Goal: Complete application form: Complete application form

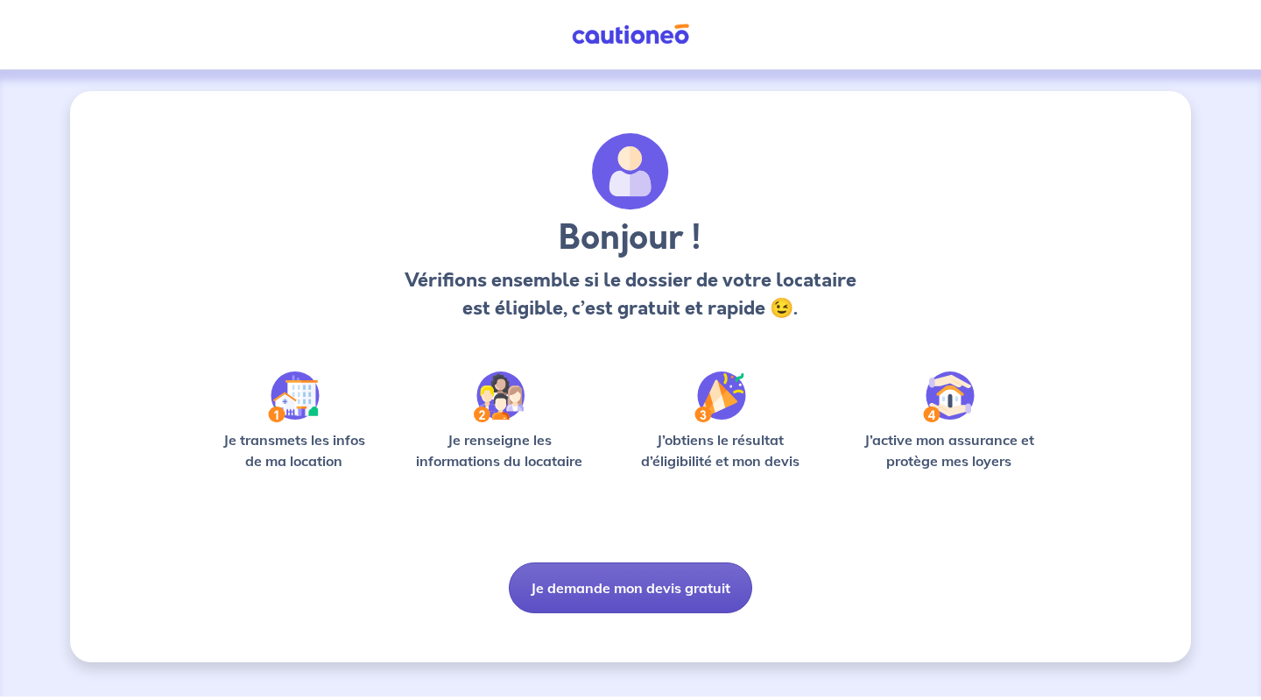
click at [567, 586] on button "Je demande mon devis gratuit" at bounding box center [631, 587] width 244 height 51
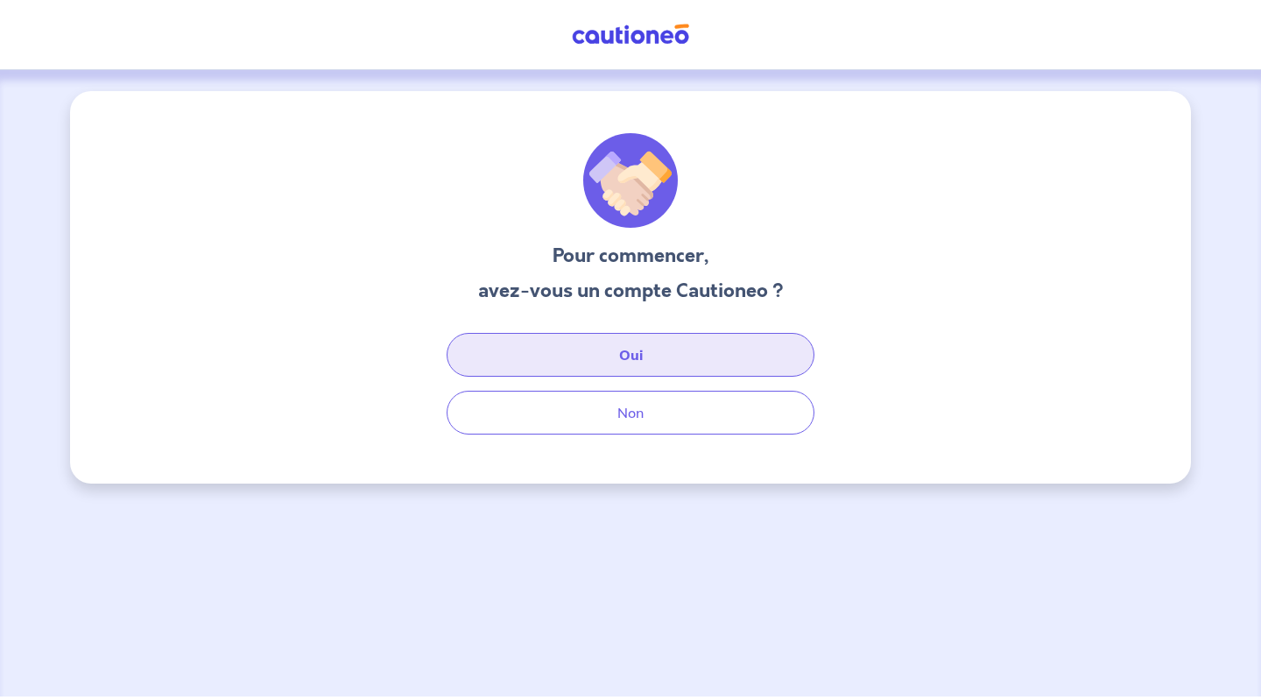
click at [651, 359] on button "Oui" at bounding box center [631, 355] width 368 height 44
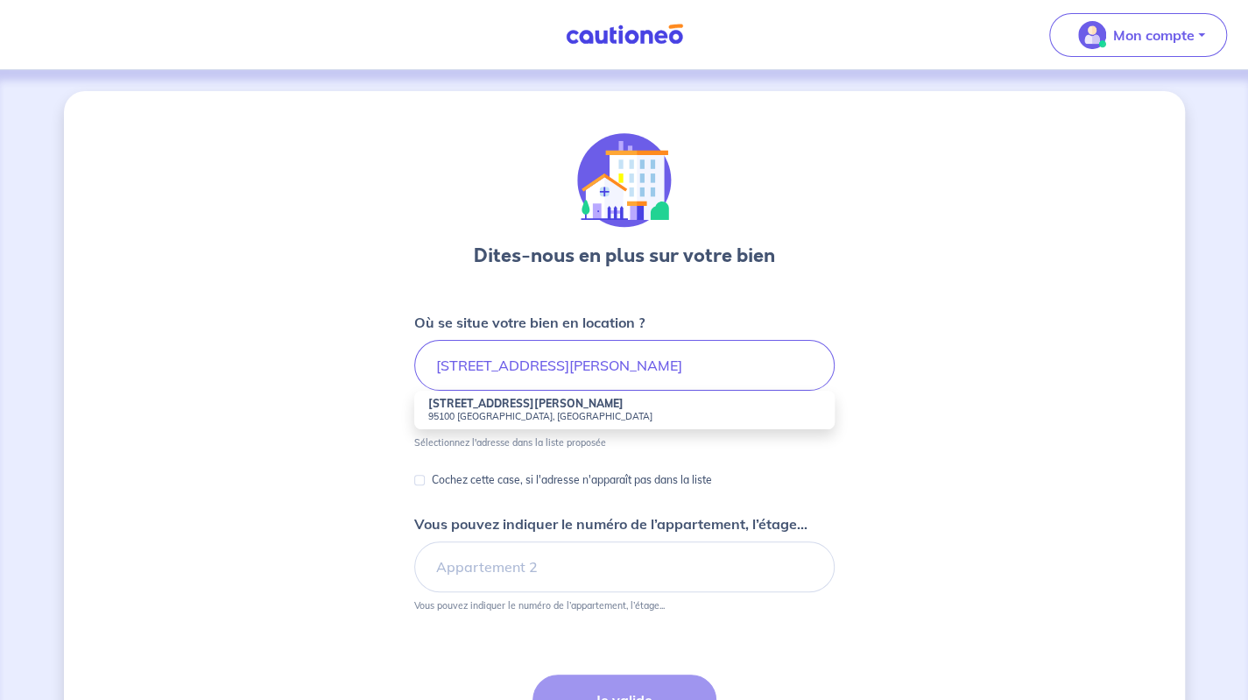
click at [506, 423] on li "[STREET_ADDRESS][PERSON_NAME]" at bounding box center [624, 410] width 420 height 39
type input "[STREET_ADDRESS][PERSON_NAME]"
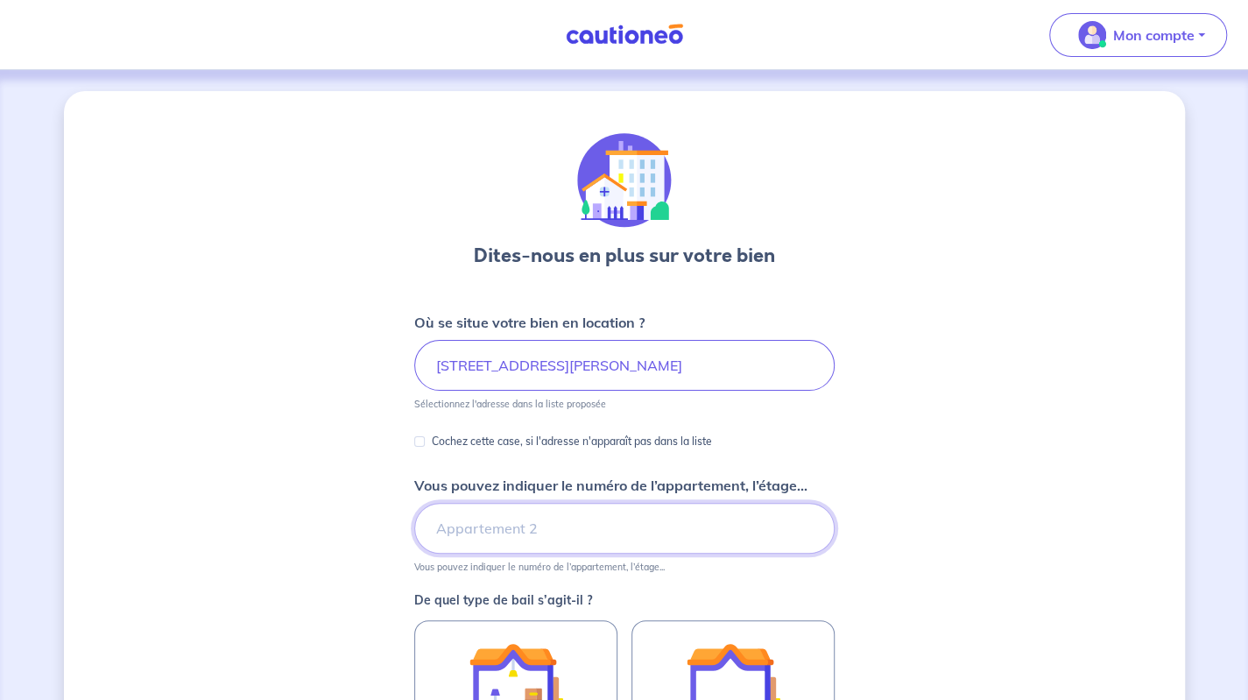
click at [536, 535] on input "Vous pouvez indiquer le numéro de l’appartement, l’étage..." at bounding box center [624, 528] width 420 height 51
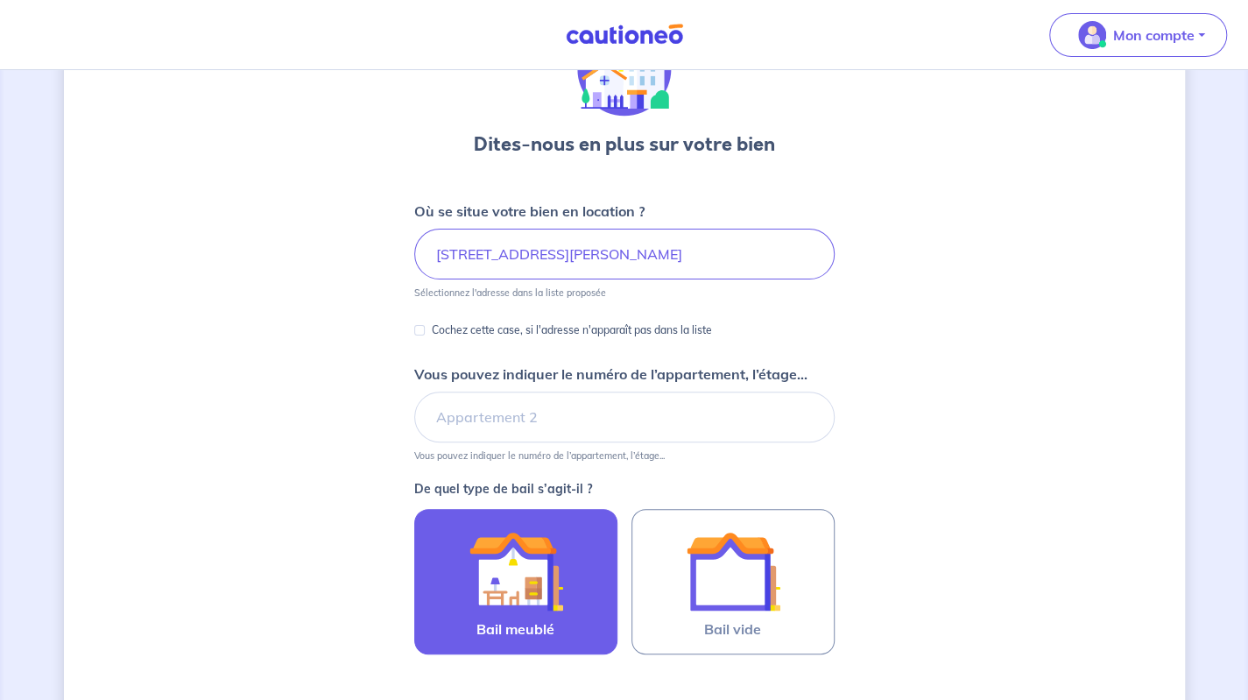
scroll to position [131, 0]
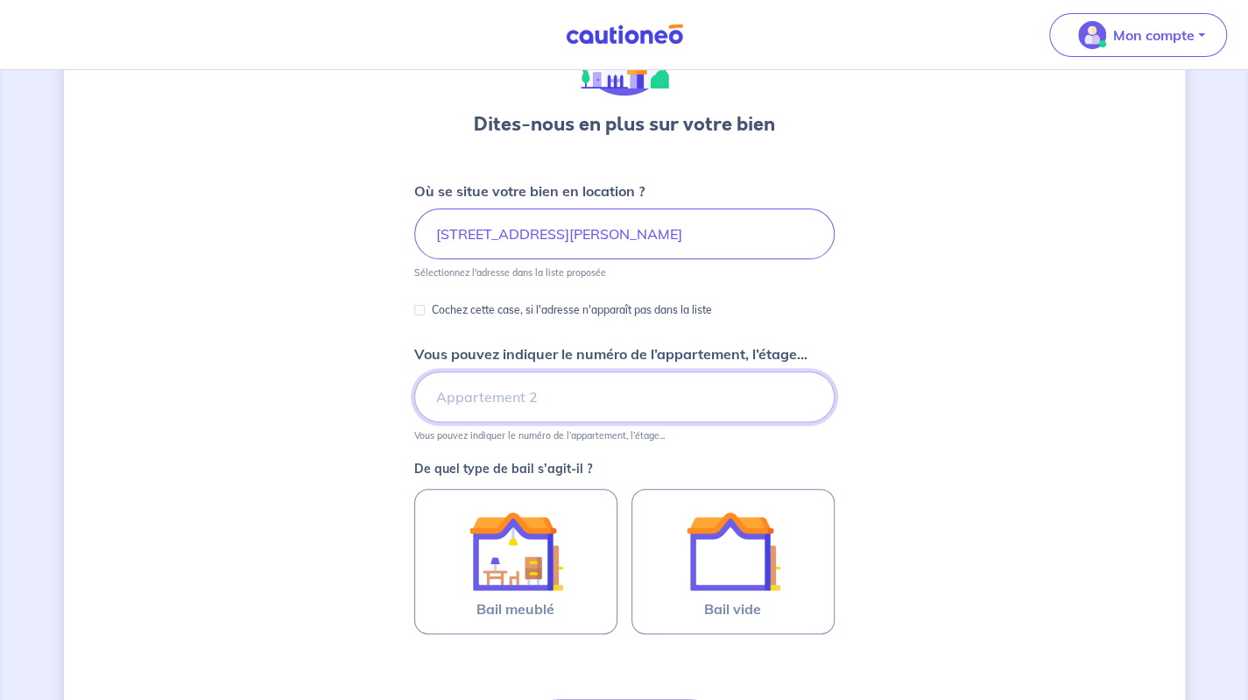
click at [547, 399] on input "Vous pouvez indiquer le numéro de l’appartement, l’étage..." at bounding box center [624, 396] width 420 height 51
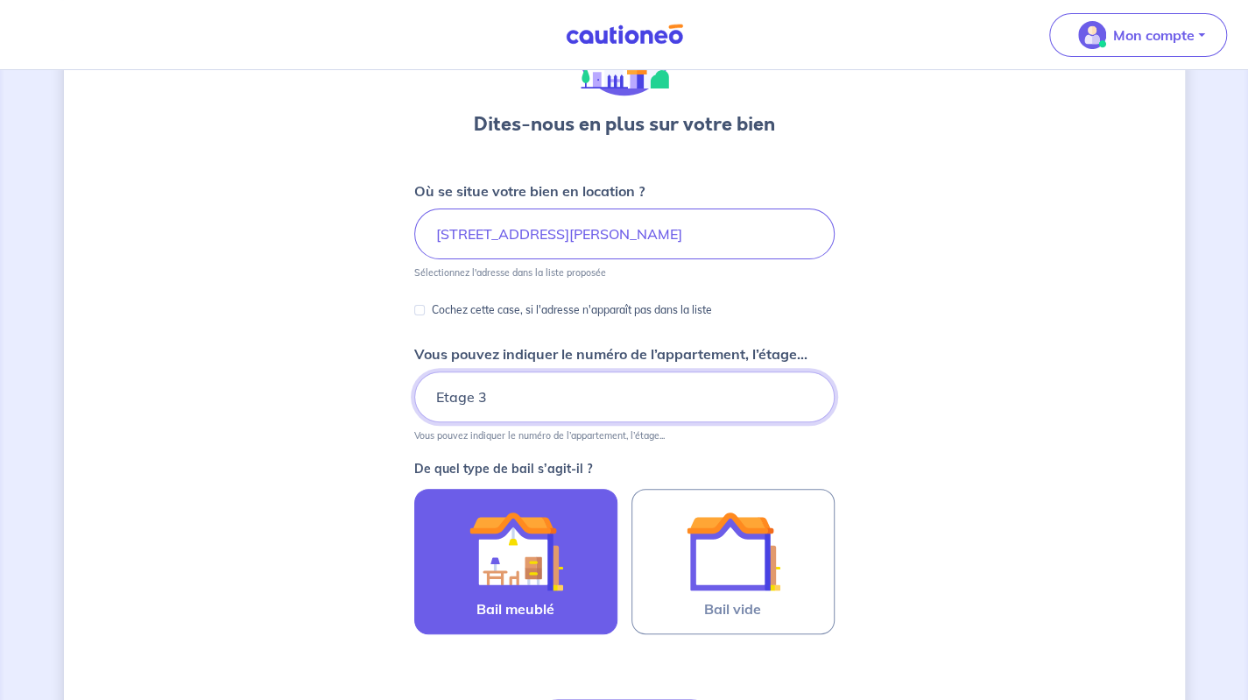
type input "Etage 3"
click at [538, 520] on img at bounding box center [516, 551] width 95 height 95
click at [0, 0] on input "Bail meublé" at bounding box center [0, 0] width 0 height 0
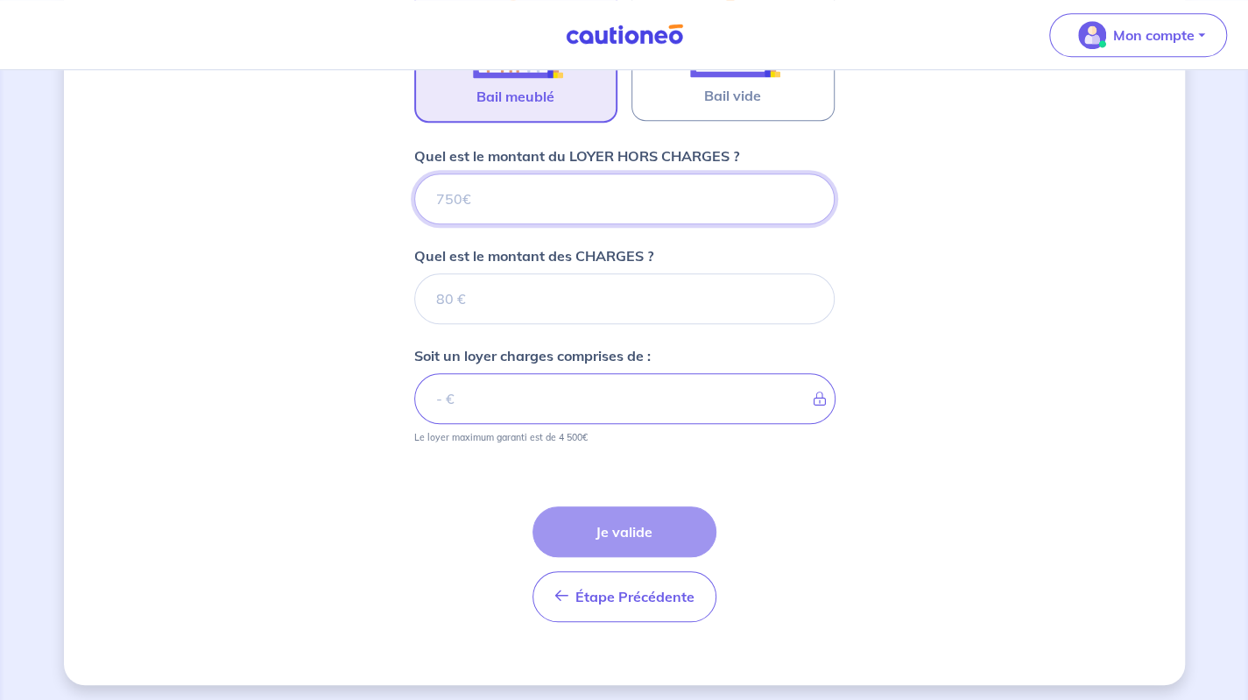
scroll to position [646, 0]
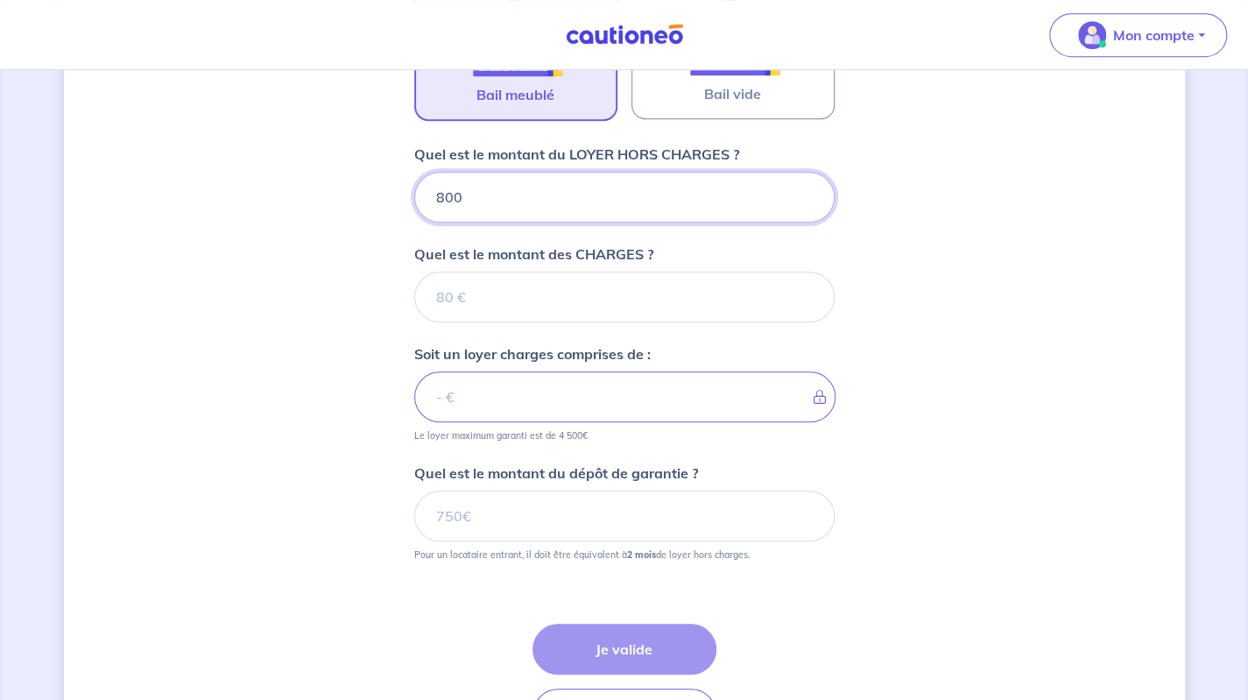
type input "800"
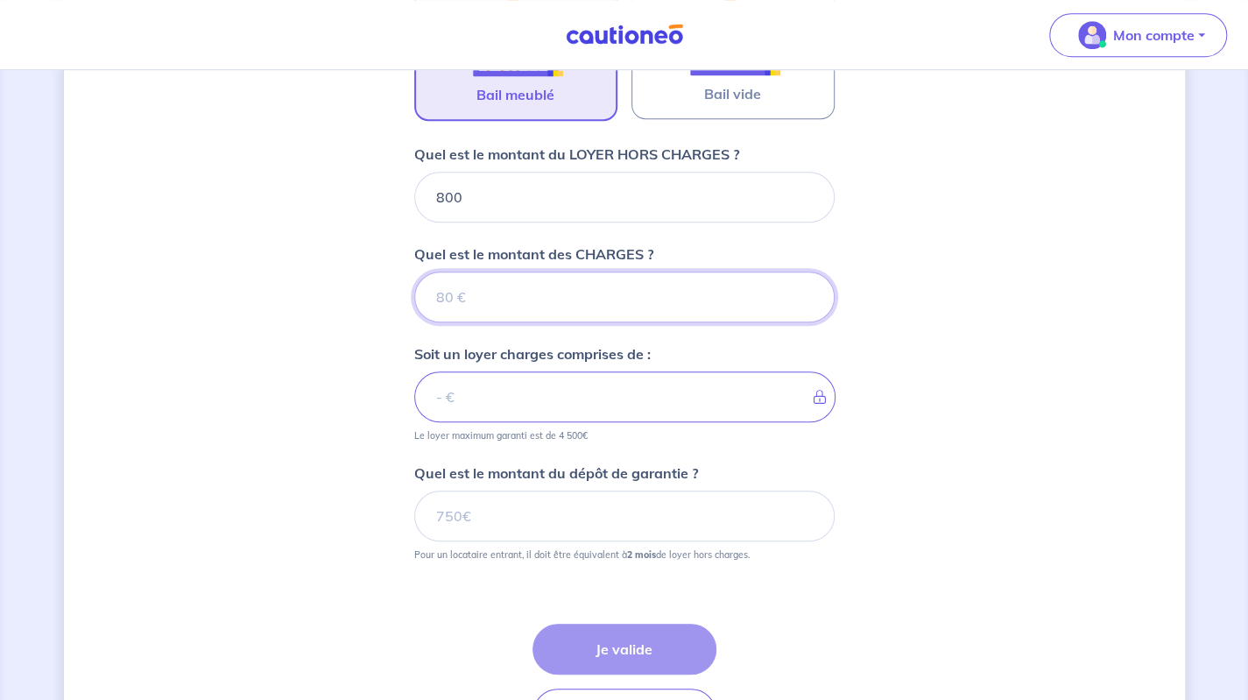
type input "4"
type input "40"
type input "840"
type input "40"
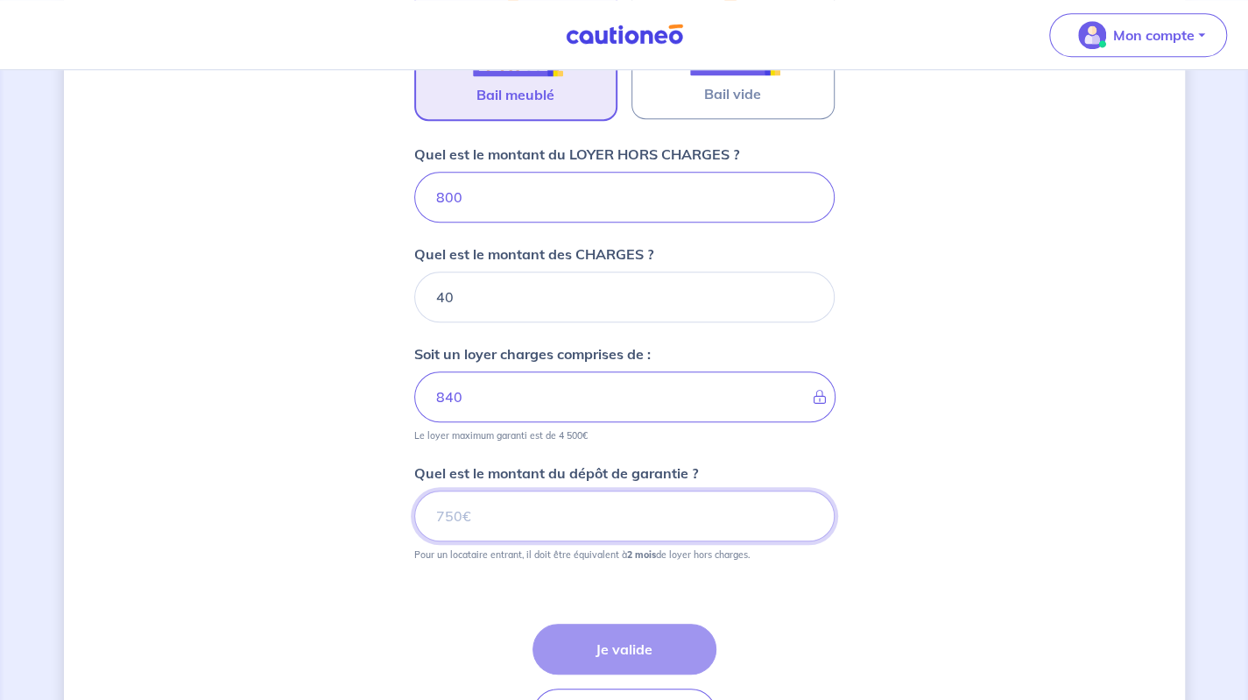
click at [547, 498] on input "Quel est le montant du dépôt de garantie ?" at bounding box center [624, 516] width 420 height 51
type input "1600"
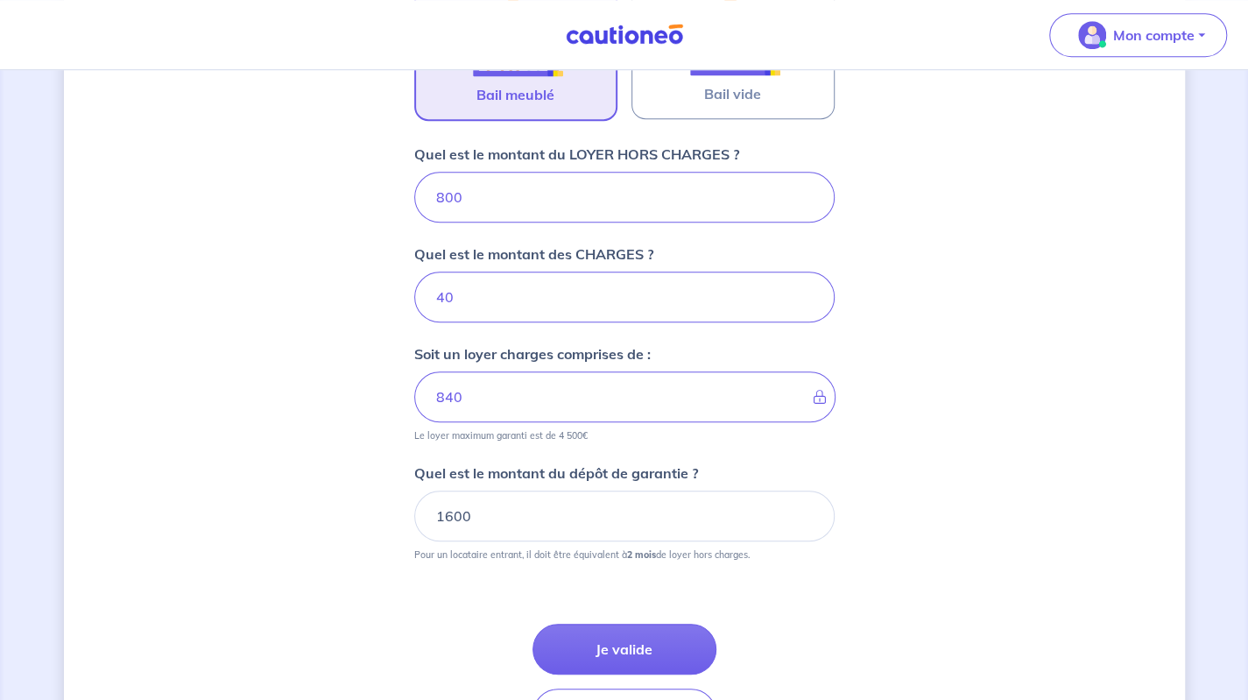
drag, startPoint x: 296, startPoint y: 573, endPoint x: 306, endPoint y: 567, distance: 11.4
click at [296, 575] on div "Dites-nous en plus sur votre bien Où se situe votre bien en location ? [STREET_…" at bounding box center [624, 124] width 1121 height 1358
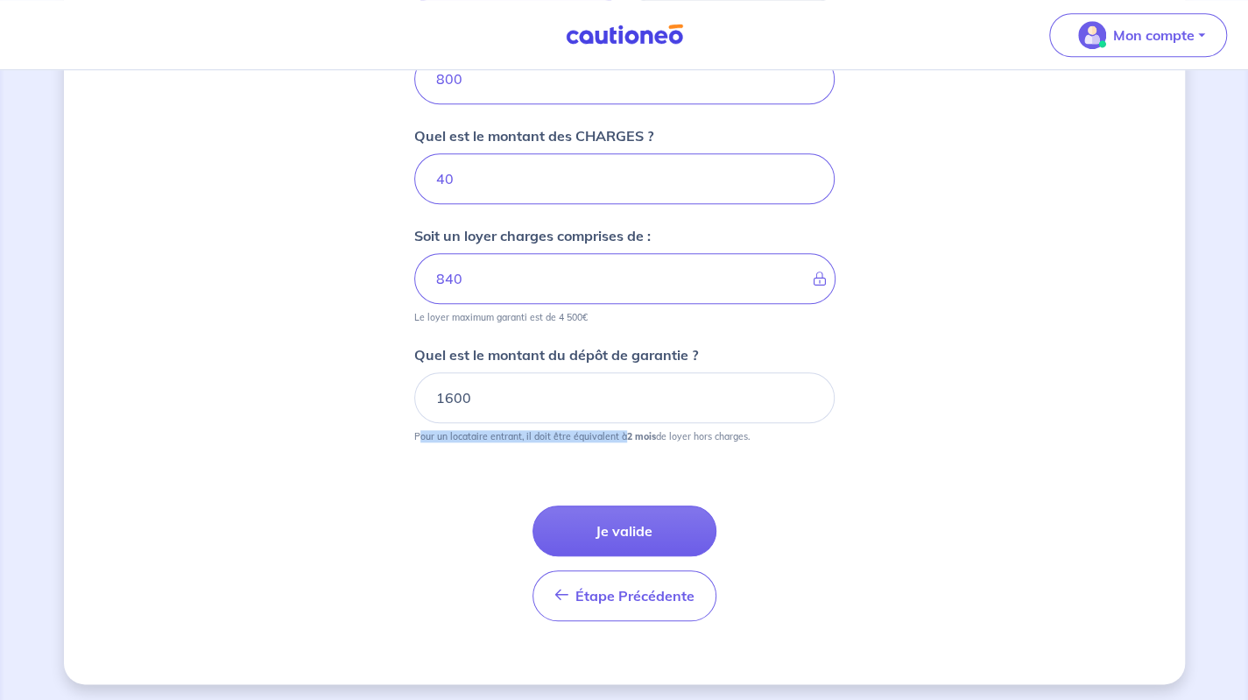
drag, startPoint x: 418, startPoint y: 434, endPoint x: 624, endPoint y: 437, distance: 205.9
click at [623, 437] on p "Pour un locataire entrant, il doit être équivalent à 2 mois de loyer hors charg…" at bounding box center [582, 436] width 336 height 12
click at [631, 447] on form "Où se situe votre bien en location ? 62 Rue Henri Barbusse, 95100 Argenteuil, F…" at bounding box center [624, 91] width 420 height 1088
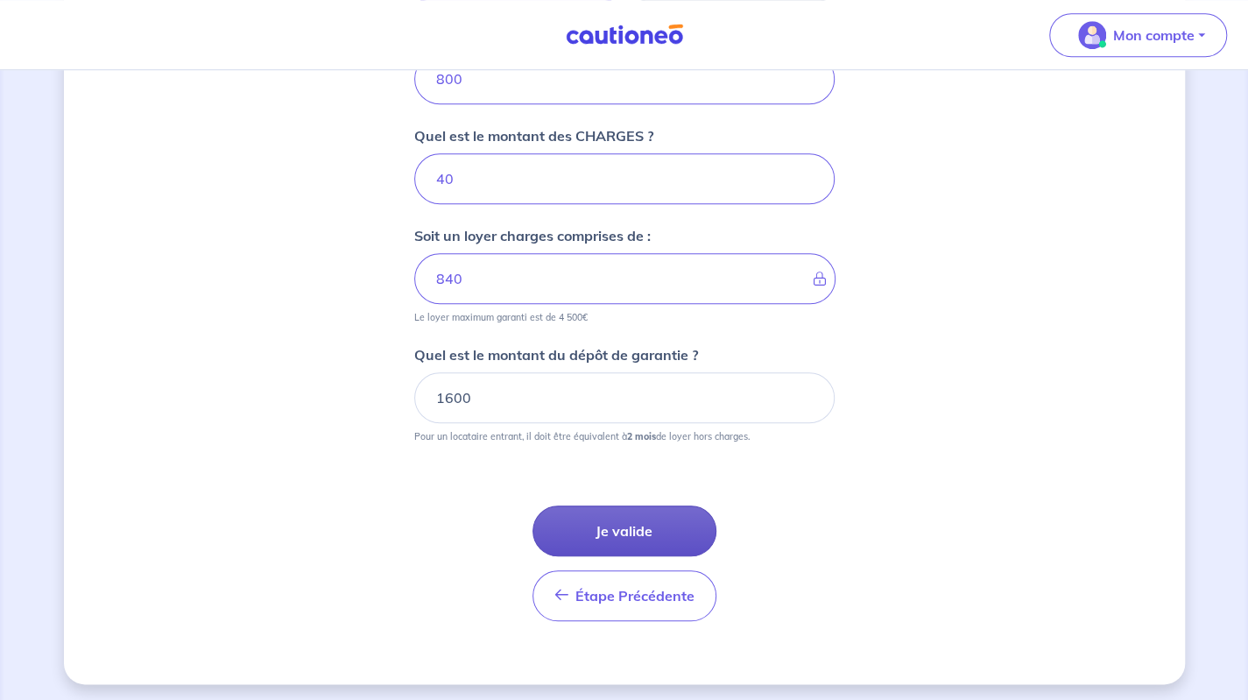
click at [621, 528] on button "Je valide" at bounding box center [625, 530] width 184 height 51
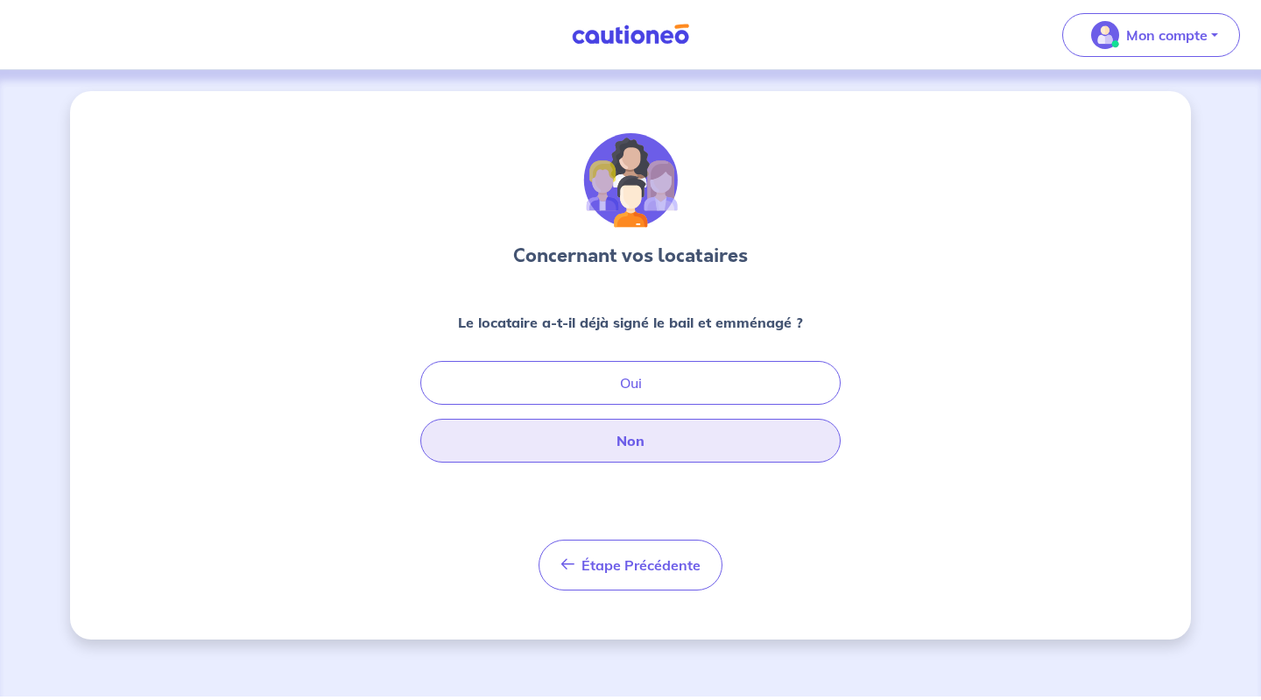
click at [644, 436] on button "Non" at bounding box center [630, 441] width 420 height 44
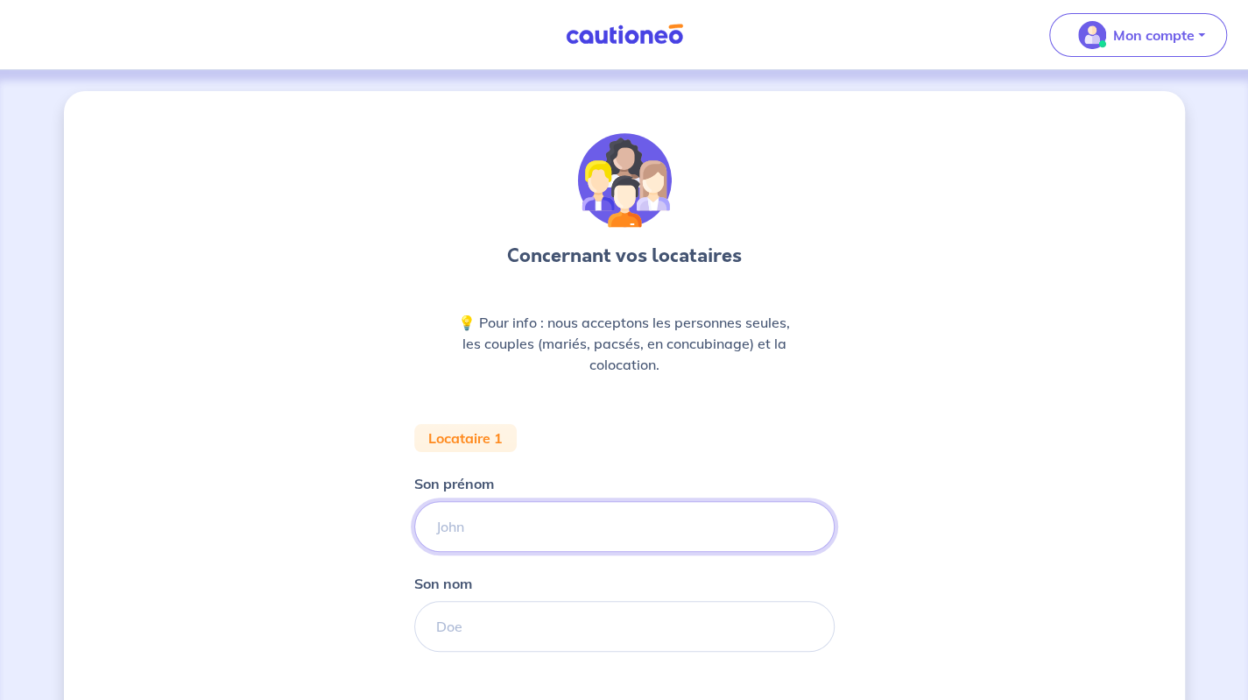
click at [494, 518] on input "Son prénom" at bounding box center [624, 526] width 420 height 51
paste input "COCO-DURIMEL Angélique"
drag, startPoint x: 548, startPoint y: 524, endPoint x: 363, endPoint y: 500, distance: 187.2
click at [363, 500] on div "Concernant vos locataires 💡 Pour info : nous acceptons les personnes seules, le…" at bounding box center [624, 492] width 1121 height 802
type input "Angélique"
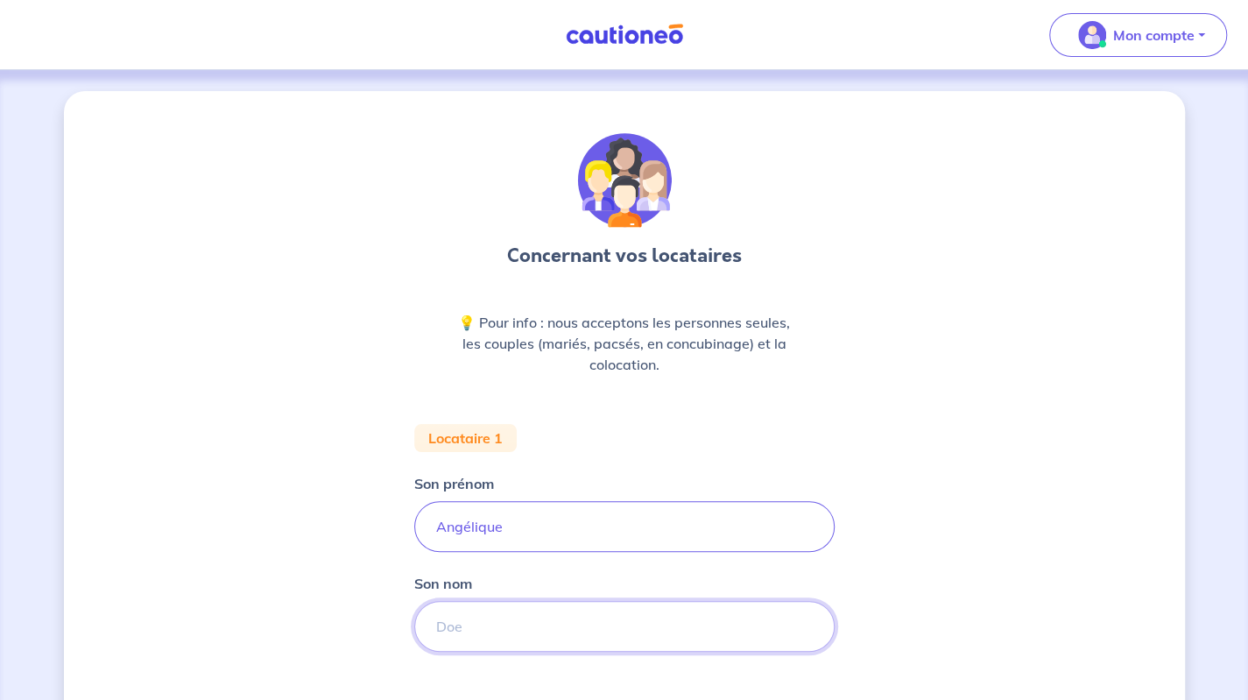
click at [473, 611] on input "Son nom" at bounding box center [624, 626] width 420 height 51
paste input "COCO-DURIMEL"
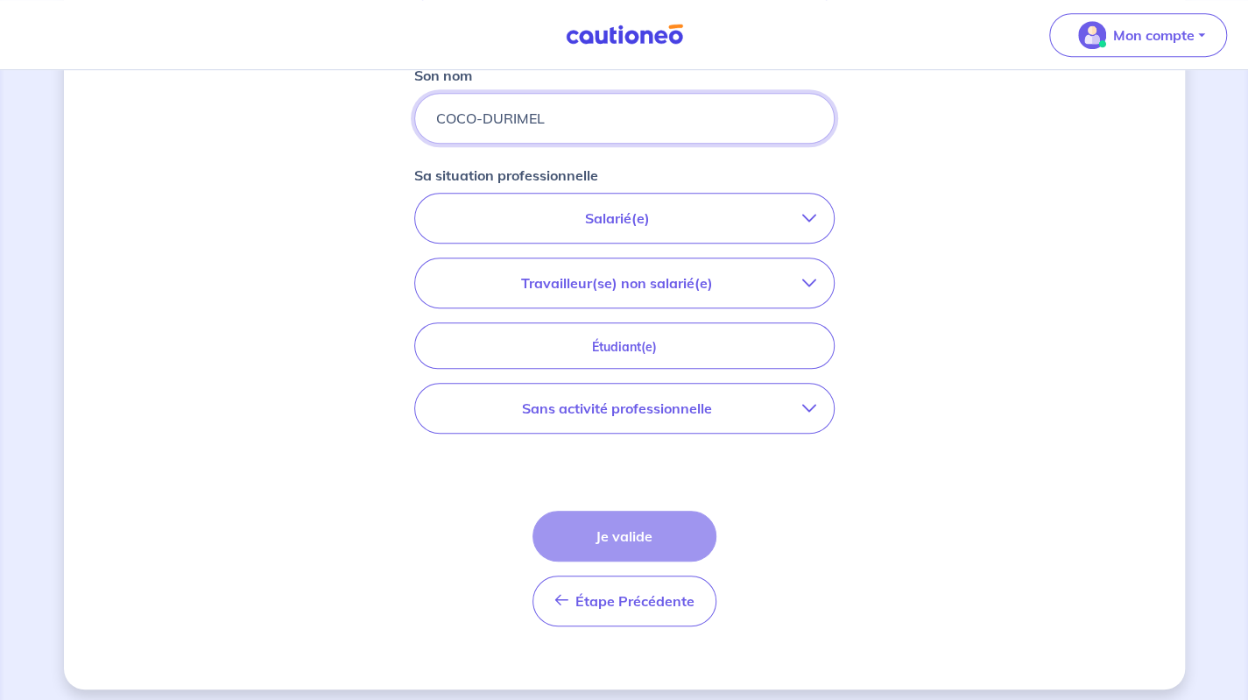
scroll to position [513, 0]
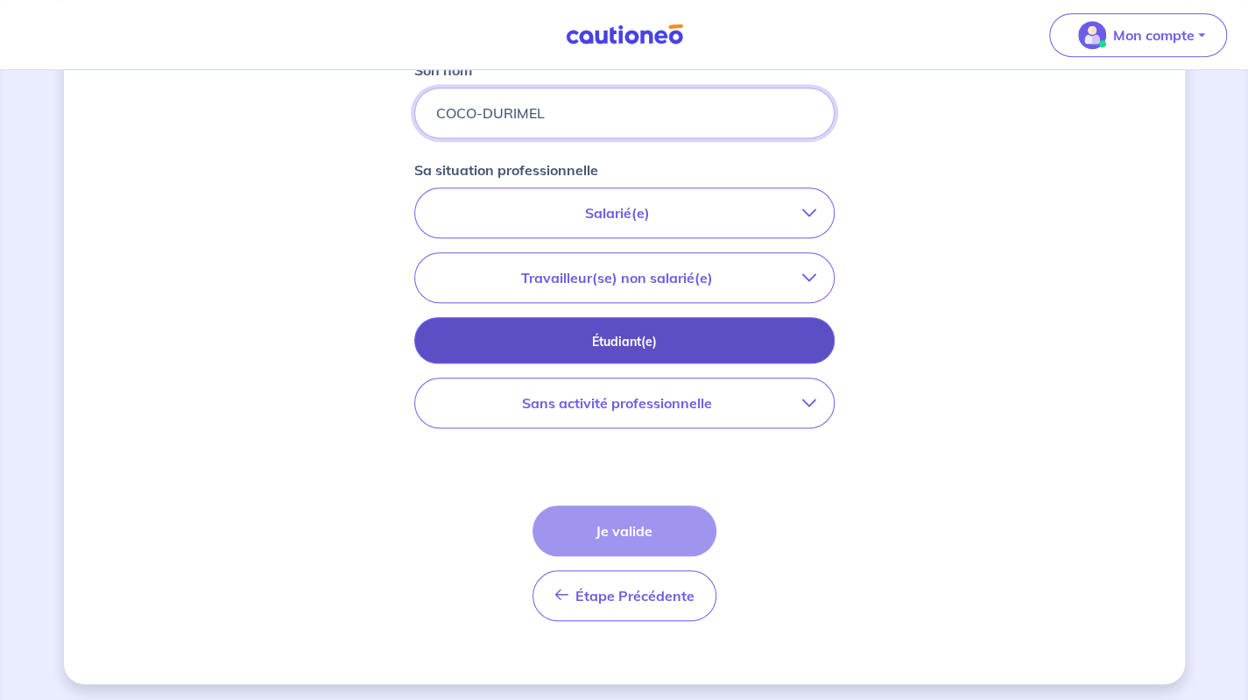
type input "COCO-DURIMEL"
click at [625, 332] on p "Étudiant(e)" at bounding box center [624, 341] width 377 height 19
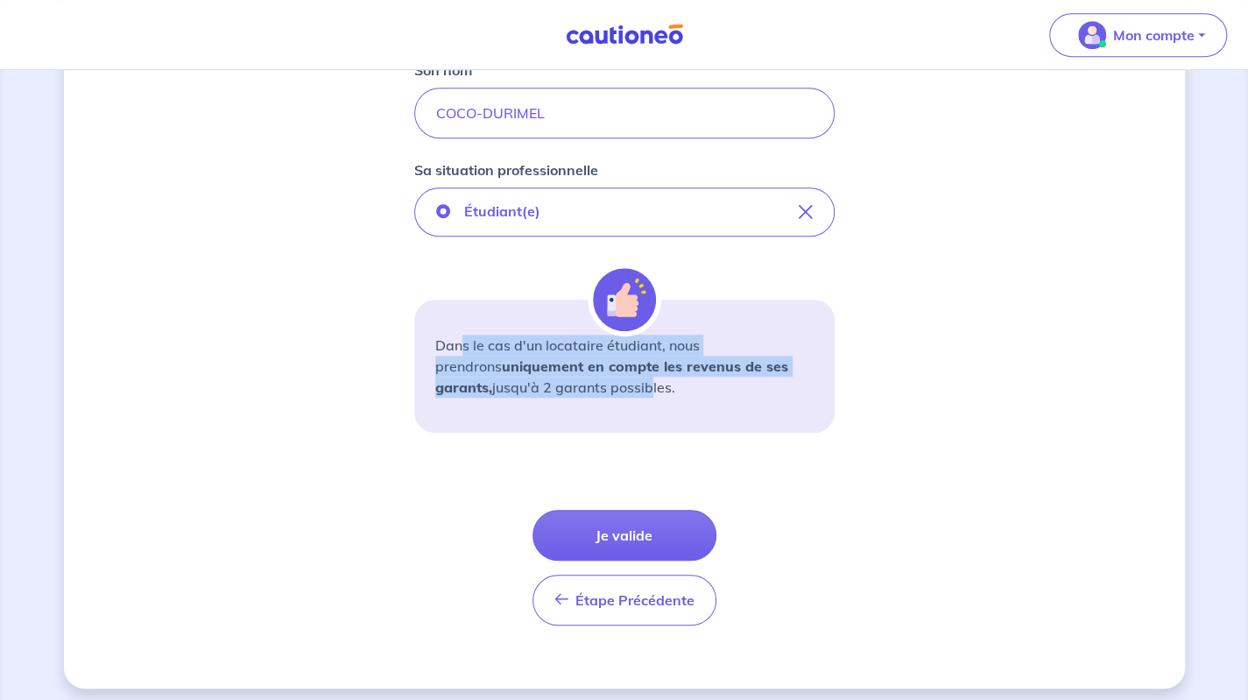
drag, startPoint x: 476, startPoint y: 354, endPoint x: 584, endPoint y: 378, distance: 111.2
click at [584, 378] on p "Dans le cas d'un locataire étudiant, nous prendrons uniquement en compte les re…" at bounding box center [624, 366] width 378 height 63
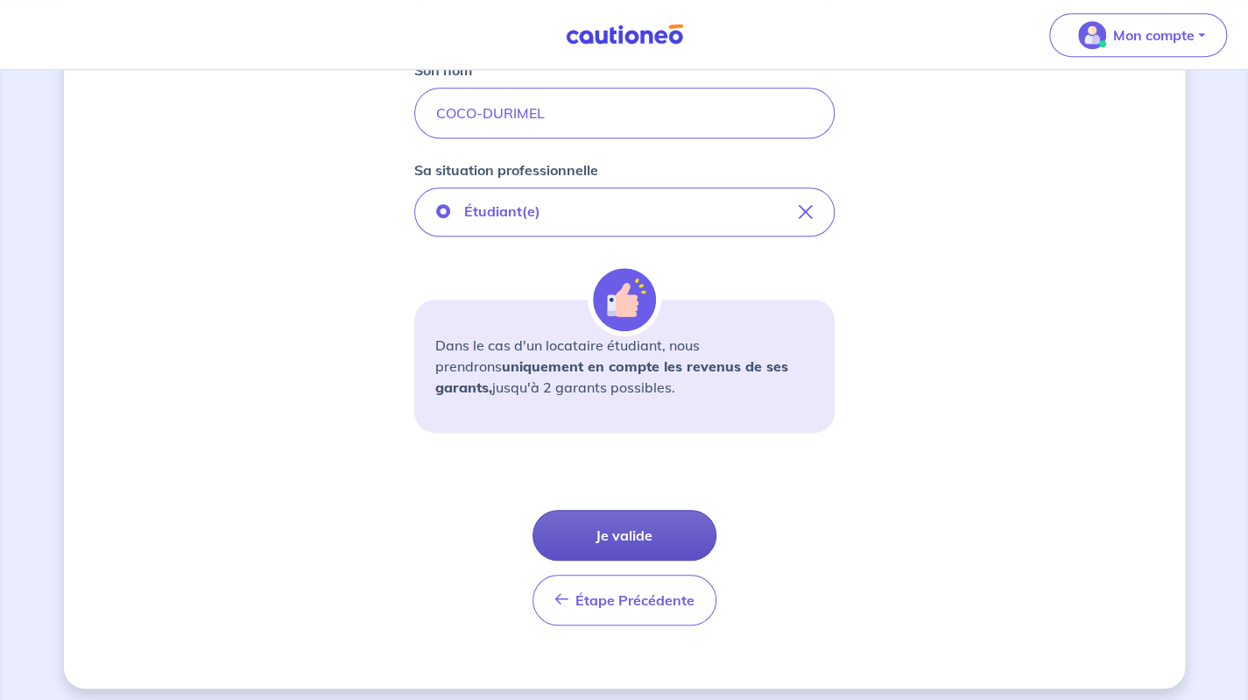
click at [619, 534] on button "Je valide" at bounding box center [625, 535] width 184 height 51
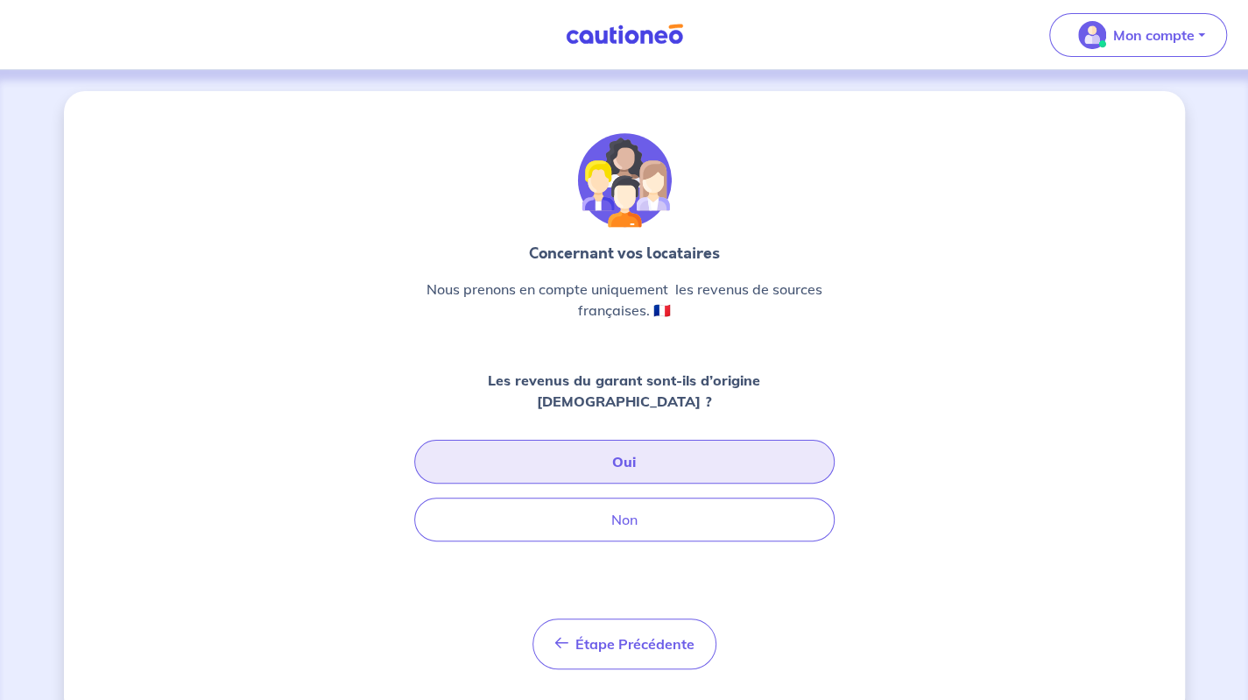
click at [618, 441] on button "Oui" at bounding box center [624, 462] width 420 height 44
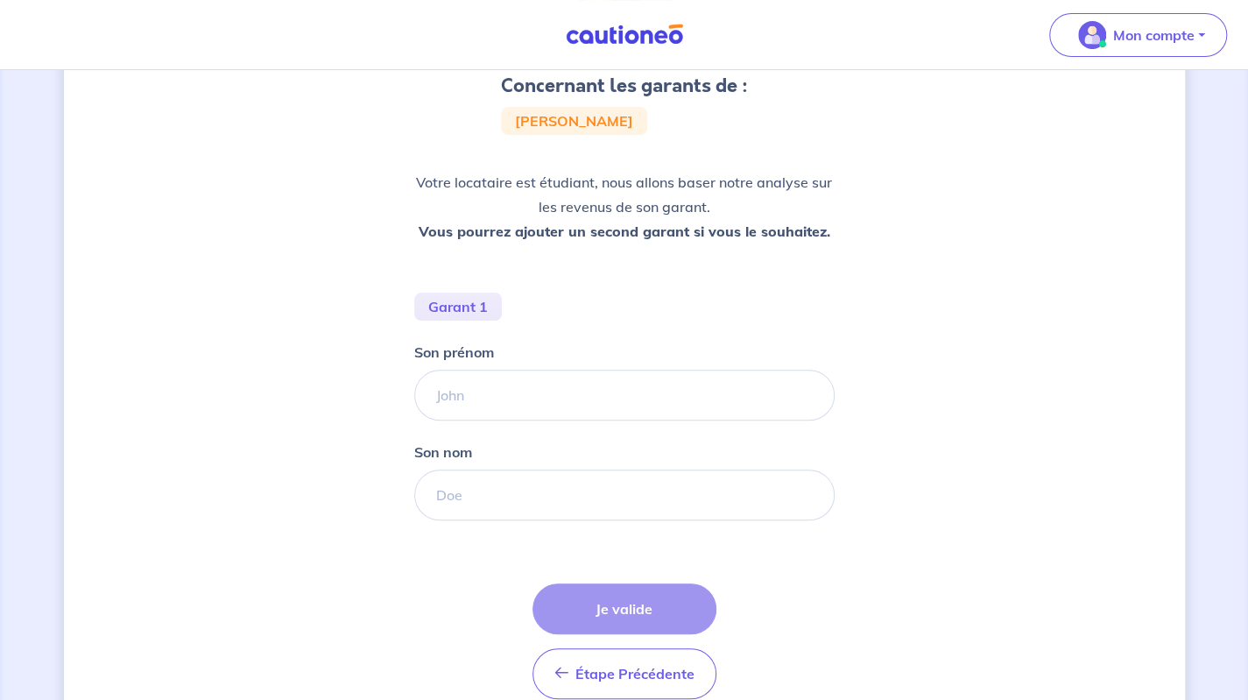
scroll to position [171, 0]
click at [499, 397] on input "Son prénom" at bounding box center [624, 394] width 420 height 51
paste input "DURIMEL Nadine"
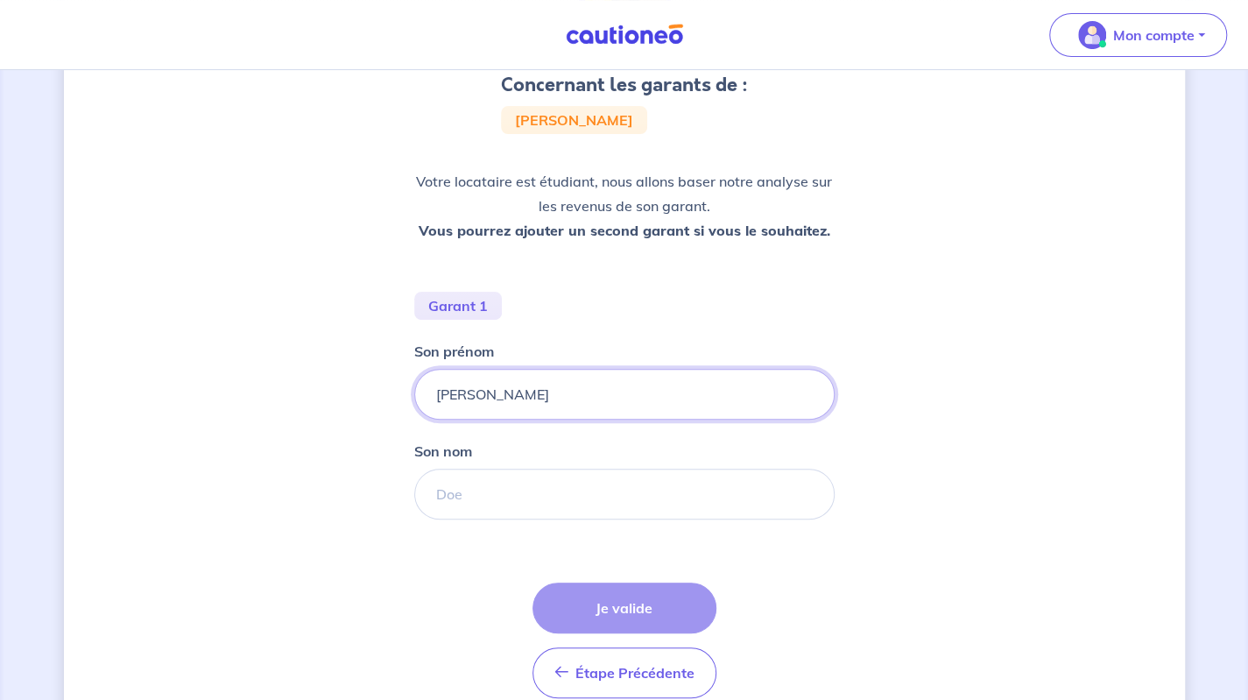
click at [451, 392] on input "DURIMEL Nadine" at bounding box center [624, 394] width 420 height 51
type input "Nadine"
click at [470, 481] on input "Son nom" at bounding box center [624, 494] width 420 height 51
paste input "DURIMEL"
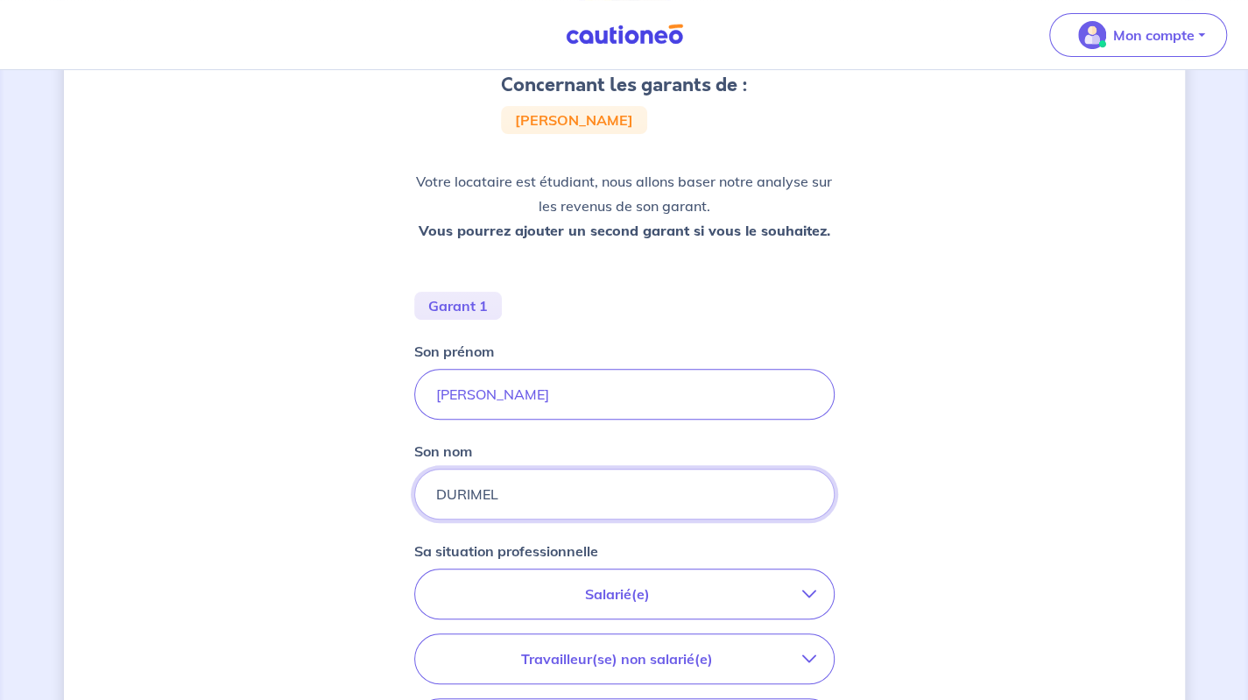
type input "DURIMEL"
click at [223, 507] on div "Concernant les garants de : Angelique Coco Durimel Votre locataire est étudiant…" at bounding box center [624, 462] width 1121 height 1084
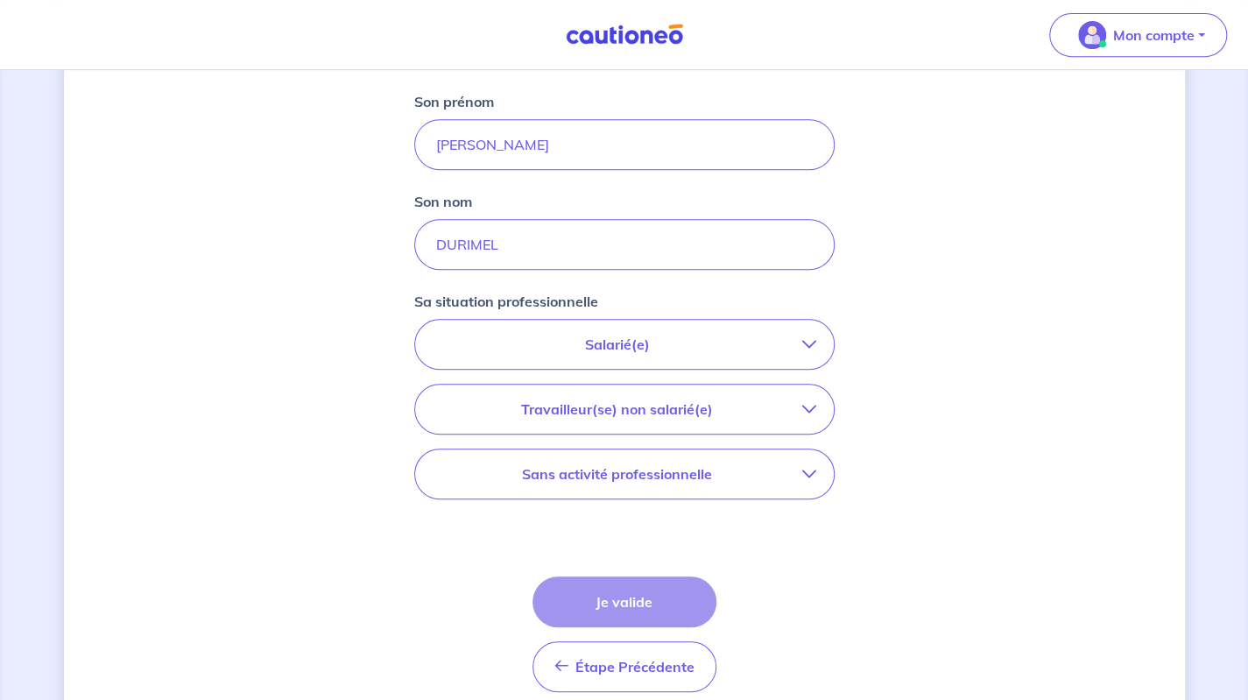
scroll to position [421, 0]
click at [682, 346] on p "Salarié(e)" at bounding box center [618, 343] width 370 height 21
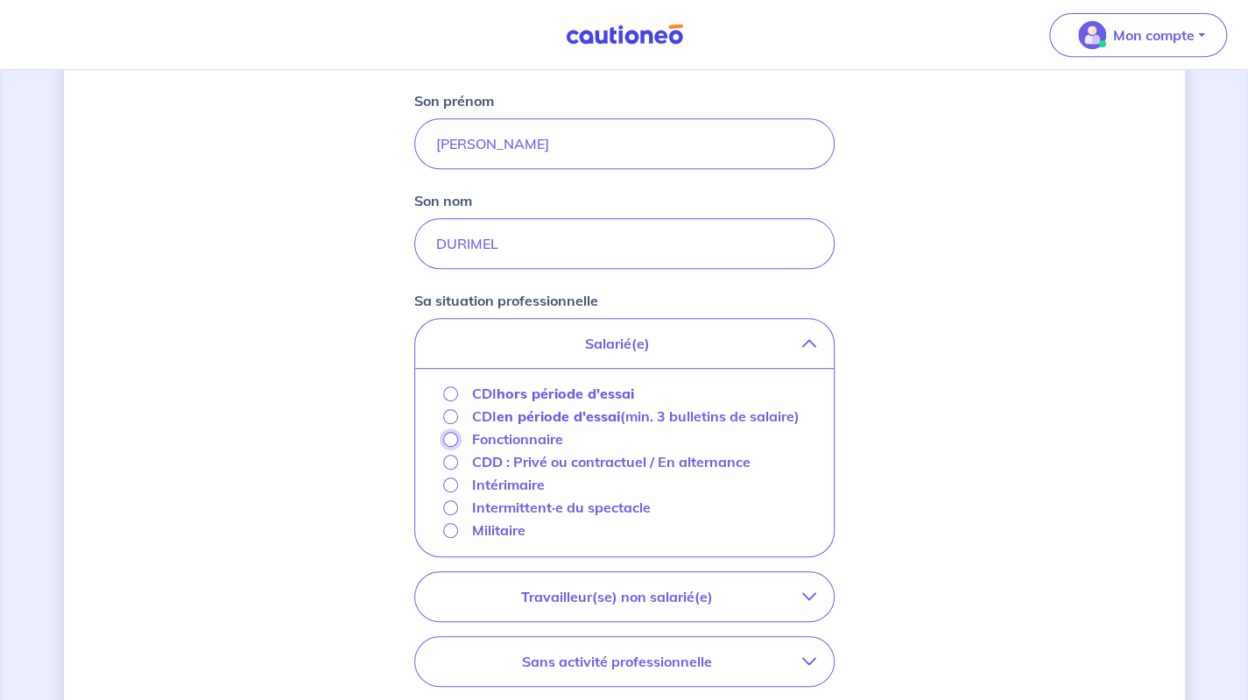
click at [449, 444] on input "Fonctionnaire" at bounding box center [450, 439] width 15 height 15
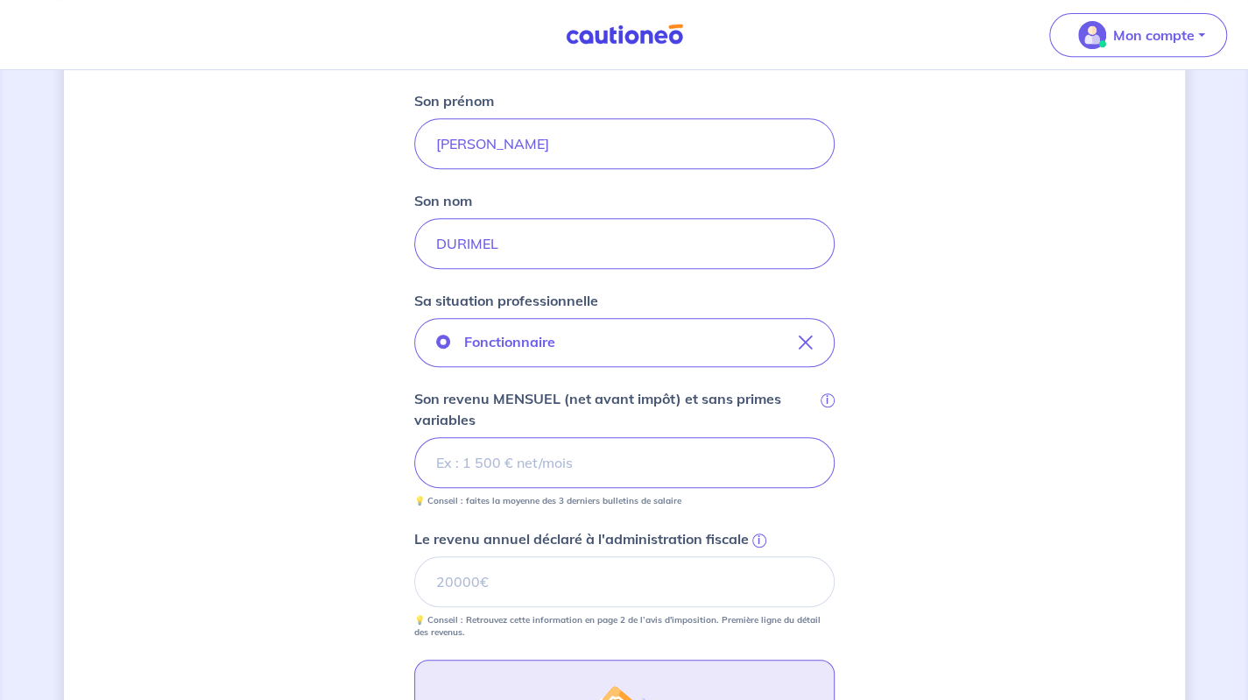
type input "5"
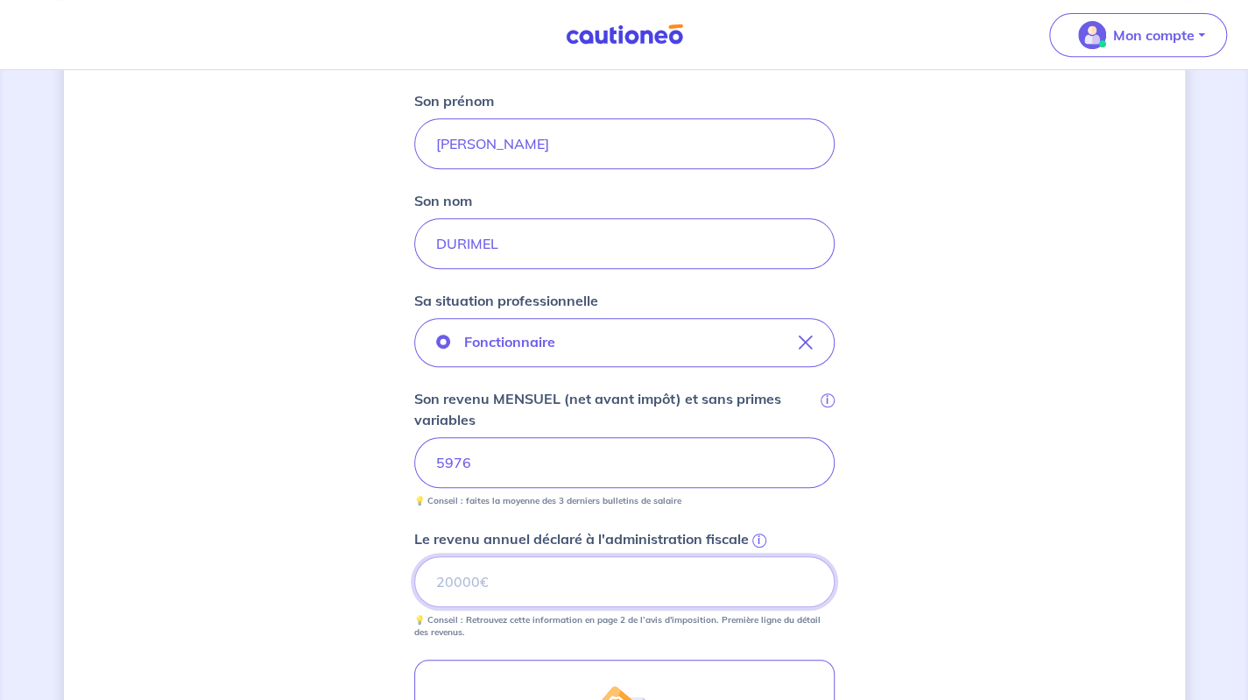
click at [510, 576] on input "Le revenu annuel déclaré à l'administration fiscale i" at bounding box center [624, 581] width 420 height 51
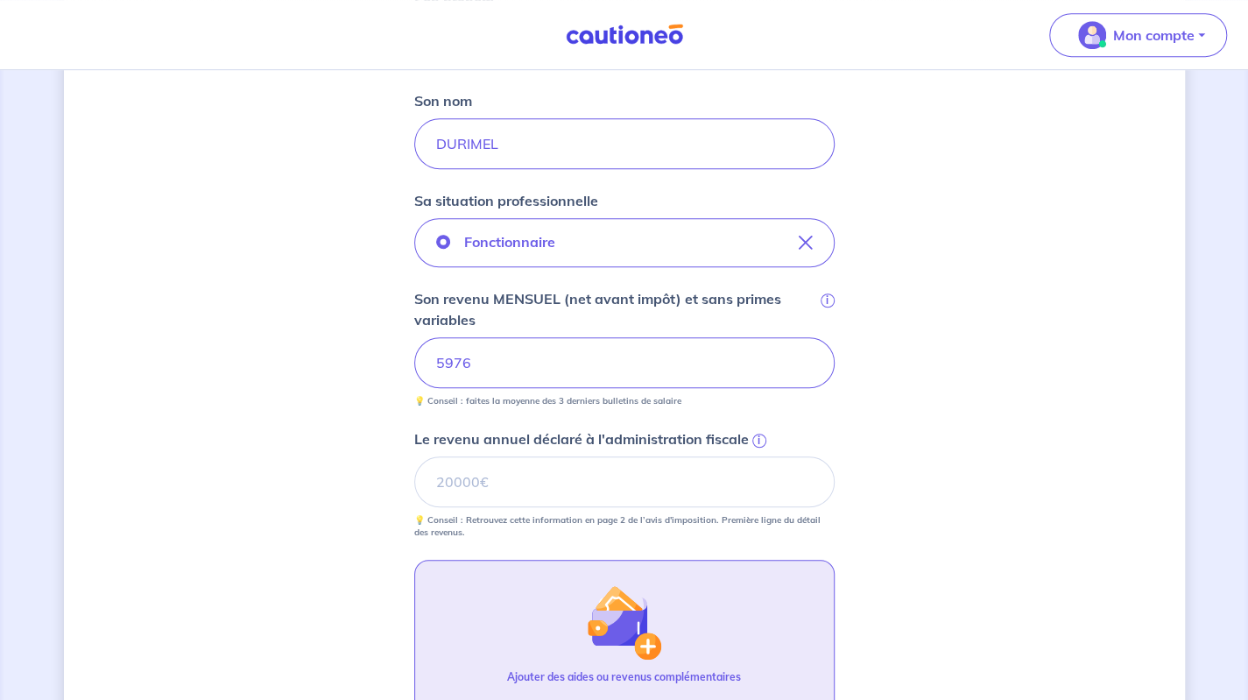
scroll to position [533, 0]
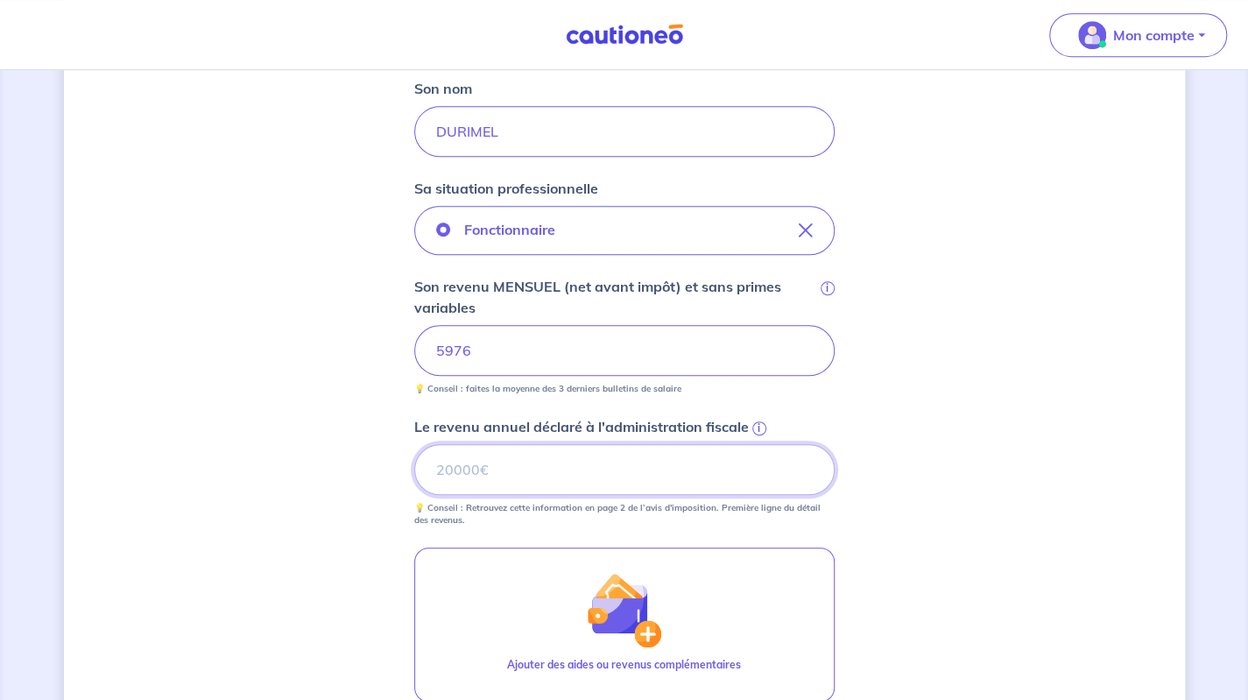
click at [551, 475] on input "Le revenu annuel déclaré à l'administration fiscale i" at bounding box center [624, 469] width 420 height 51
paste input "77868"
type input "77868"
click at [312, 491] on div "Concernant les garants de : Angelique Coco Durimel Votre locataire est étudiant…" at bounding box center [624, 261] width 1121 height 1407
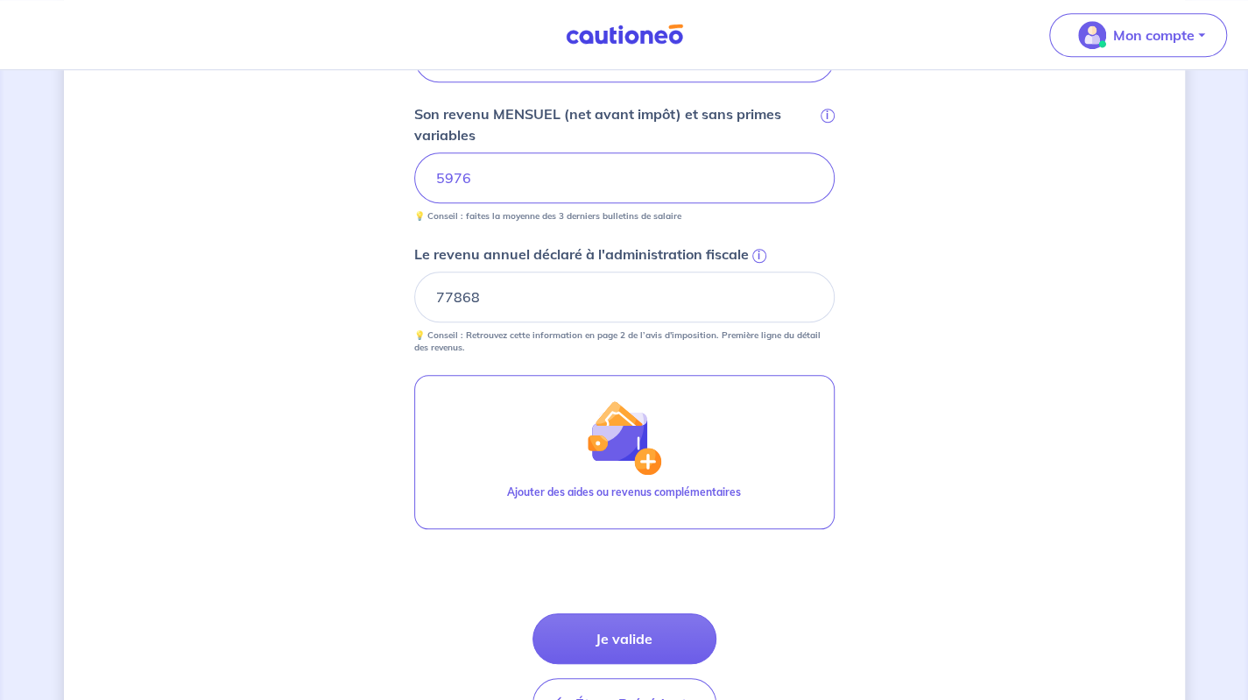
scroll to position [815, 0]
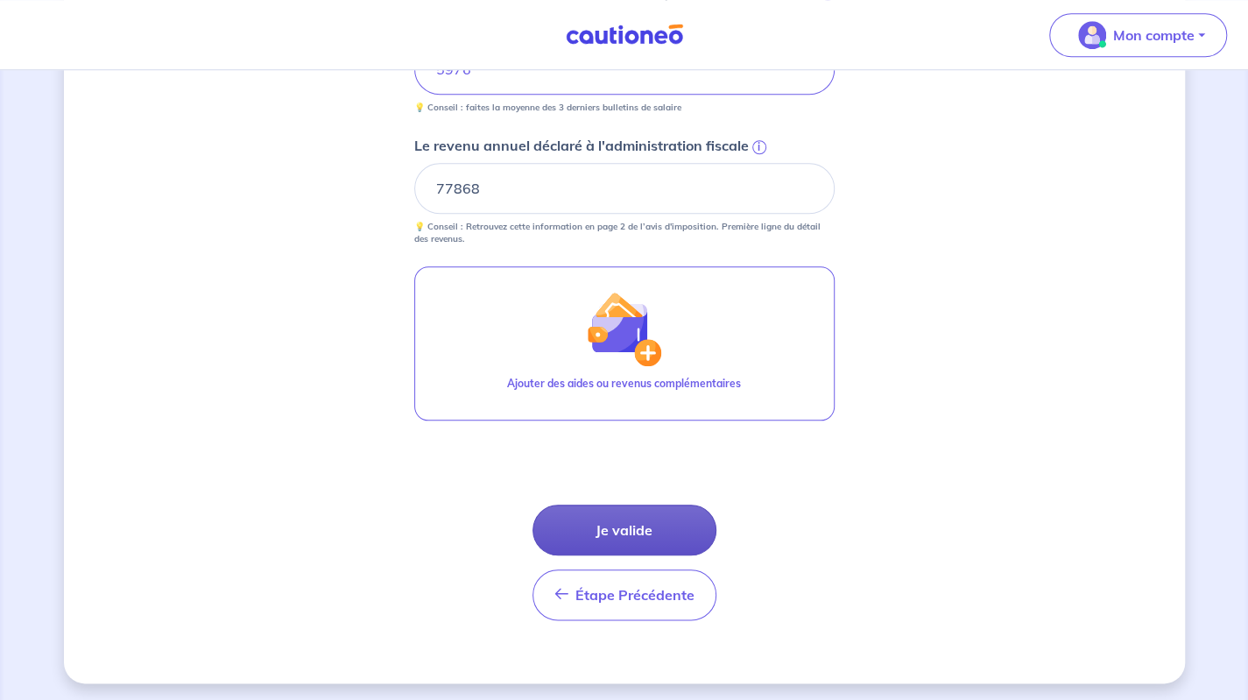
click at [617, 526] on button "Je valide" at bounding box center [625, 530] width 184 height 51
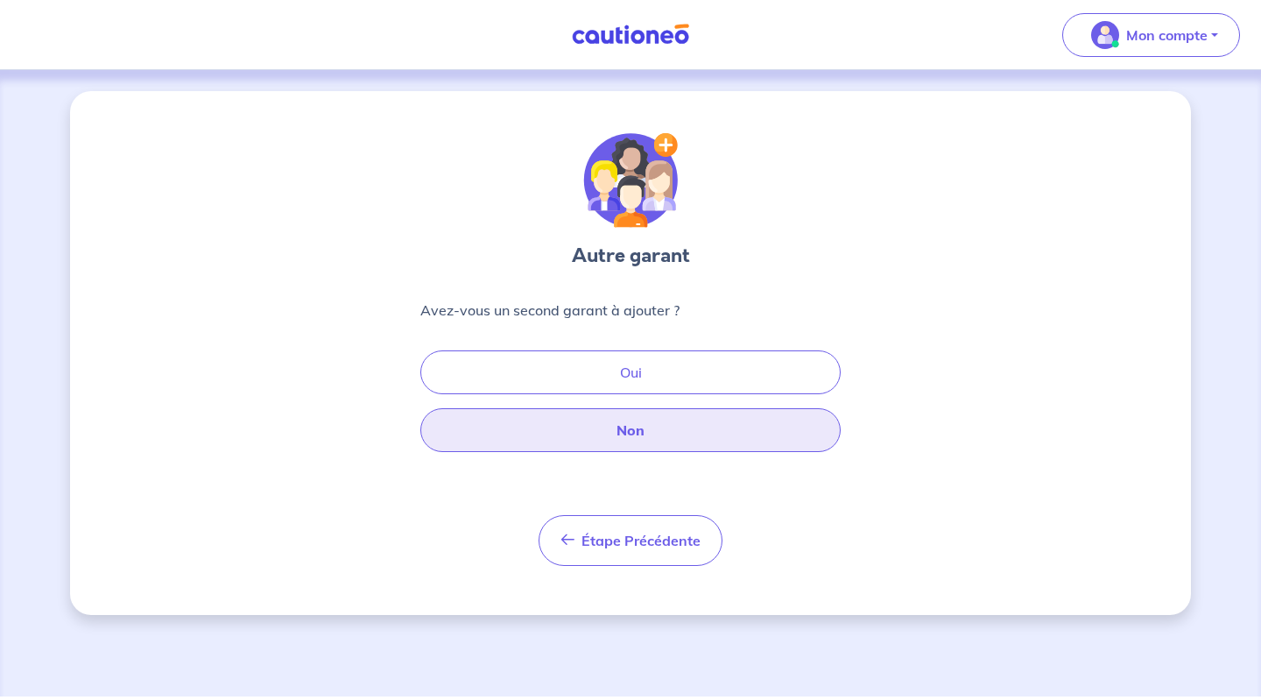
click at [667, 435] on button "Non" at bounding box center [630, 430] width 420 height 44
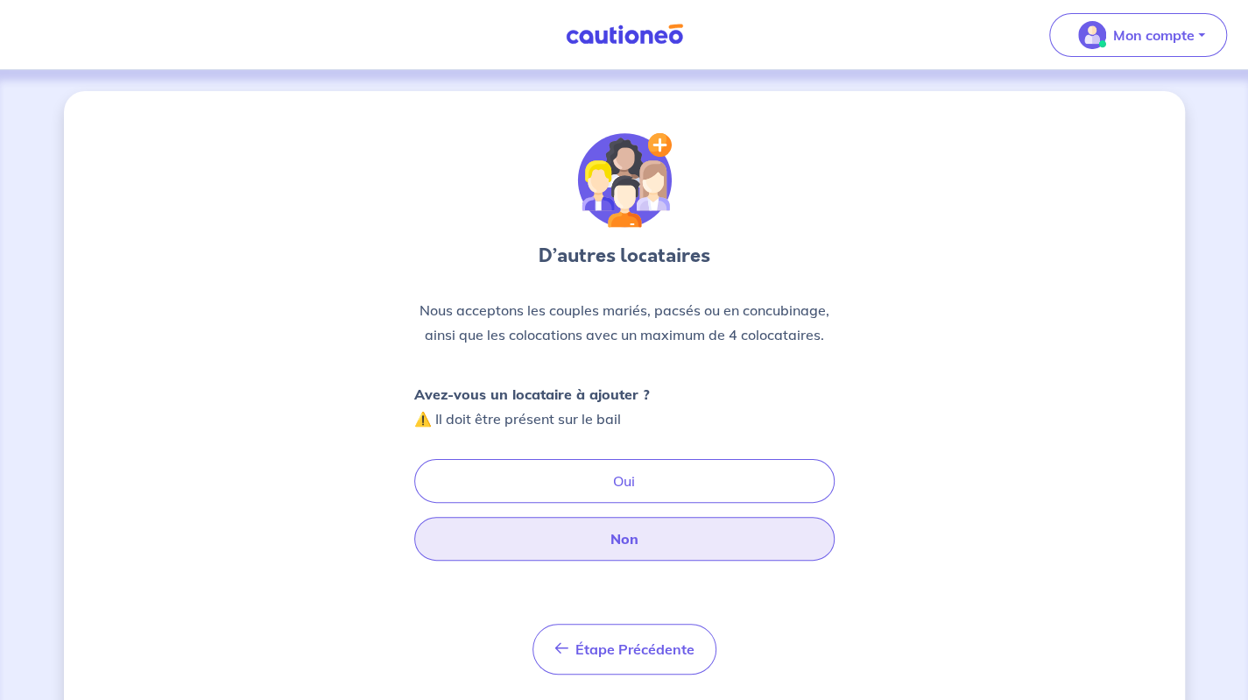
click at [634, 533] on button "Non" at bounding box center [624, 539] width 420 height 44
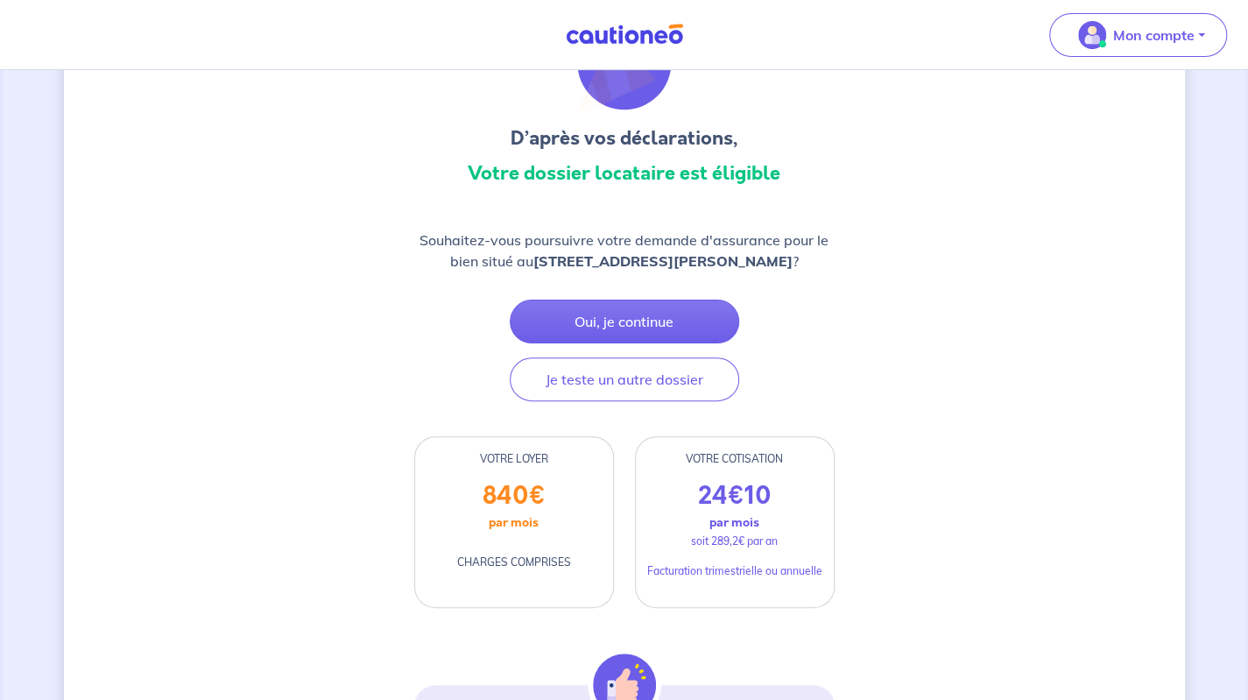
drag, startPoint x: 892, startPoint y: 350, endPoint x: 876, endPoint y: 445, distance: 96.8
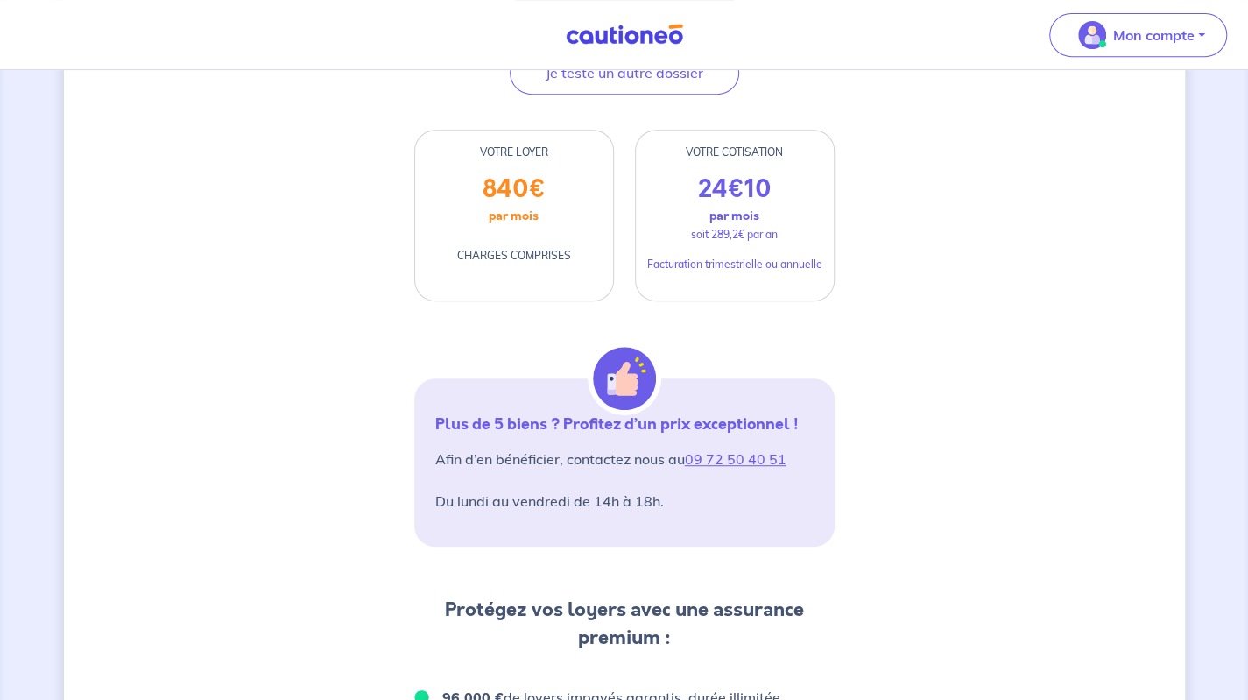
drag, startPoint x: 833, startPoint y: 329, endPoint x: 834, endPoint y: 452, distance: 122.6
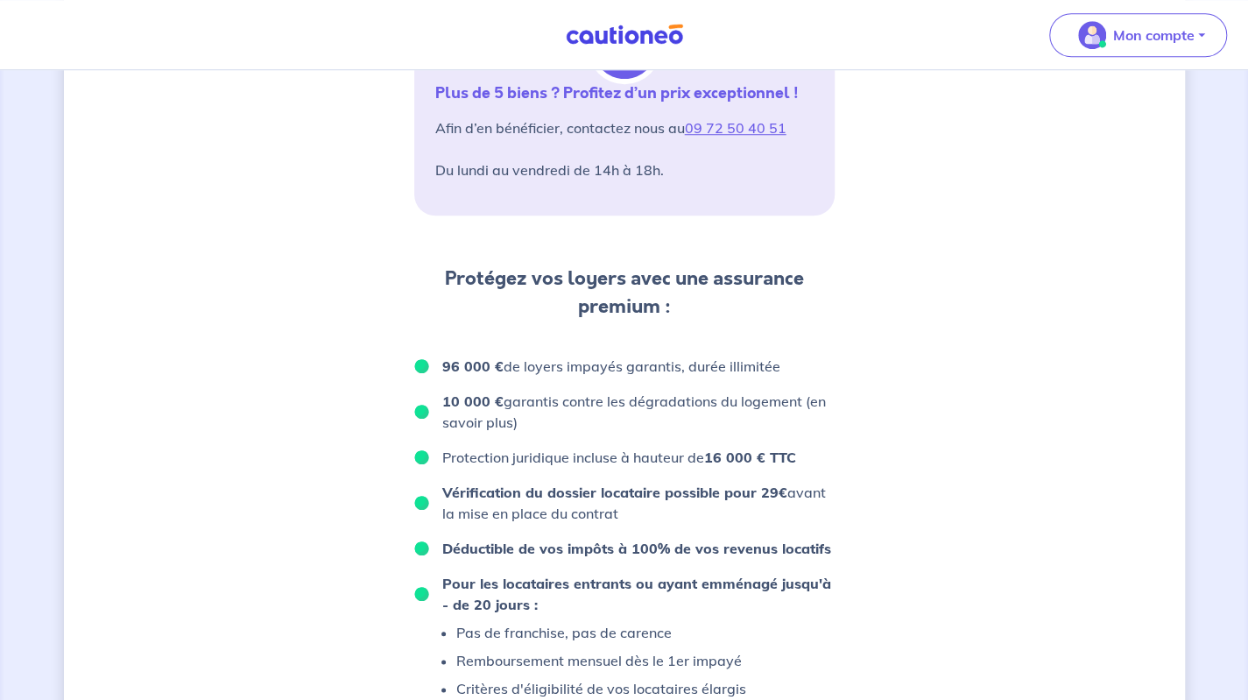
drag, startPoint x: 858, startPoint y: 497, endPoint x: 865, endPoint y: 560, distance: 63.4
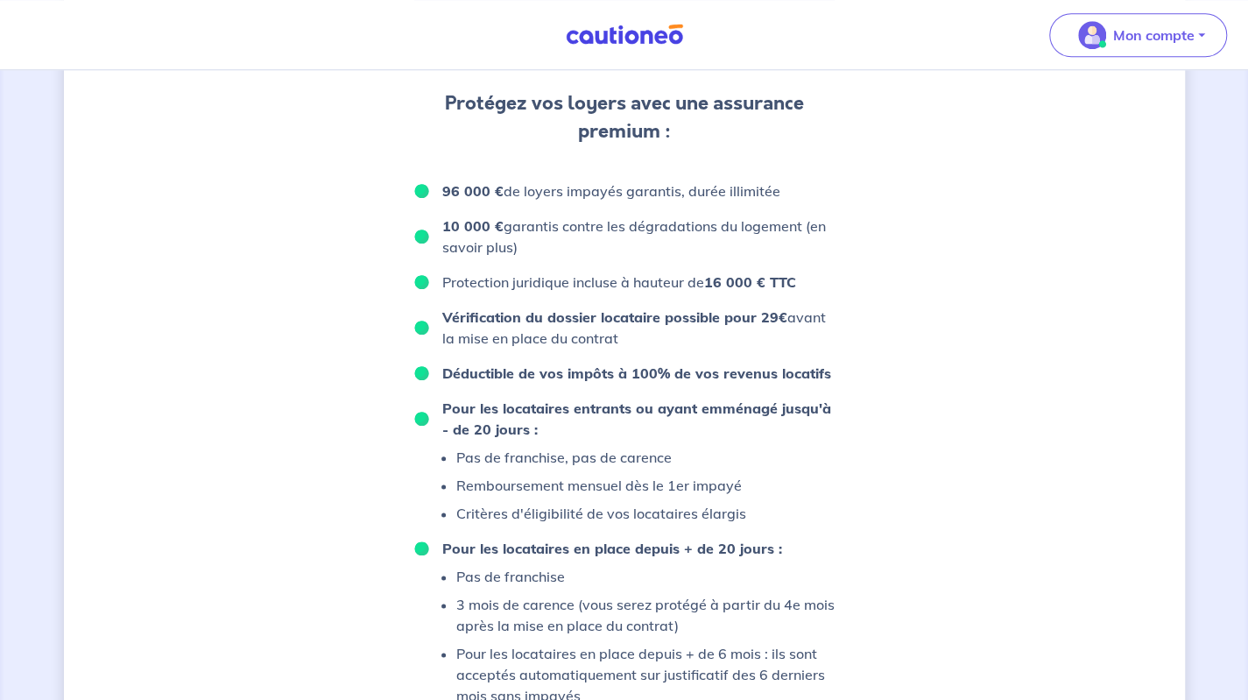
drag, startPoint x: 844, startPoint y: 551, endPoint x: 848, endPoint y: 586, distance: 35.2
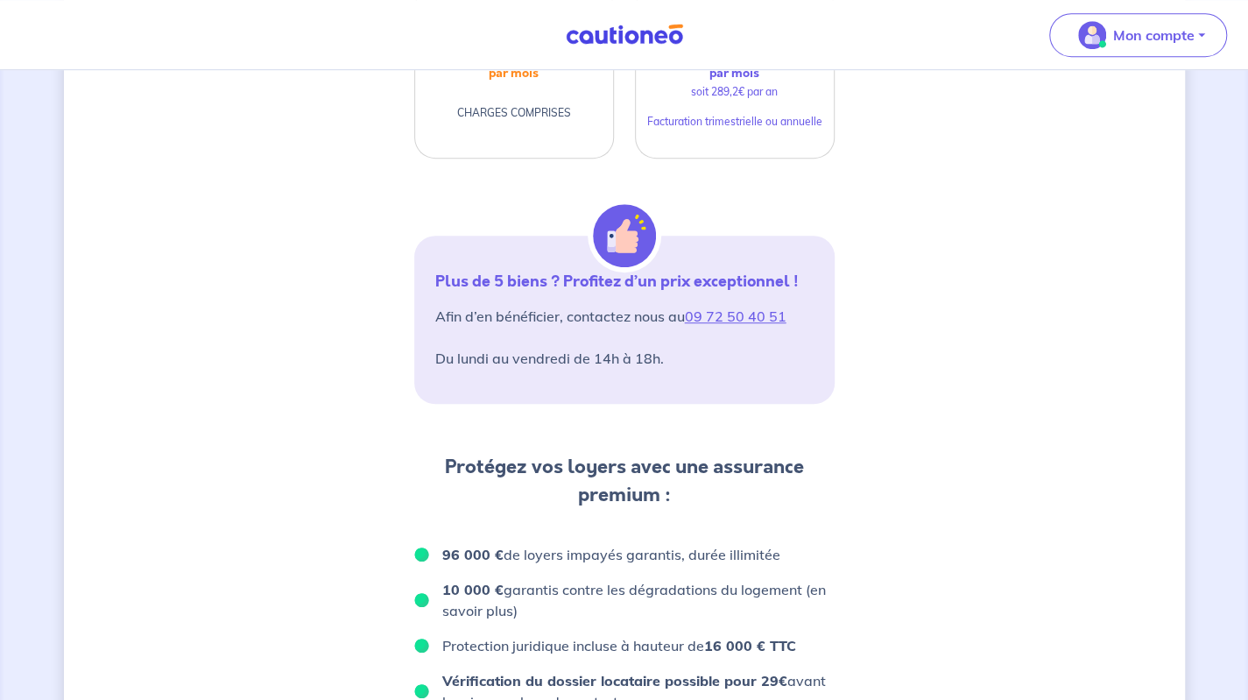
drag, startPoint x: 846, startPoint y: 669, endPoint x: 815, endPoint y: 406, distance: 265.6
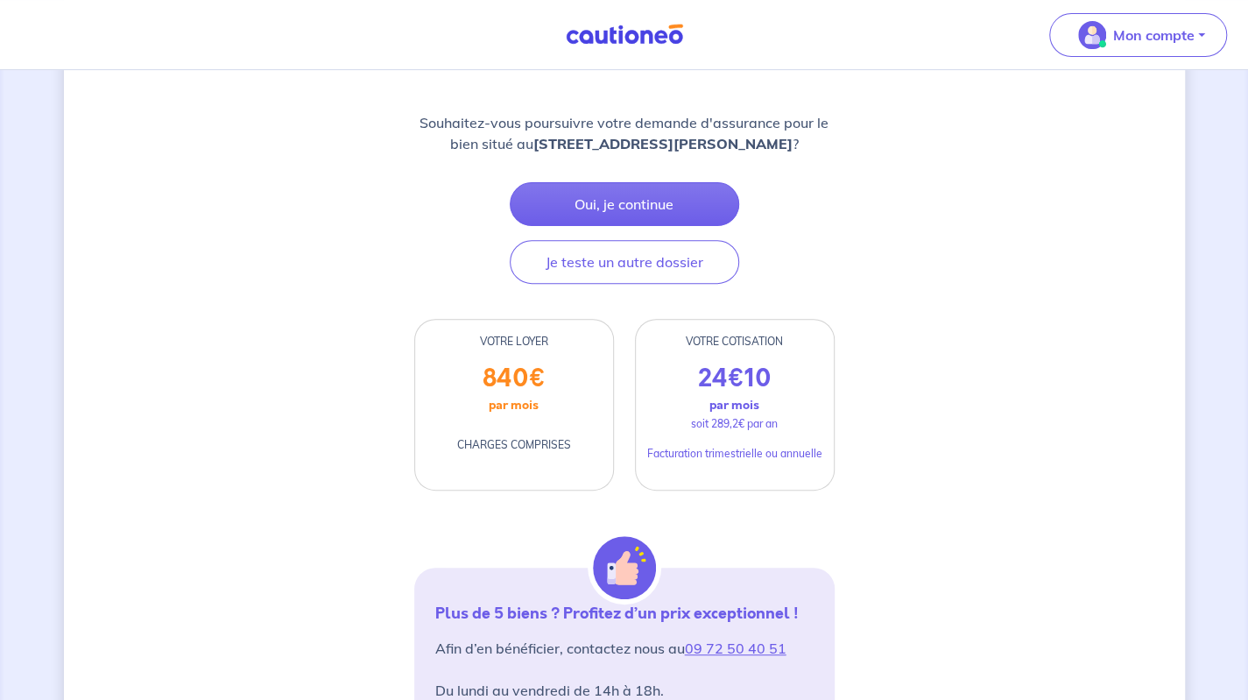
drag, startPoint x: 915, startPoint y: 399, endPoint x: 909, endPoint y: 470, distance: 71.1
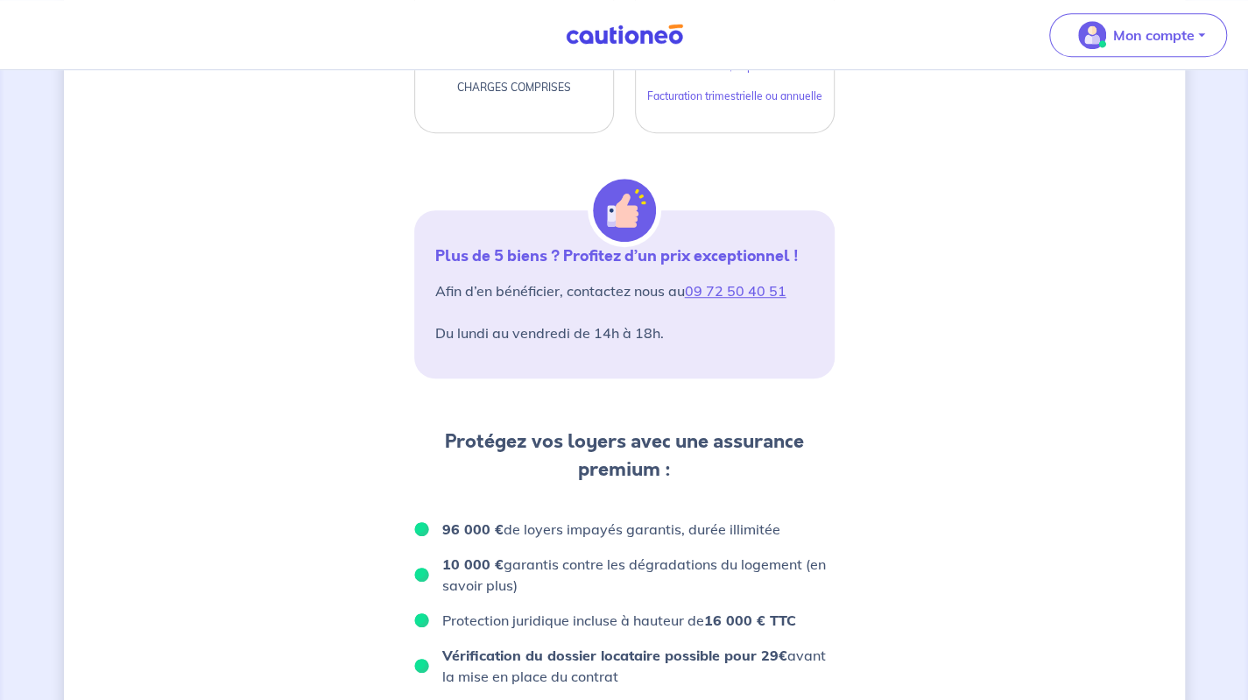
drag, startPoint x: 909, startPoint y: 510, endPoint x: 921, endPoint y: 579, distance: 70.1
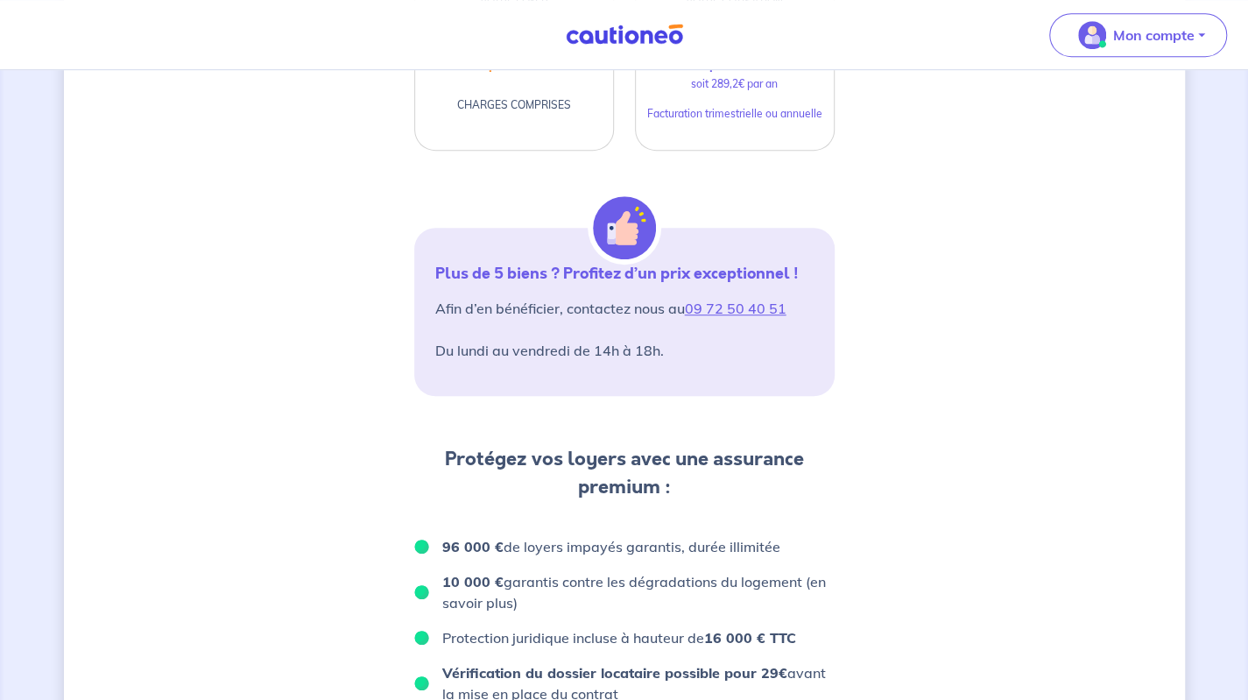
drag, startPoint x: 921, startPoint y: 549, endPoint x: 913, endPoint y: 453, distance: 96.7
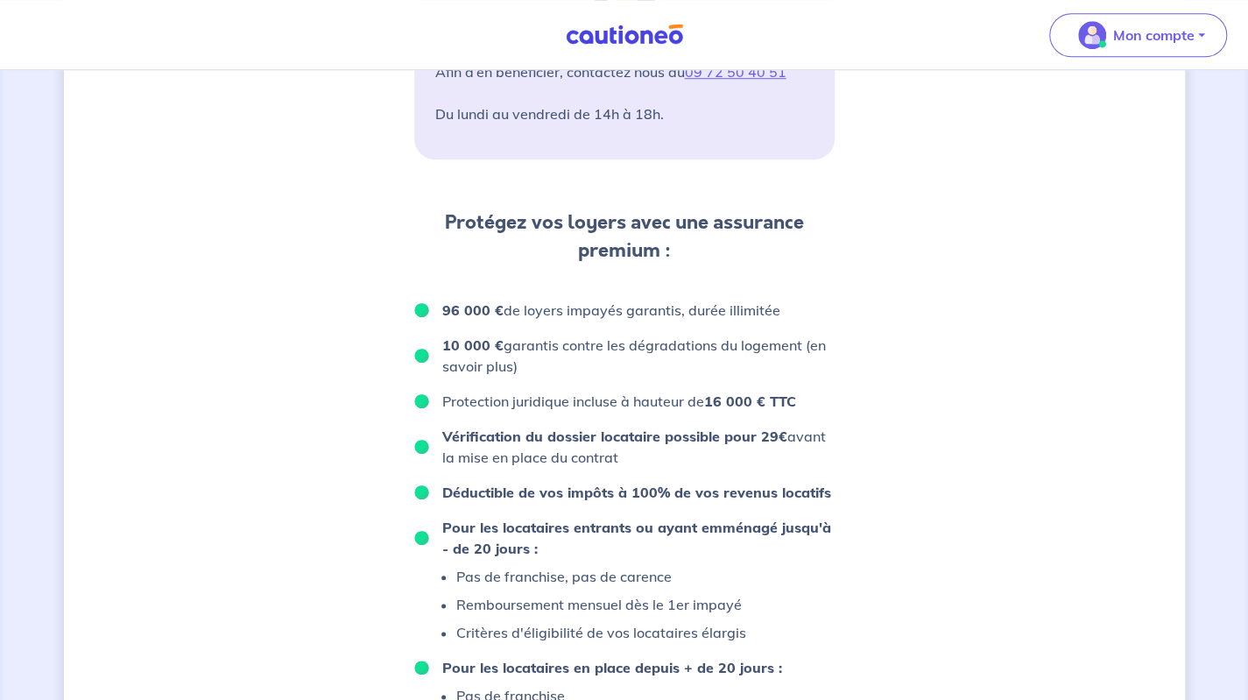
drag, startPoint x: 906, startPoint y: 564, endPoint x: 913, endPoint y: 607, distance: 43.5
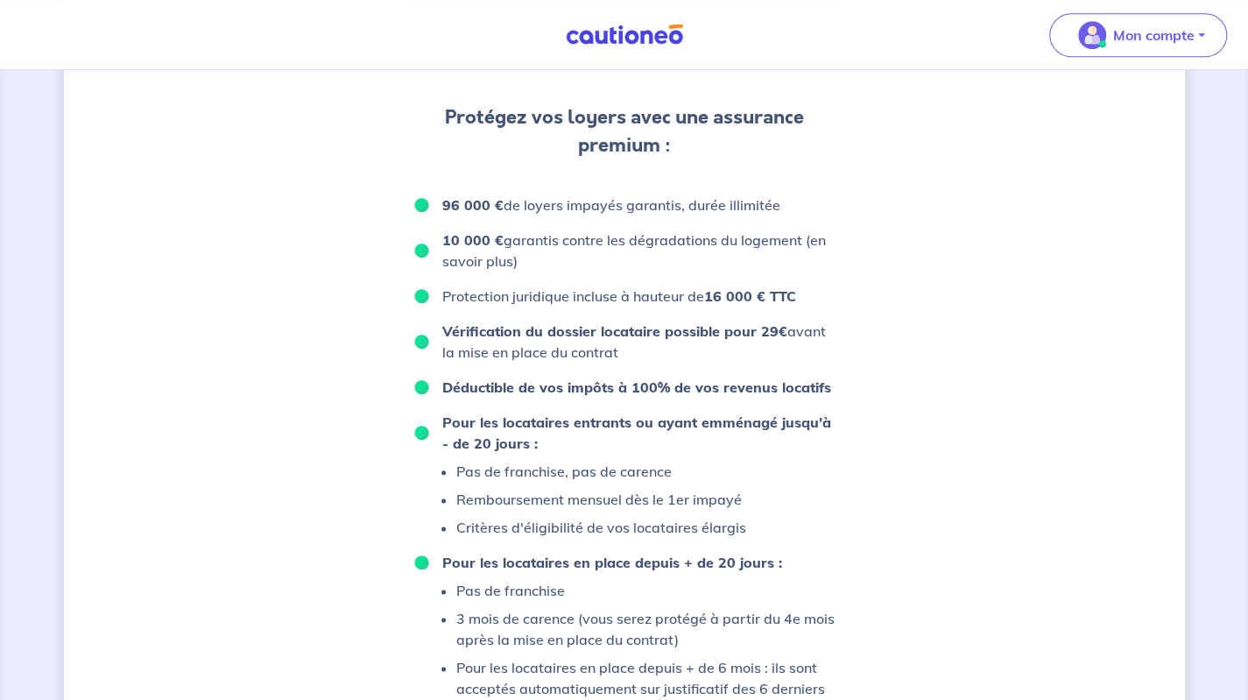
drag, startPoint x: 885, startPoint y: 562, endPoint x: 890, endPoint y: 620, distance: 58.9
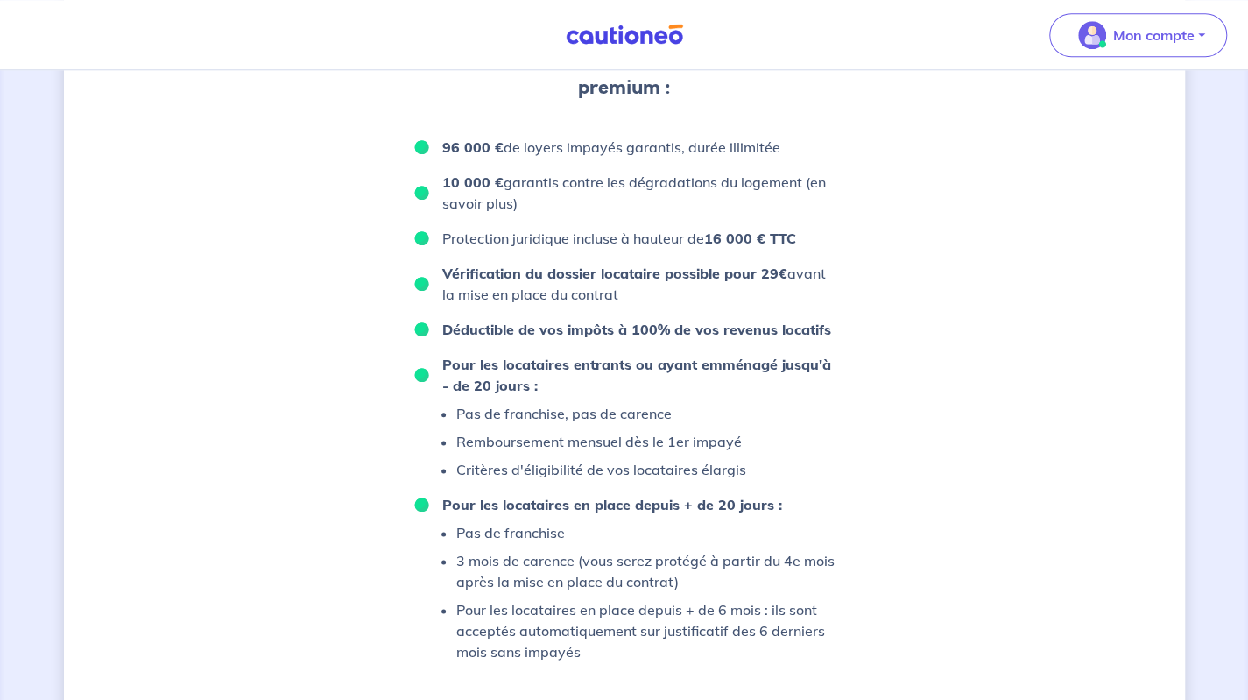
drag, startPoint x: 438, startPoint y: 146, endPoint x: 773, endPoint y: 141, distance: 334.7
click at [773, 141] on li "96 000 € de loyers impayés garantis, durée illimitée" at bounding box center [624, 147] width 420 height 21
drag, startPoint x: 487, startPoint y: 187, endPoint x: 636, endPoint y: 188, distance: 148.9
click at [646, 187] on p "10 000 € garantis contre les dégradations du logement (en savoir plus)" at bounding box center [638, 193] width 392 height 42
drag, startPoint x: 470, startPoint y: 231, endPoint x: 689, endPoint y: 237, distance: 218.2
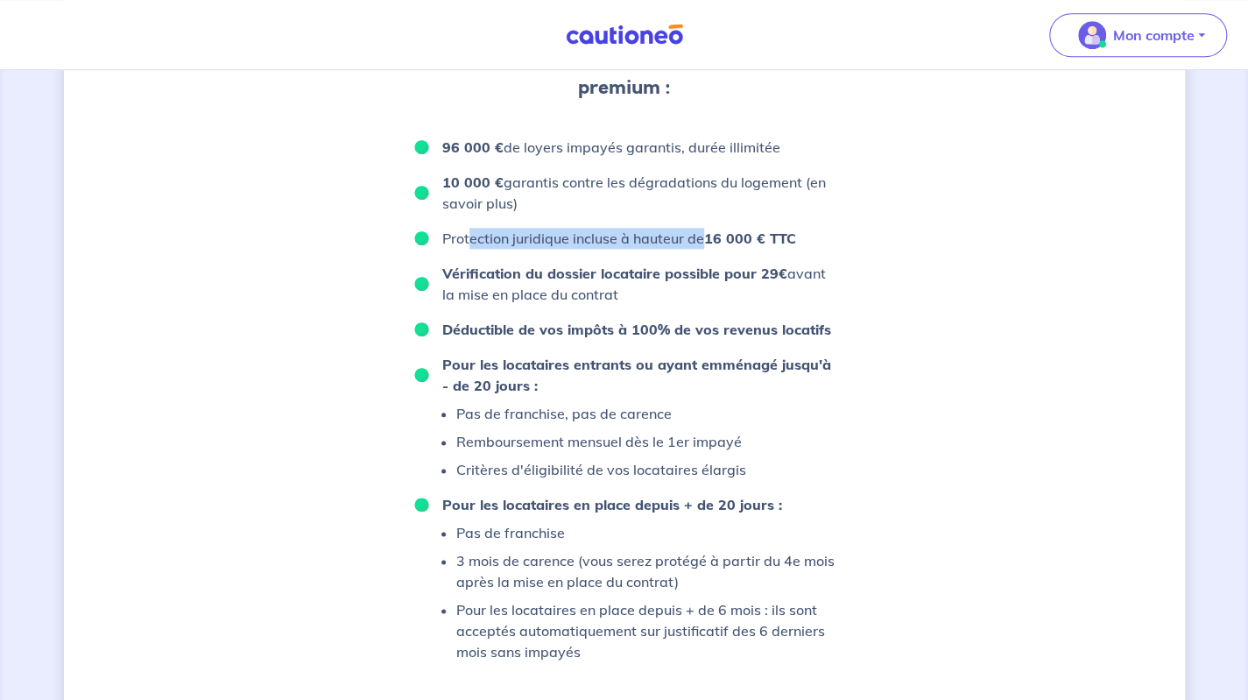
click at [702, 237] on p "Protection juridique incluse à hauteur de 16 000 € TTC" at bounding box center [619, 238] width 354 height 21
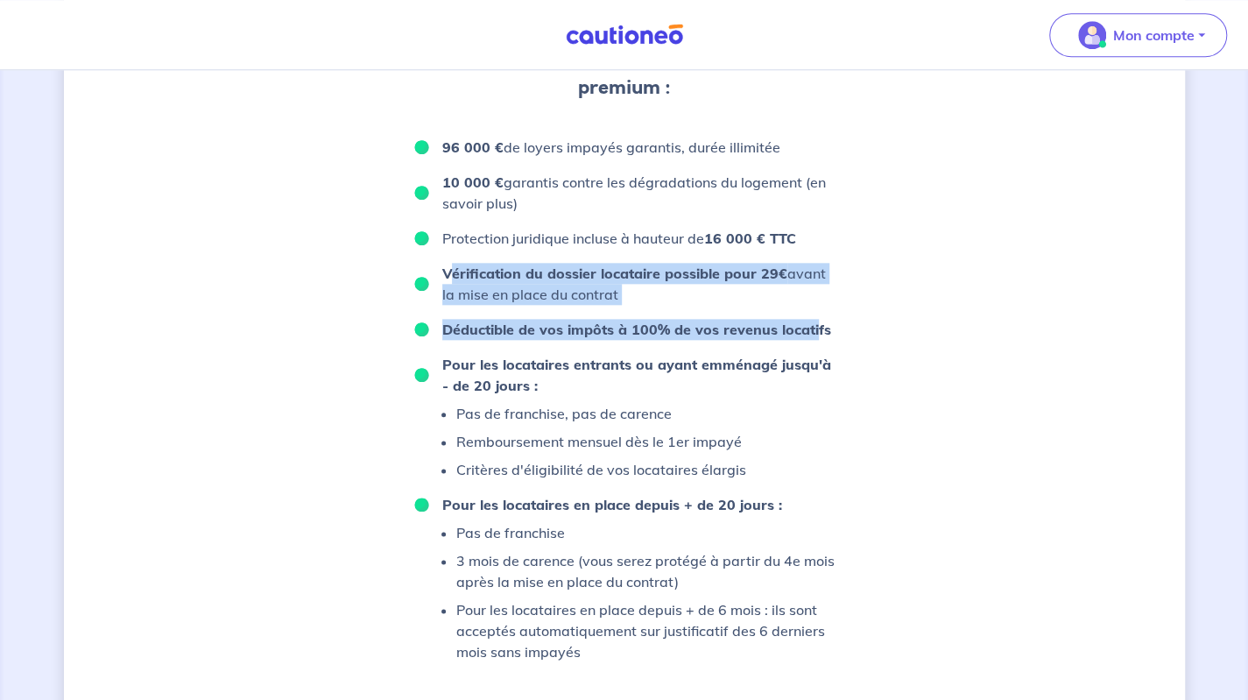
drag, startPoint x: 449, startPoint y: 274, endPoint x: 815, endPoint y: 321, distance: 369.1
click at [815, 321] on ul "96 000 € de loyers impayés garantis, durée illimitée 10 000 € garantis contre l…" at bounding box center [624, 400] width 420 height 526
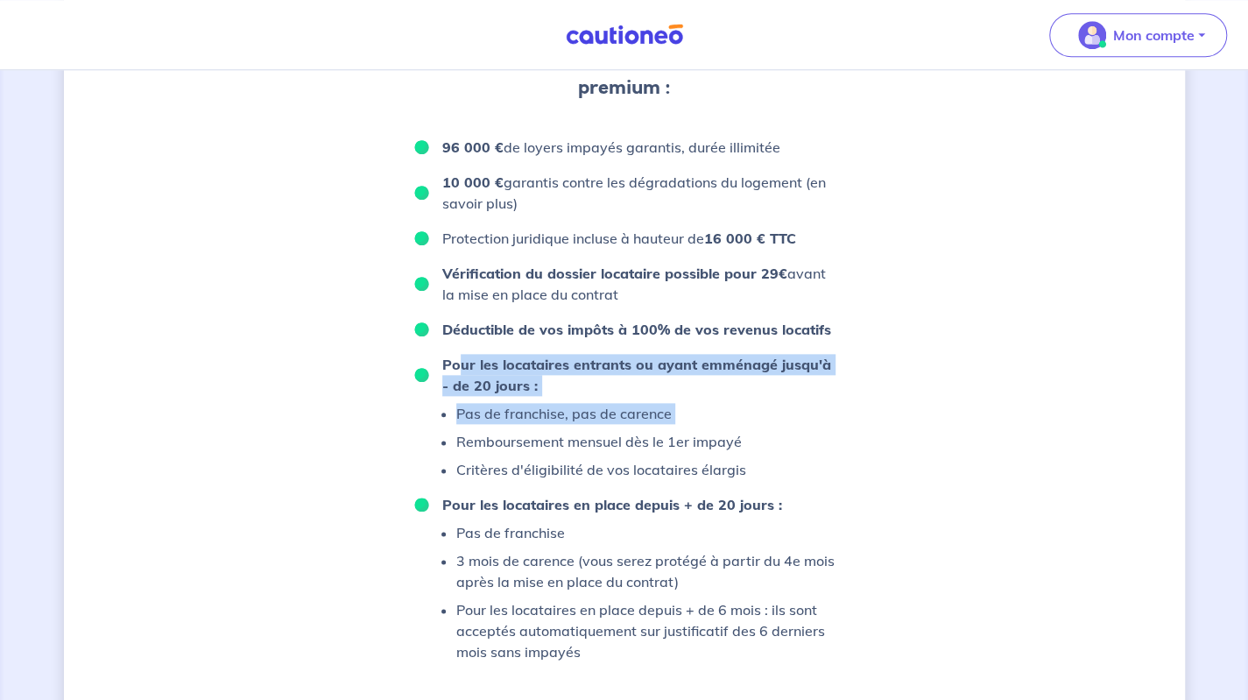
drag, startPoint x: 512, startPoint y: 365, endPoint x: 752, endPoint y: 443, distance: 253.2
click at [752, 441] on li "Pour les locataires entrants ou ayant emménagé jusqu'à - de 20 jours : Pas de f…" at bounding box center [624, 417] width 420 height 126
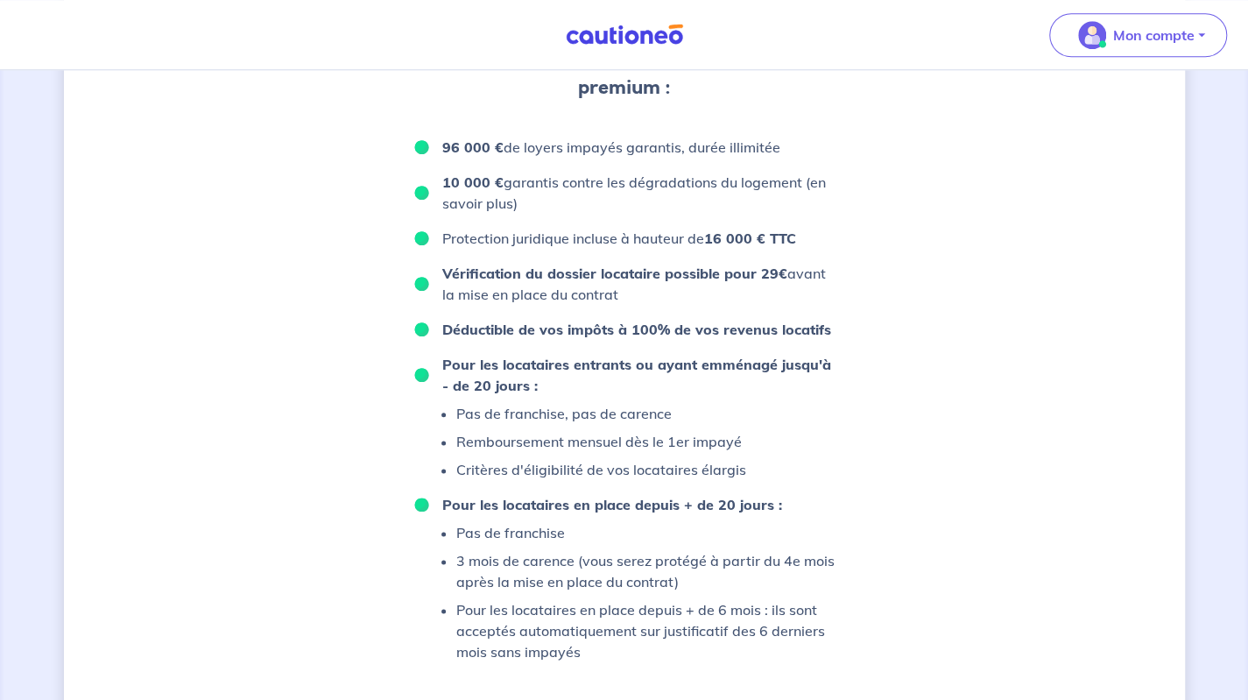
click at [760, 460] on li "Pour les locataires entrants ou ayant emménagé jusqu'à - de 20 jours : Pas de f…" at bounding box center [624, 417] width 420 height 126
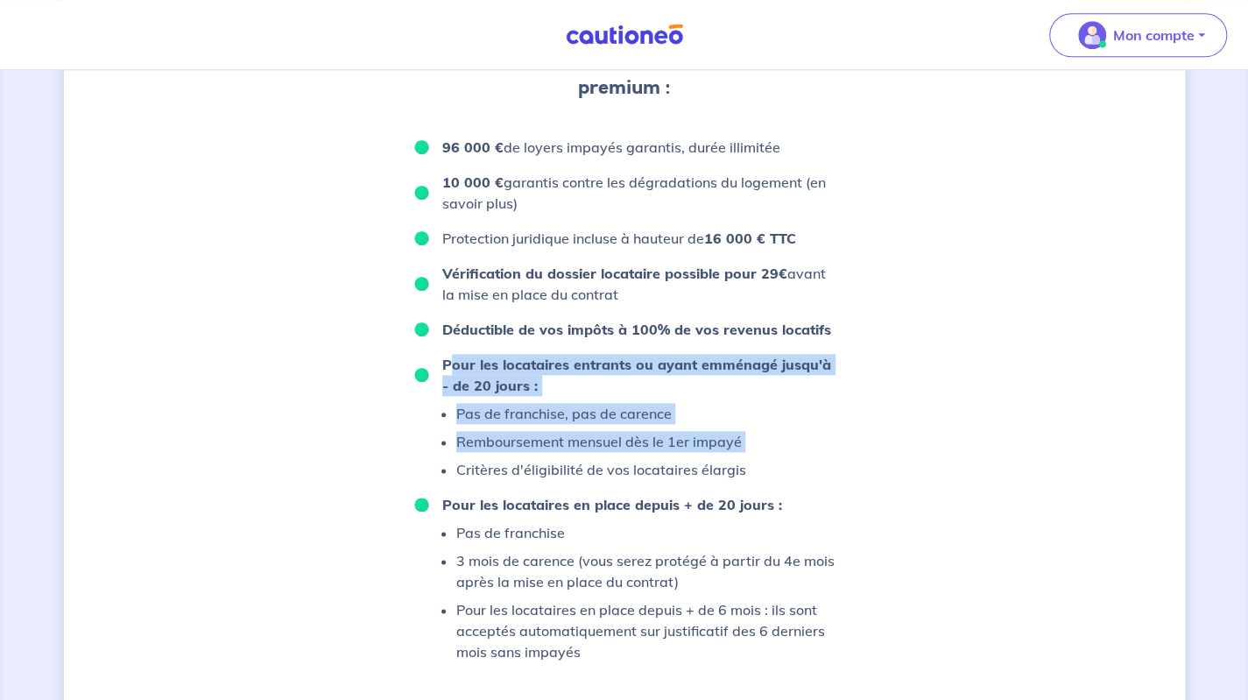
drag, startPoint x: 461, startPoint y: 370, endPoint x: 725, endPoint y: 454, distance: 277.6
click at [724, 454] on li "Pour les locataires entrants ou ayant emménagé jusqu'à - de 20 jours : Pas de f…" at bounding box center [624, 417] width 420 height 126
drag, startPoint x: 540, startPoint y: 454, endPoint x: 547, endPoint y: 442, distance: 13.4
click at [540, 453] on ul "Pas de franchise, pas de carence Remboursement mensuel dès le 1er impayé Critèr…" at bounding box center [580, 441] width 332 height 77
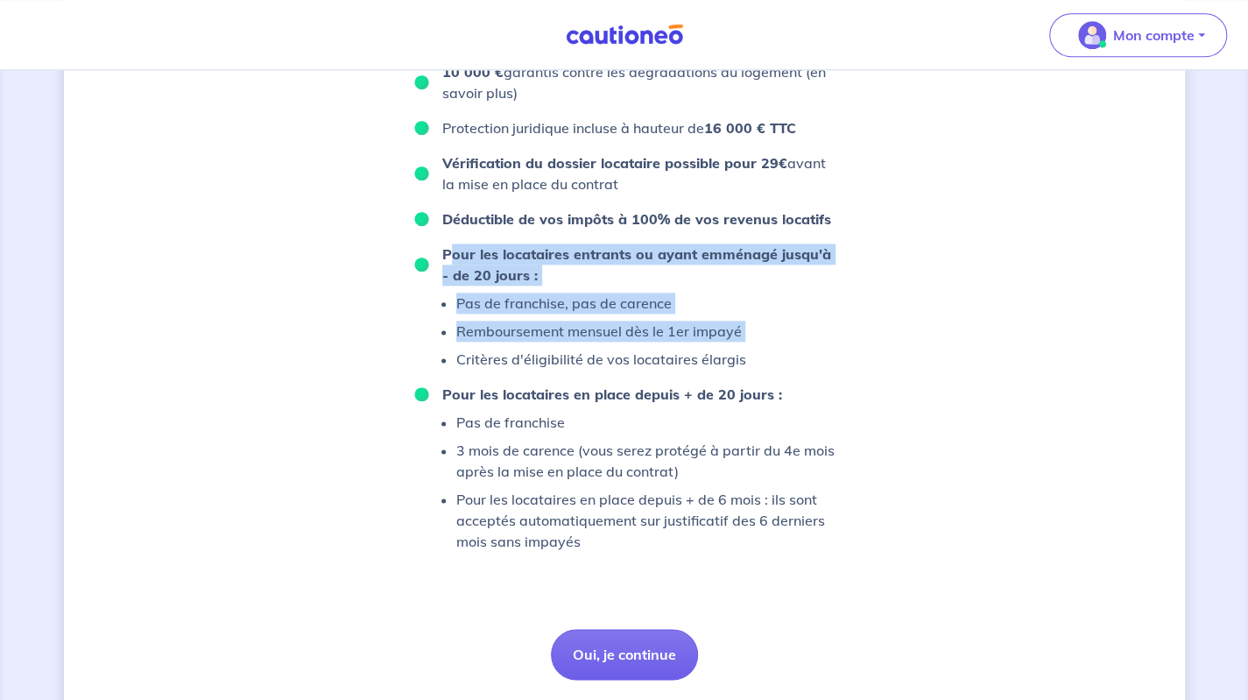
scroll to position [1109, 0]
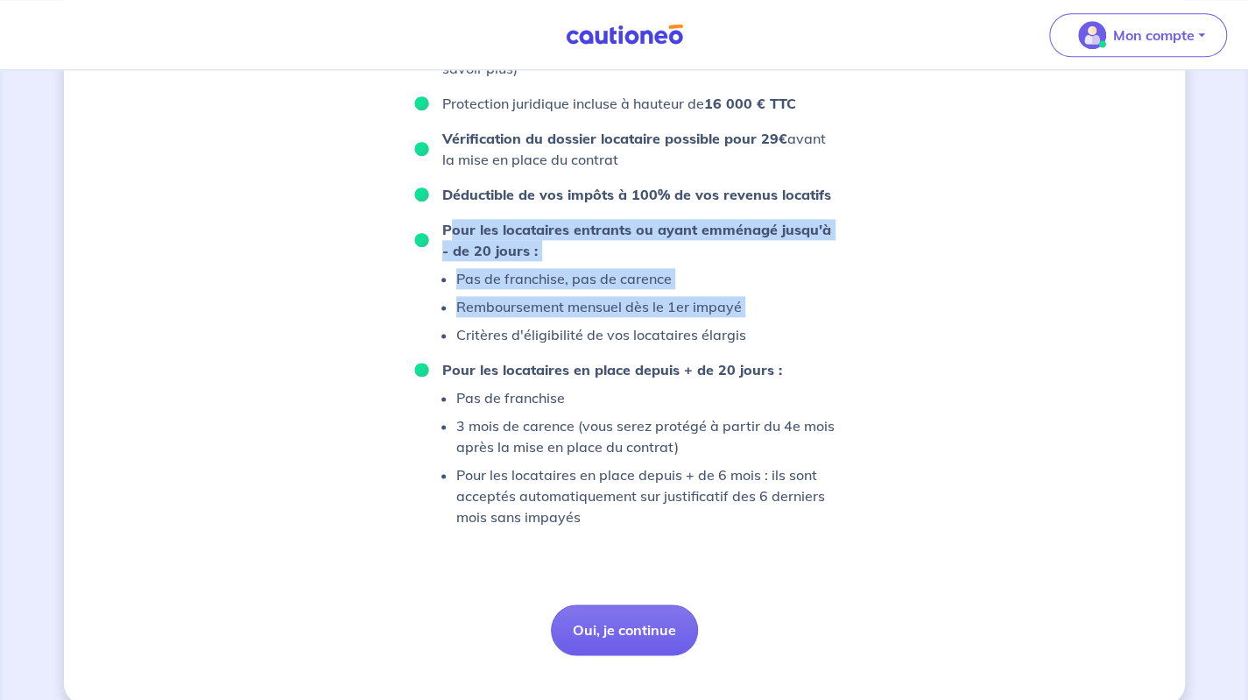
drag, startPoint x: 531, startPoint y: 469, endPoint x: 532, endPoint y: 509, distance: 40.3
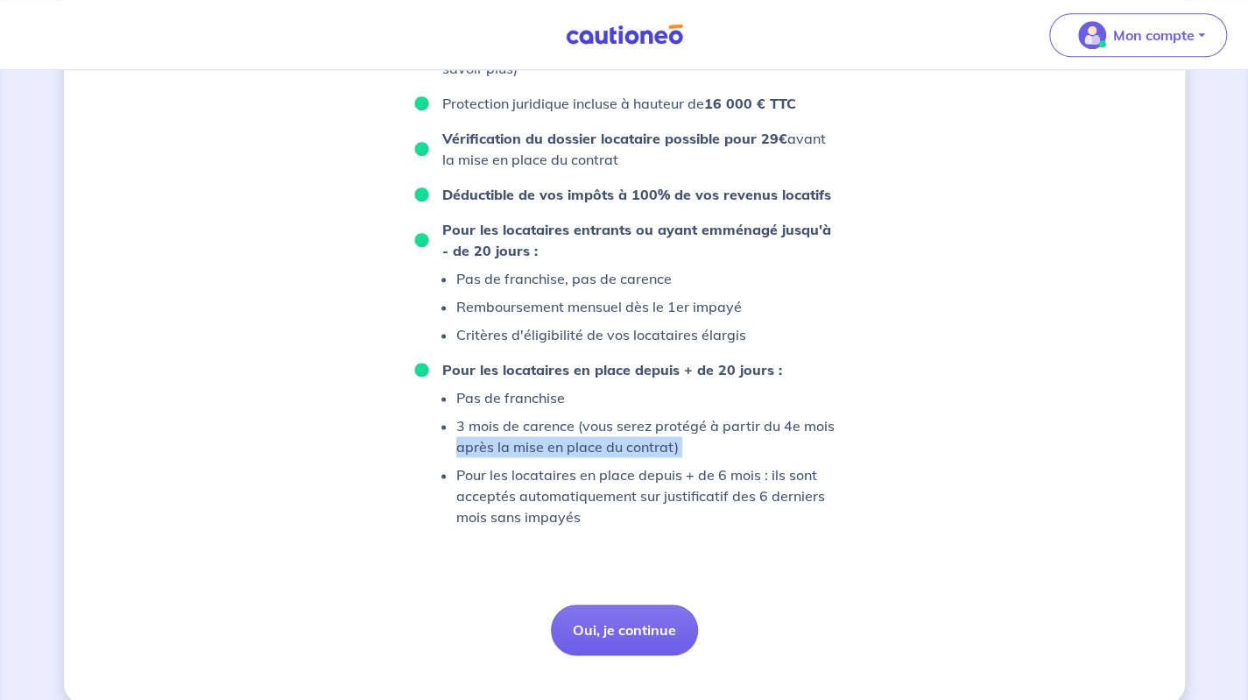
click at [449, 460] on ul "Pas de franchise 3 mois de carence (vous serez protégé à partir du 4e mois aprè…" at bounding box center [624, 457] width 420 height 140
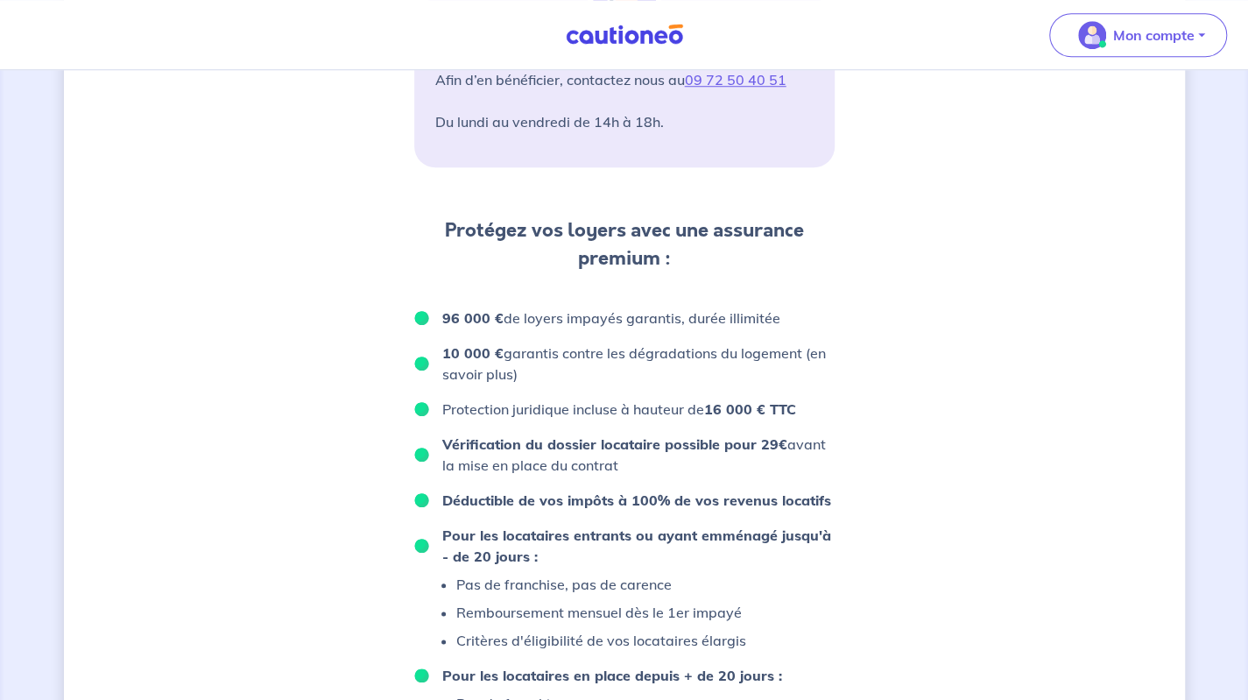
drag, startPoint x: 420, startPoint y: 476, endPoint x: 445, endPoint y: 315, distance: 162.3
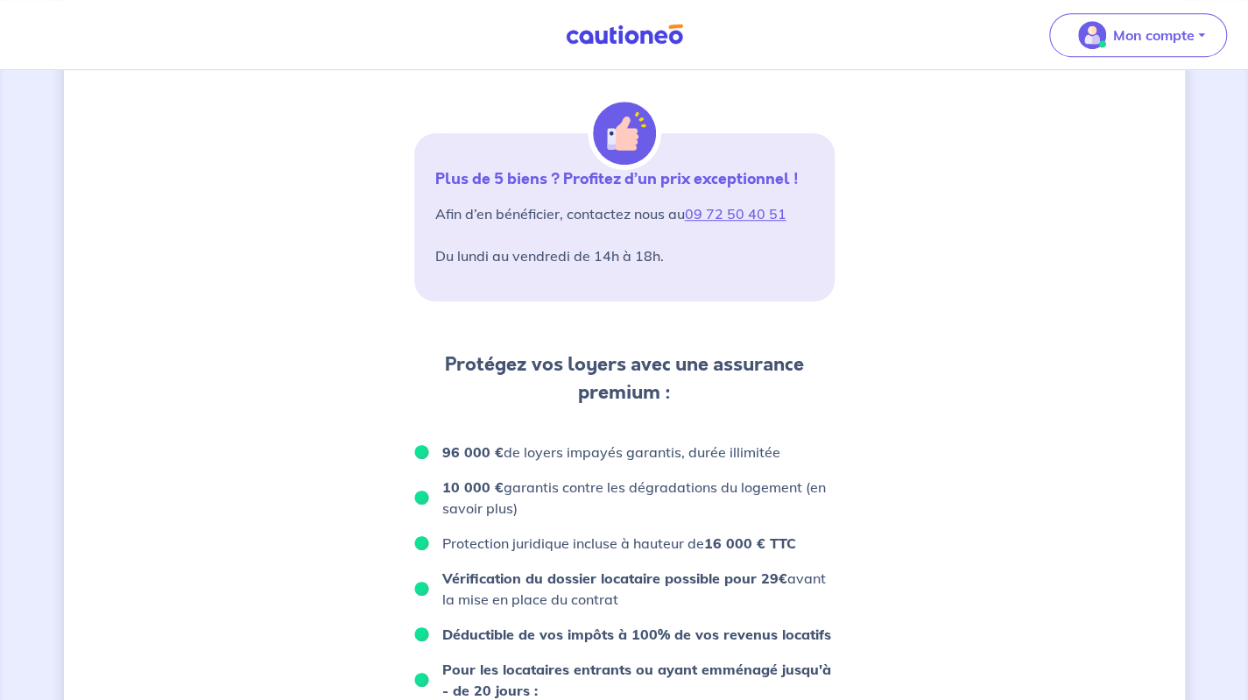
scroll to position [618, 0]
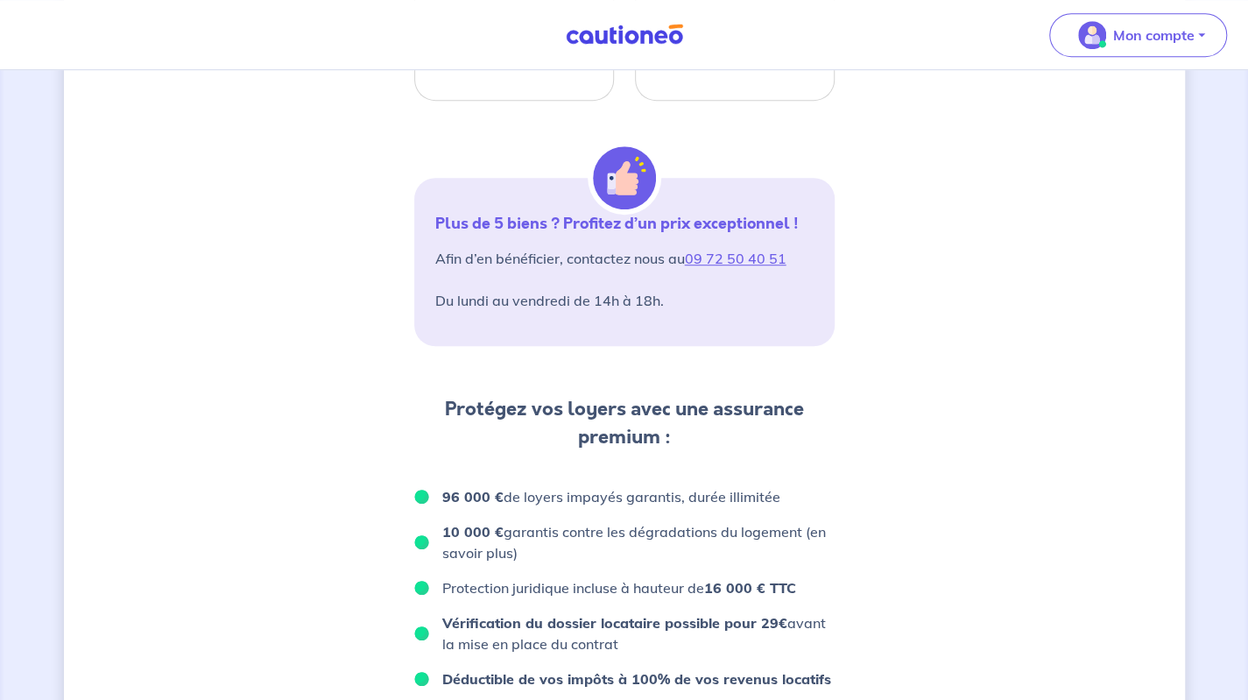
drag, startPoint x: 426, startPoint y: 358, endPoint x: 428, endPoint y: 337, distance: 21.2
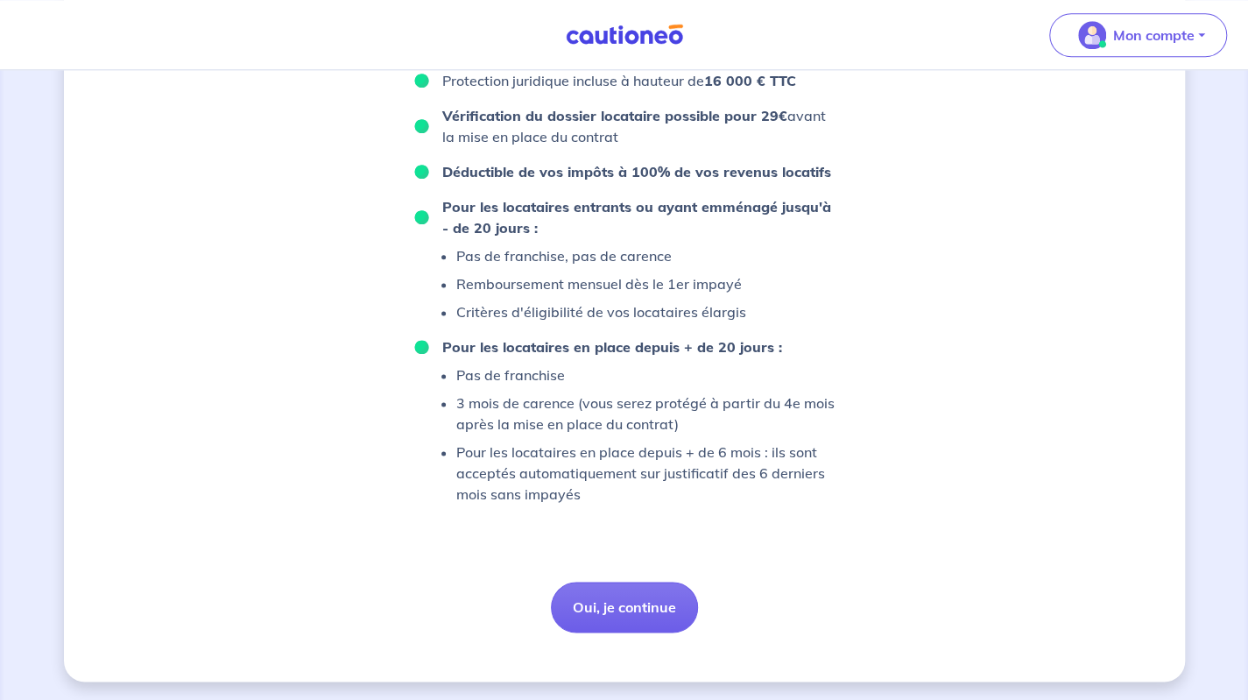
drag, startPoint x: 414, startPoint y: 374, endPoint x: 420, endPoint y: 513, distance: 139.4
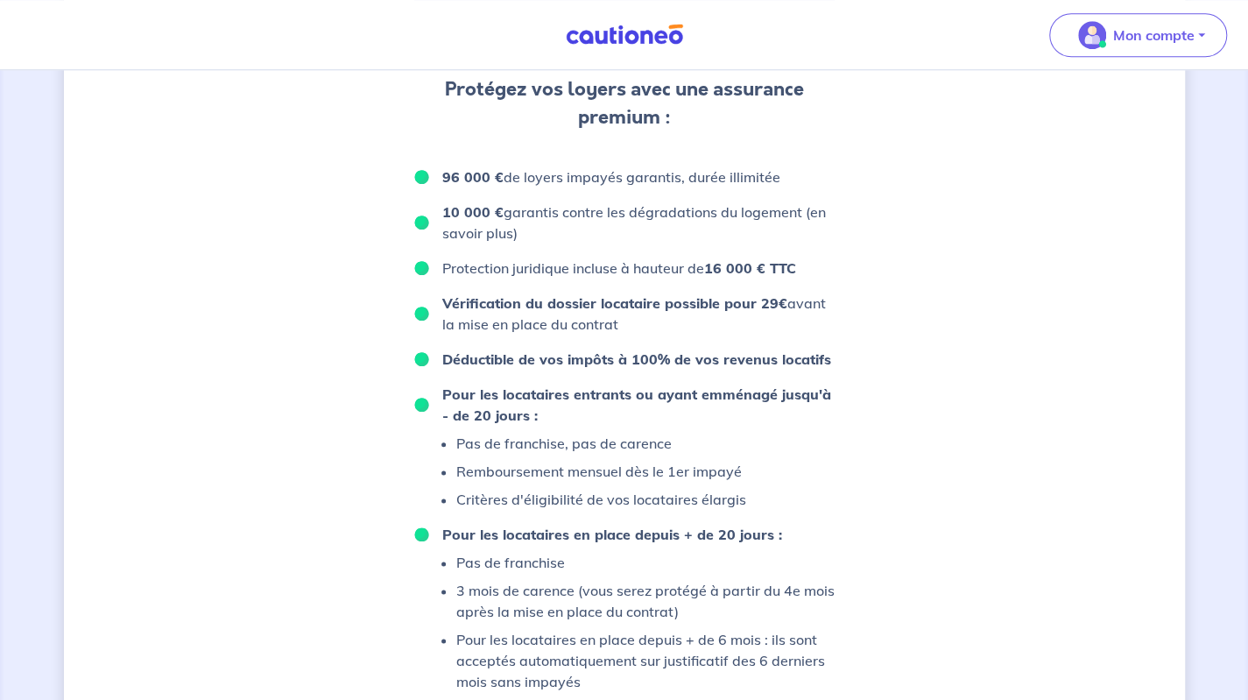
drag, startPoint x: 371, startPoint y: 474, endPoint x: 408, endPoint y: 336, distance: 143.2
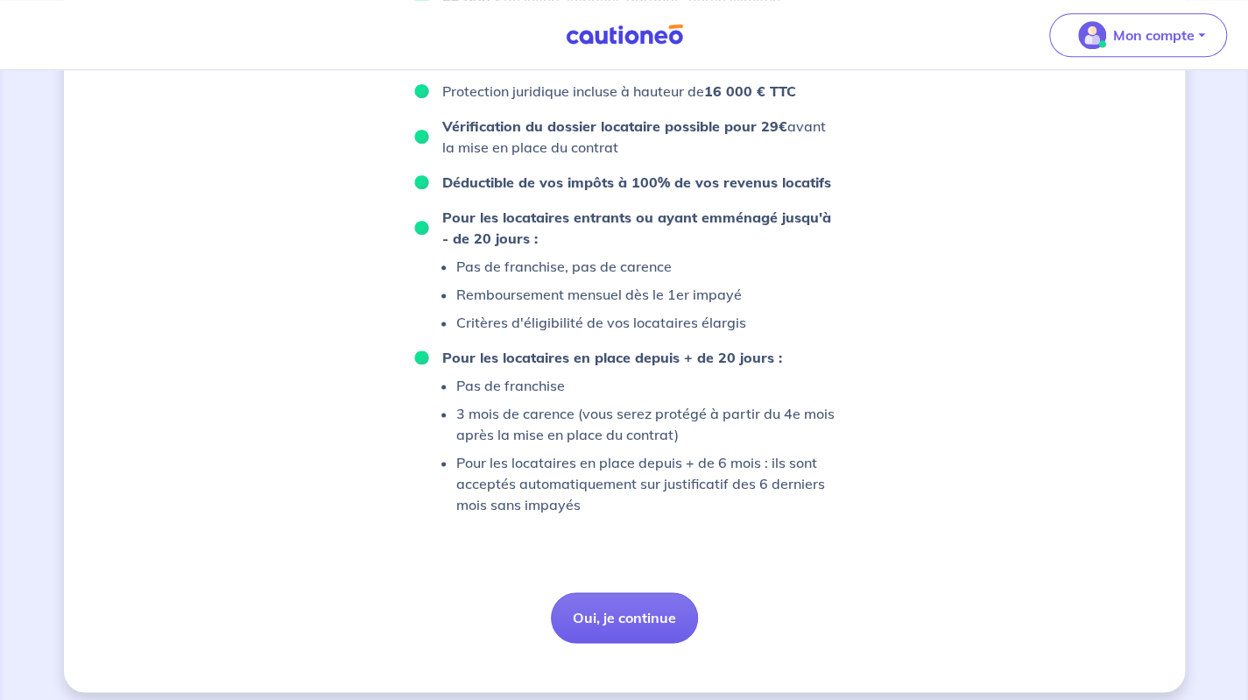
scroll to position [1132, 0]
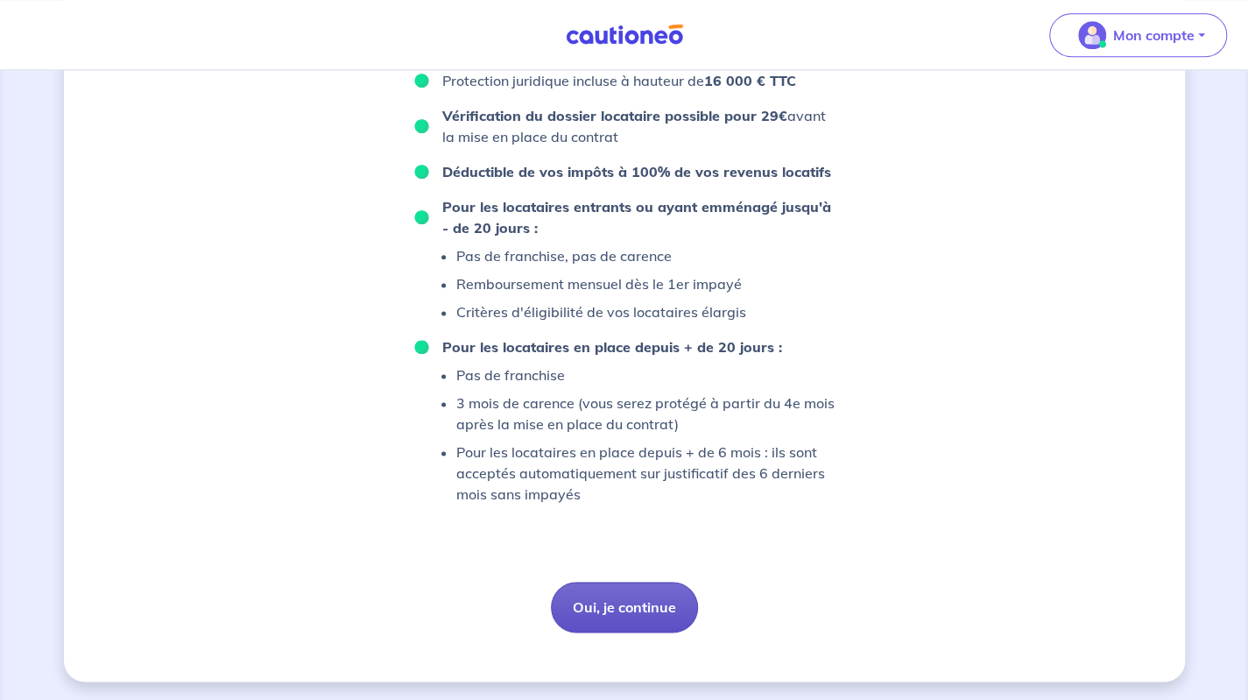
click at [645, 598] on button "Oui, je continue" at bounding box center [624, 607] width 147 height 51
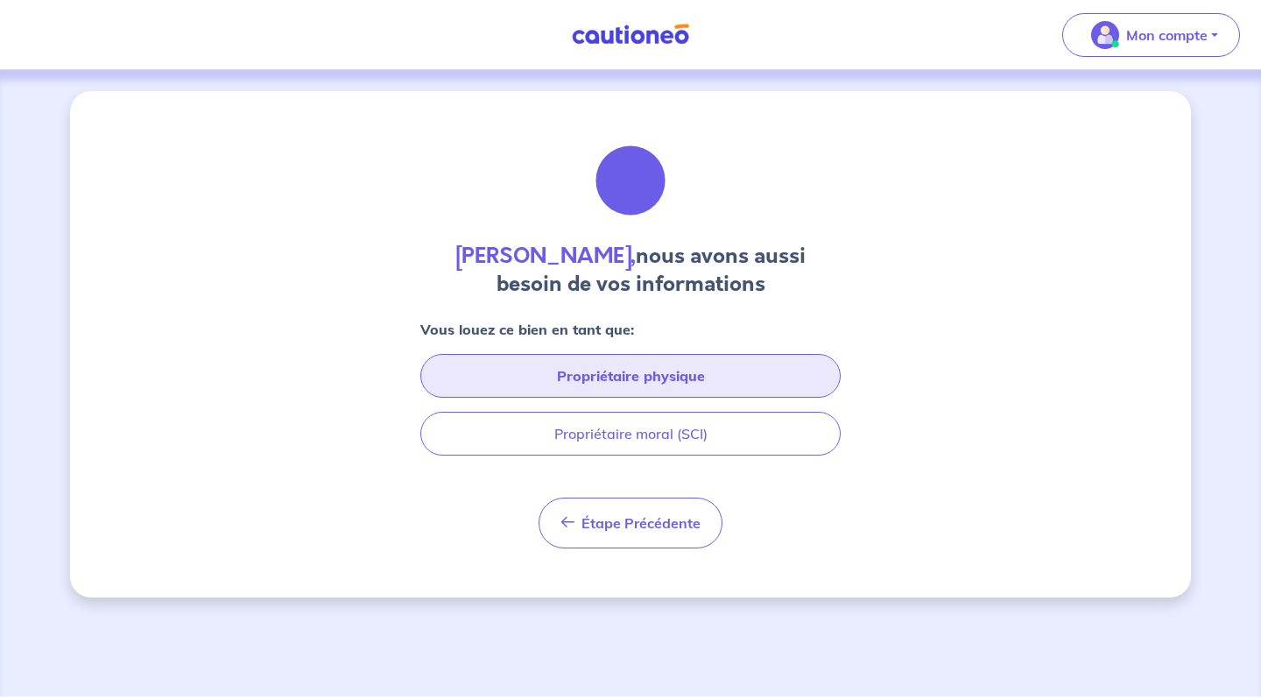
click at [591, 375] on button "Propriétaire physique" at bounding box center [630, 376] width 420 height 44
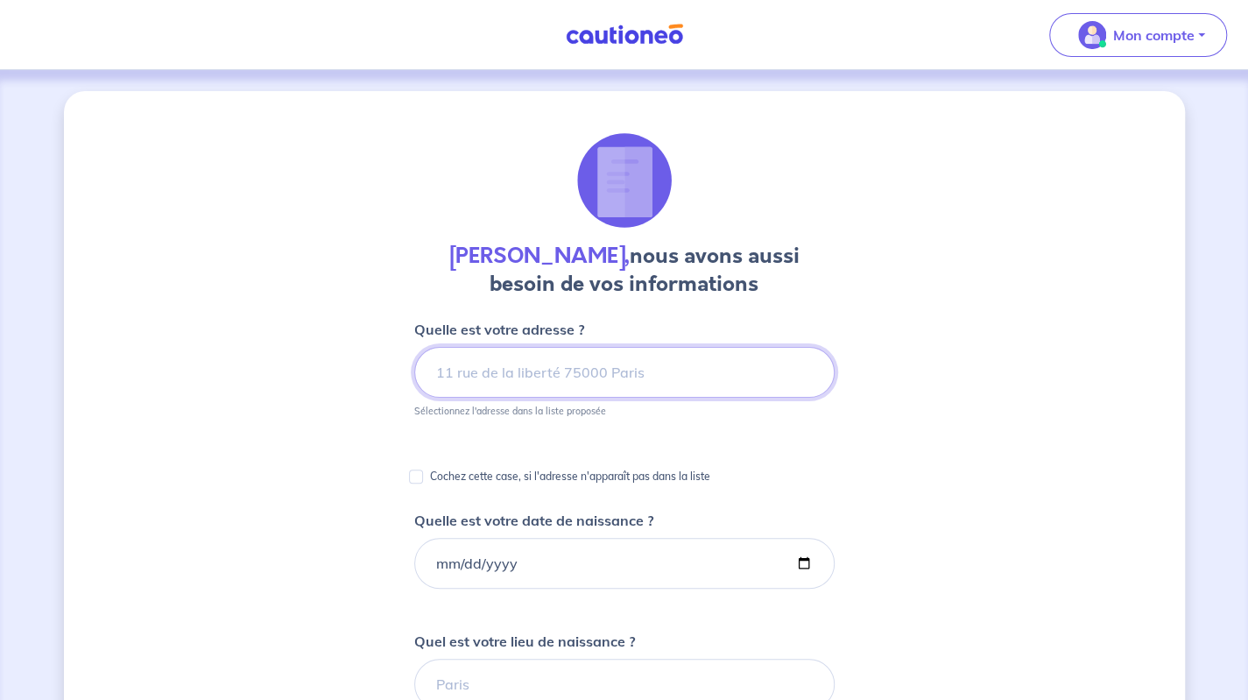
click at [596, 376] on input at bounding box center [624, 372] width 420 height 51
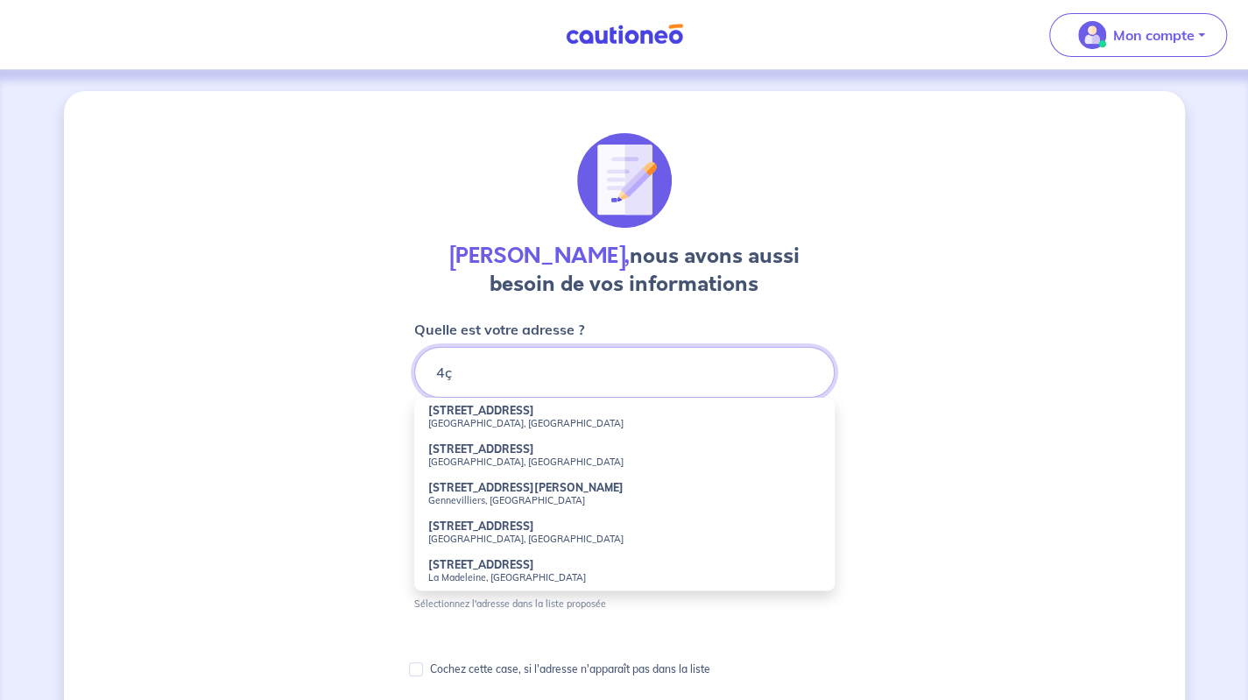
type input "4"
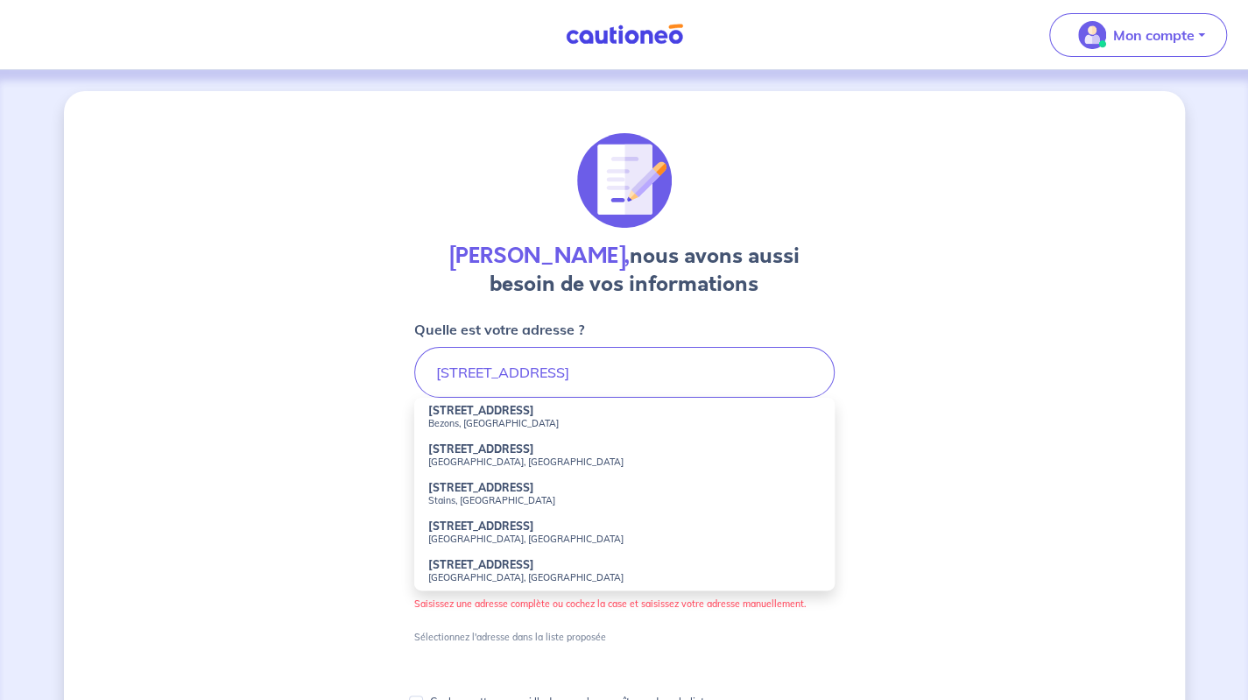
click at [480, 415] on strong "49 Rue de Pontoise" at bounding box center [481, 410] width 106 height 13
type input "49 Rue de Pontoise, Bezons, France"
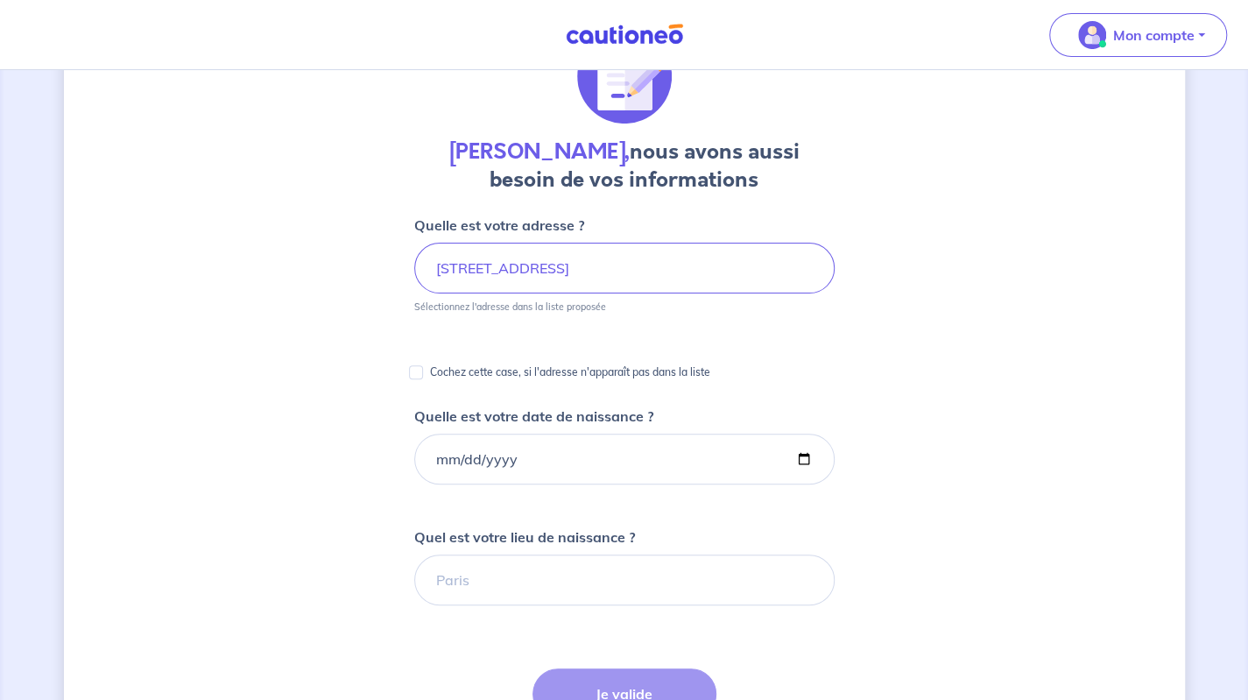
scroll to position [115, 0]
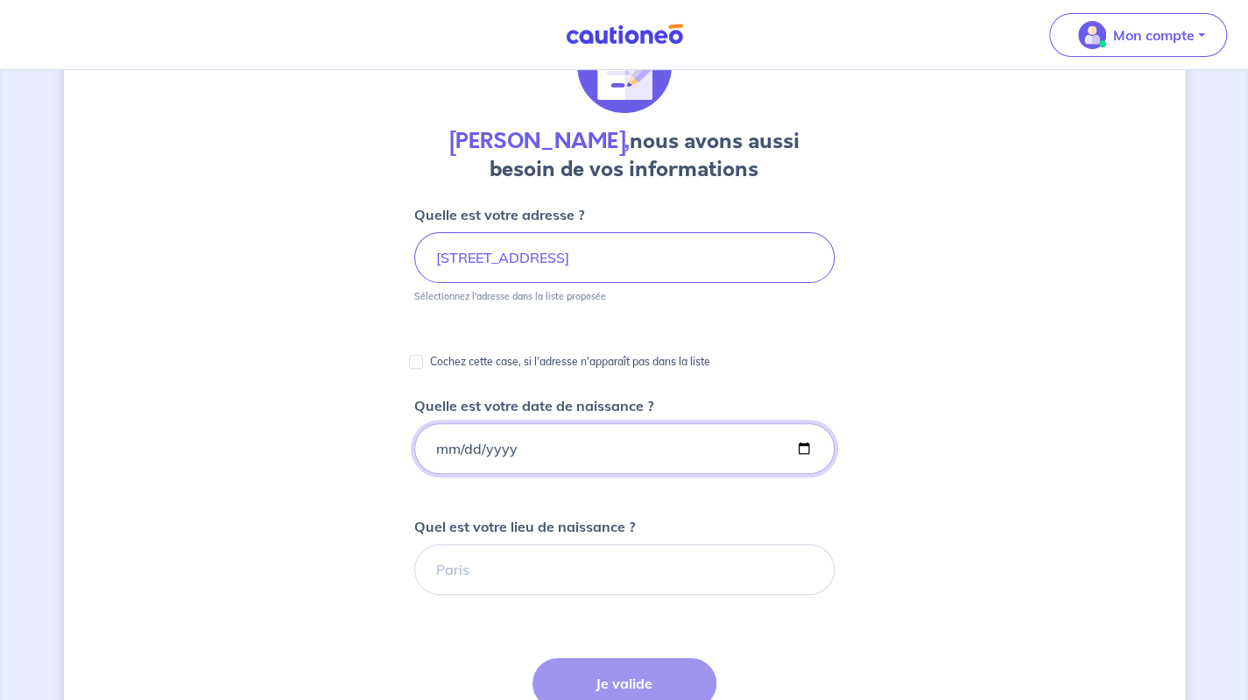
click at [439, 452] on input "Quelle est votre date de naissance ?" at bounding box center [624, 448] width 420 height 51
type input "1993-07-02"
click at [489, 555] on input "Quel est votre lieu de naissance ?" at bounding box center [624, 569] width 420 height 51
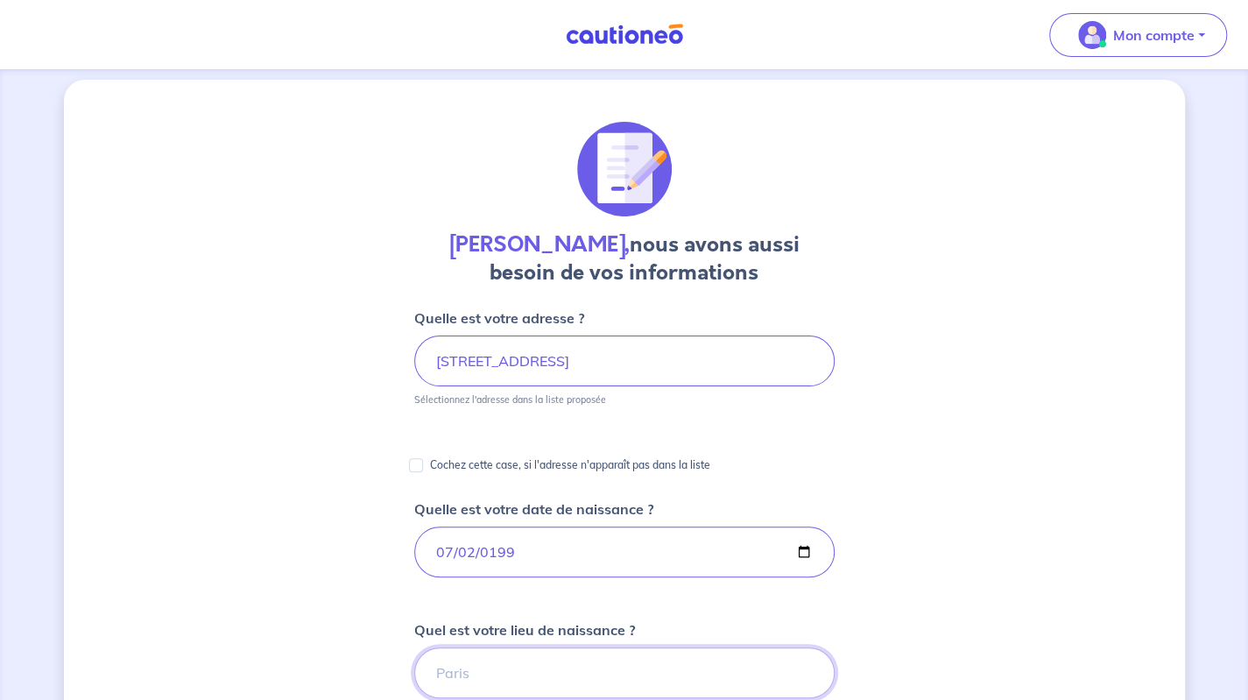
scroll to position [0, 0]
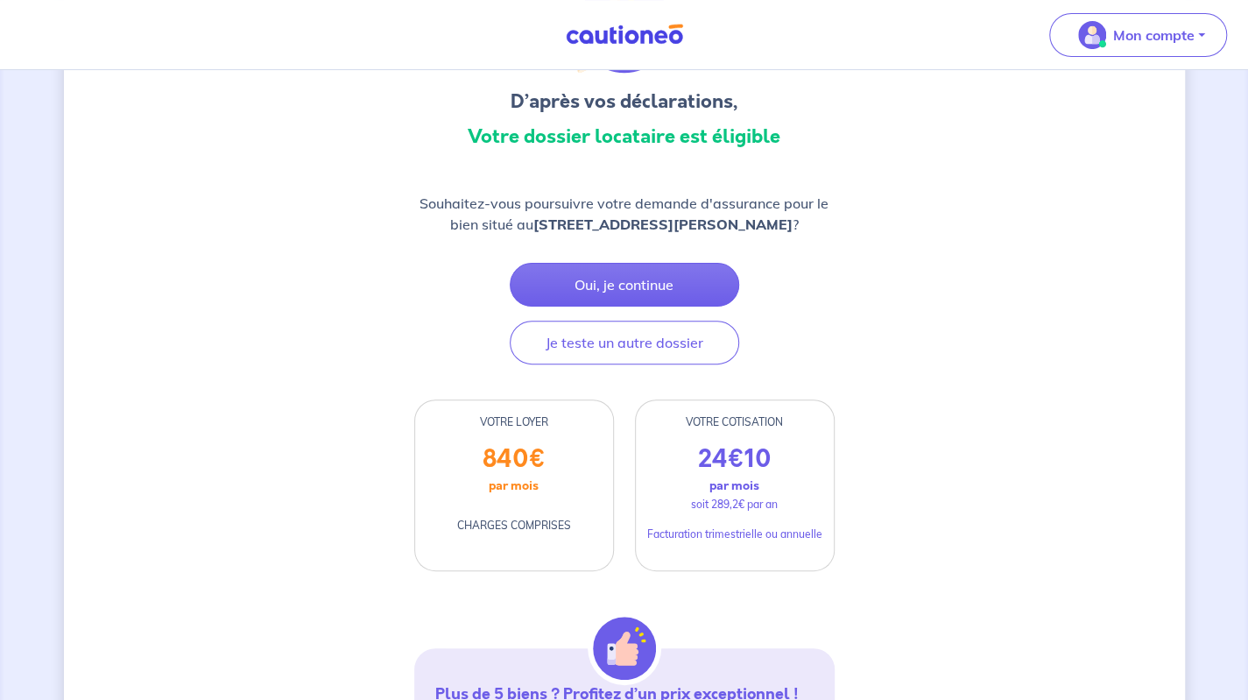
drag, startPoint x: 384, startPoint y: 415, endPoint x: 393, endPoint y: 470, distance: 55.2
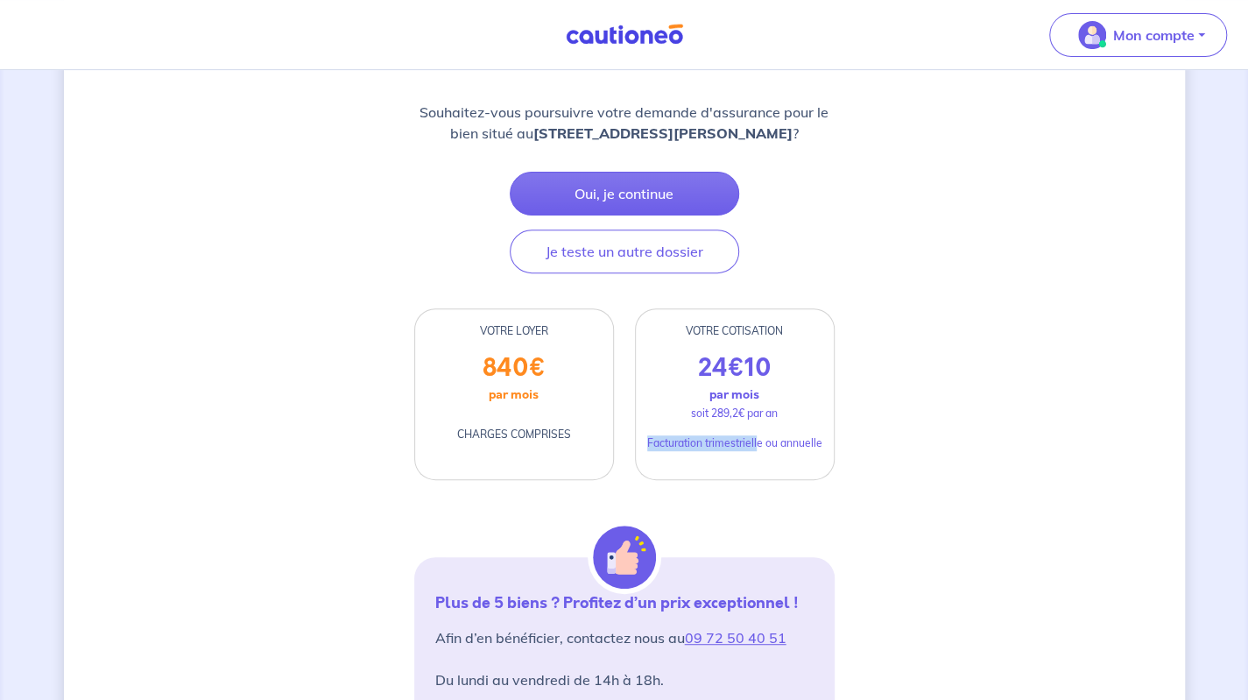
drag, startPoint x: 638, startPoint y: 431, endPoint x: 802, endPoint y: 441, distance: 164.1
click at [767, 442] on div "24 € 10 par mois soit 289,2€ par an Facturation trimestrielle ou annuelle" at bounding box center [735, 416] width 198 height 126
click at [802, 441] on p "Facturation trimestrielle ou annuelle" at bounding box center [734, 443] width 175 height 16
drag, startPoint x: 833, startPoint y: 439, endPoint x: 643, endPoint y: 424, distance: 190.7
click at [644, 424] on div "24 € 10 par mois soit 289,2€ par an Facturation trimestrielle ou annuelle" at bounding box center [735, 416] width 198 height 126
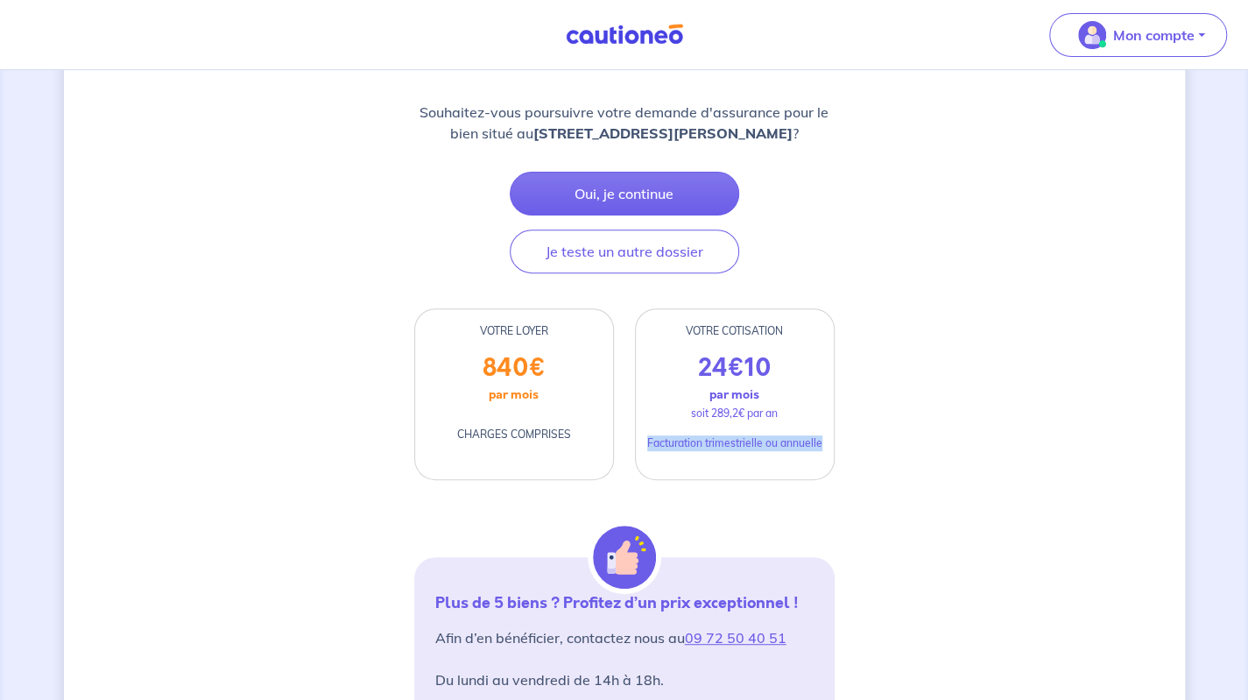
click at [652, 429] on div "24 € 10 par mois soit 289,2€ par an Facturation trimestrielle ou annuelle" at bounding box center [735, 416] width 198 height 126
click at [653, 407] on div "24 € 10 par mois soit 289,2€ par an Facturation trimestrielle ou annuelle" at bounding box center [735, 416] width 198 height 126
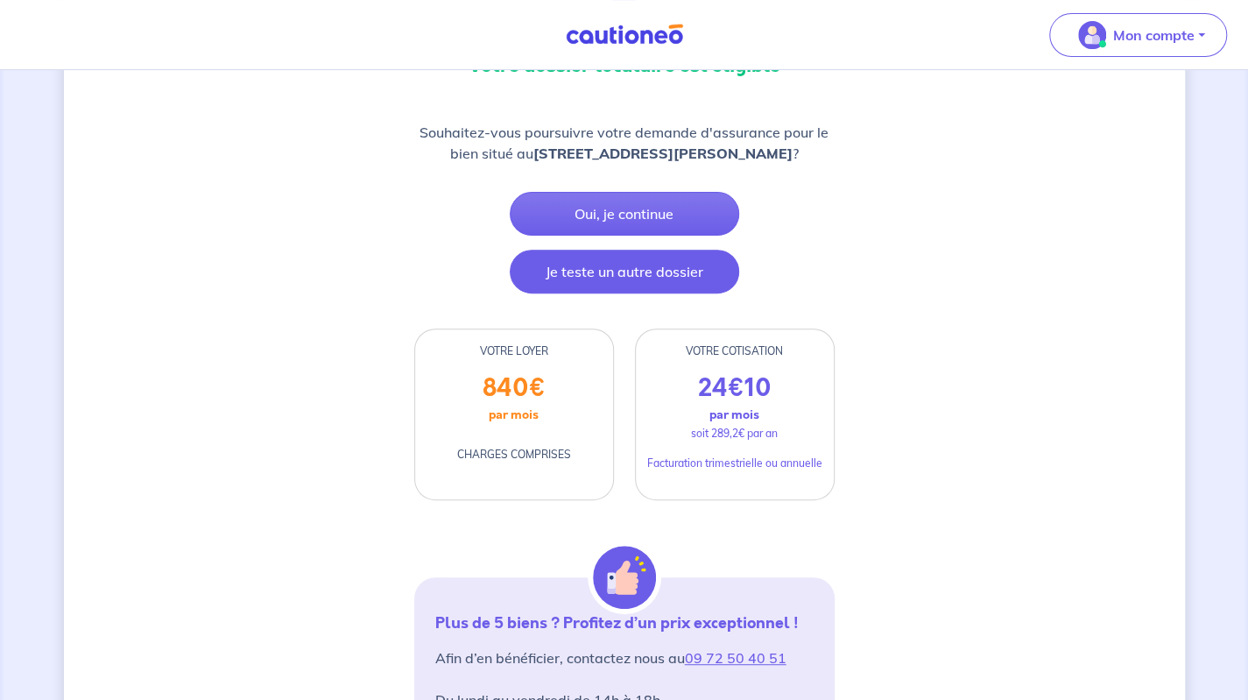
scroll to position [140, 0]
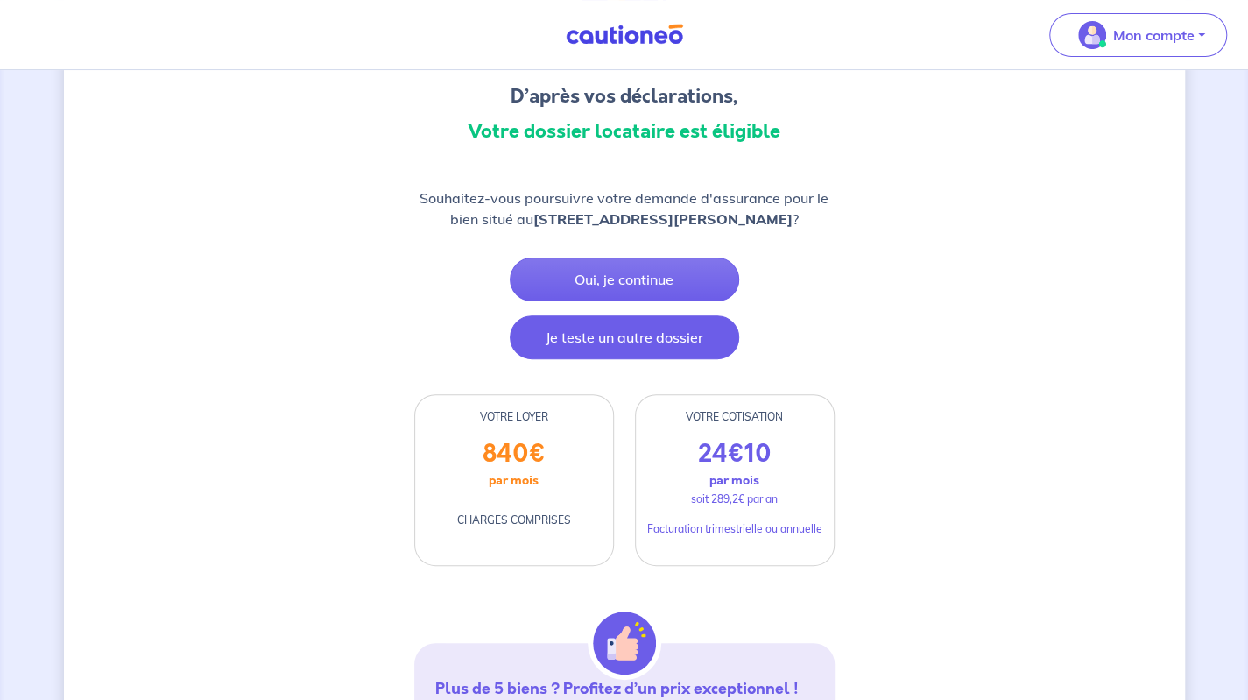
drag, startPoint x: 650, startPoint y: 488, endPoint x: 613, endPoint y: 350, distance: 143.2
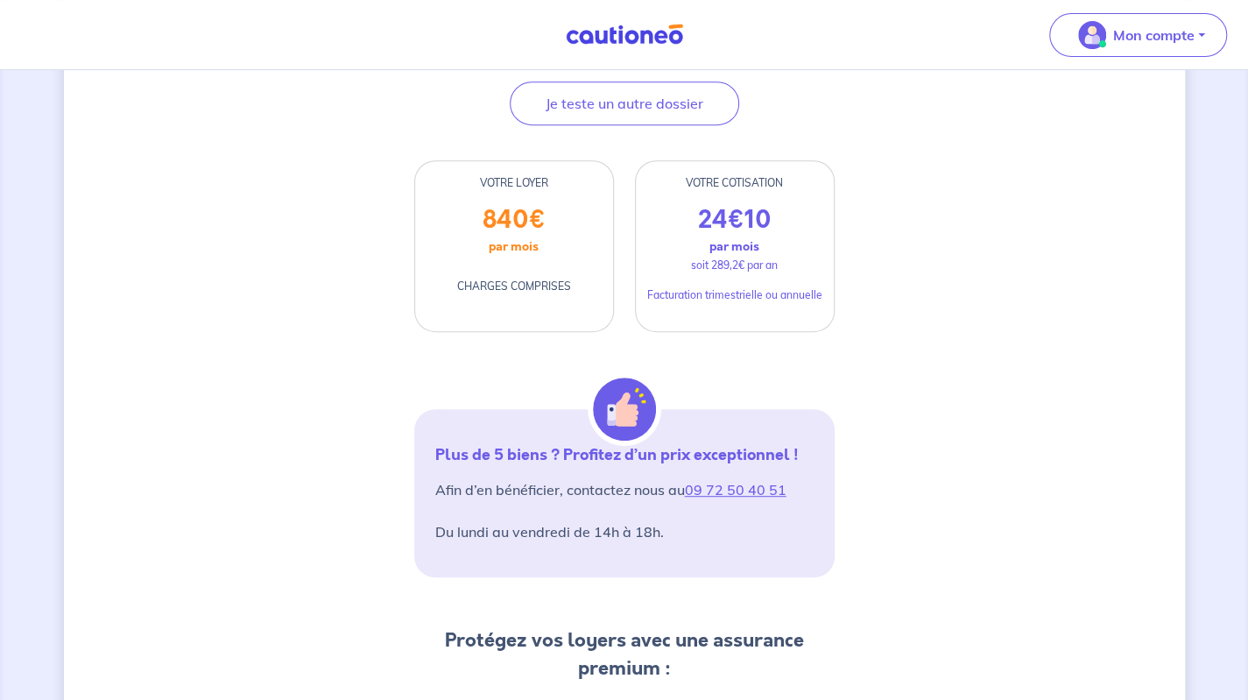
drag, startPoint x: 788, startPoint y: 456, endPoint x: 790, endPoint y: 484, distance: 29.0
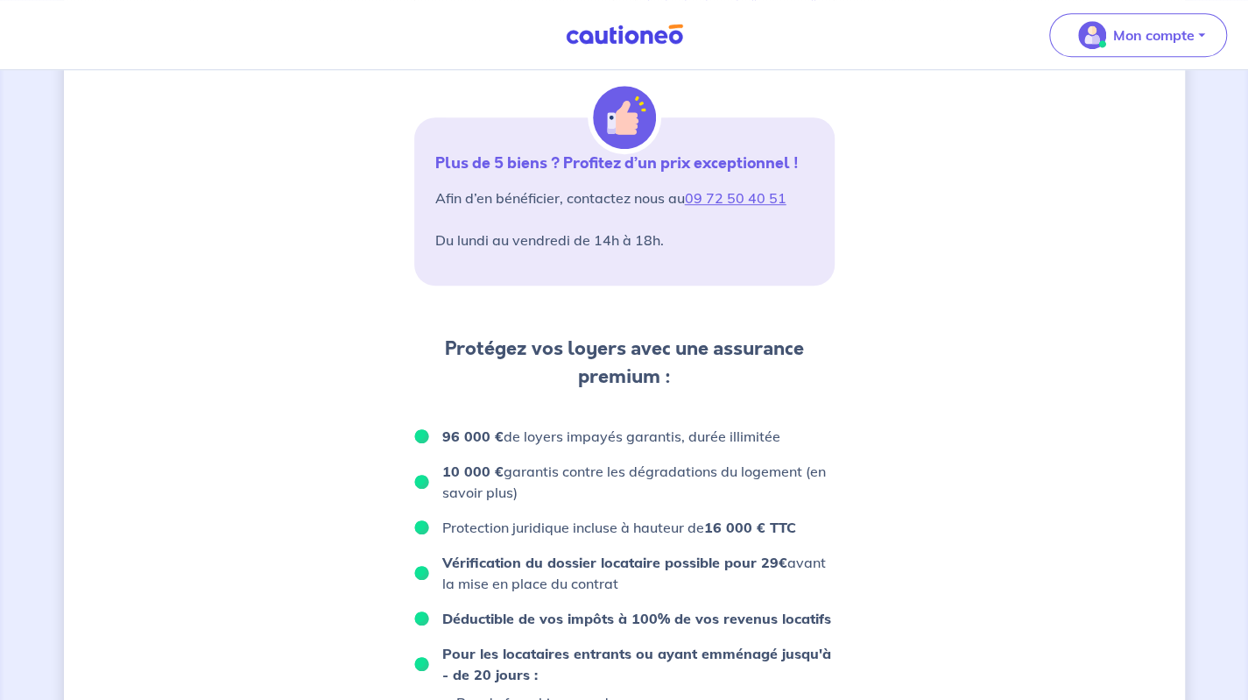
scroll to position [919, 0]
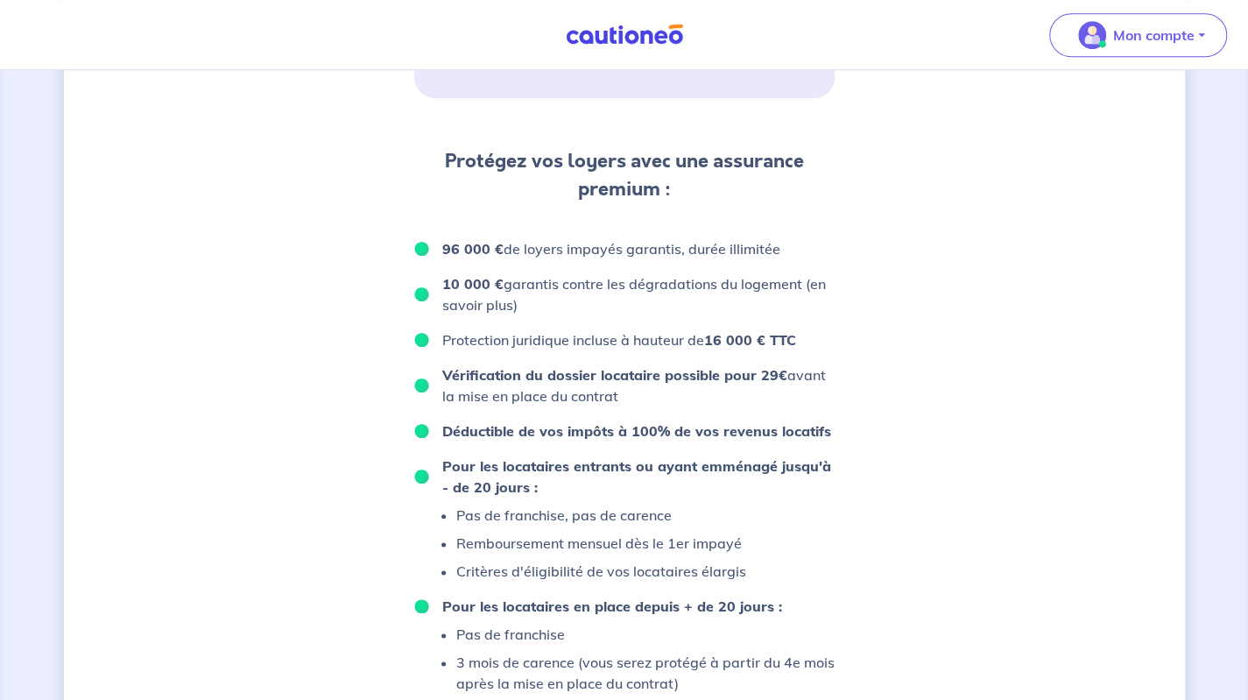
drag, startPoint x: 795, startPoint y: 399, endPoint x: 825, endPoint y: 493, distance: 99.2
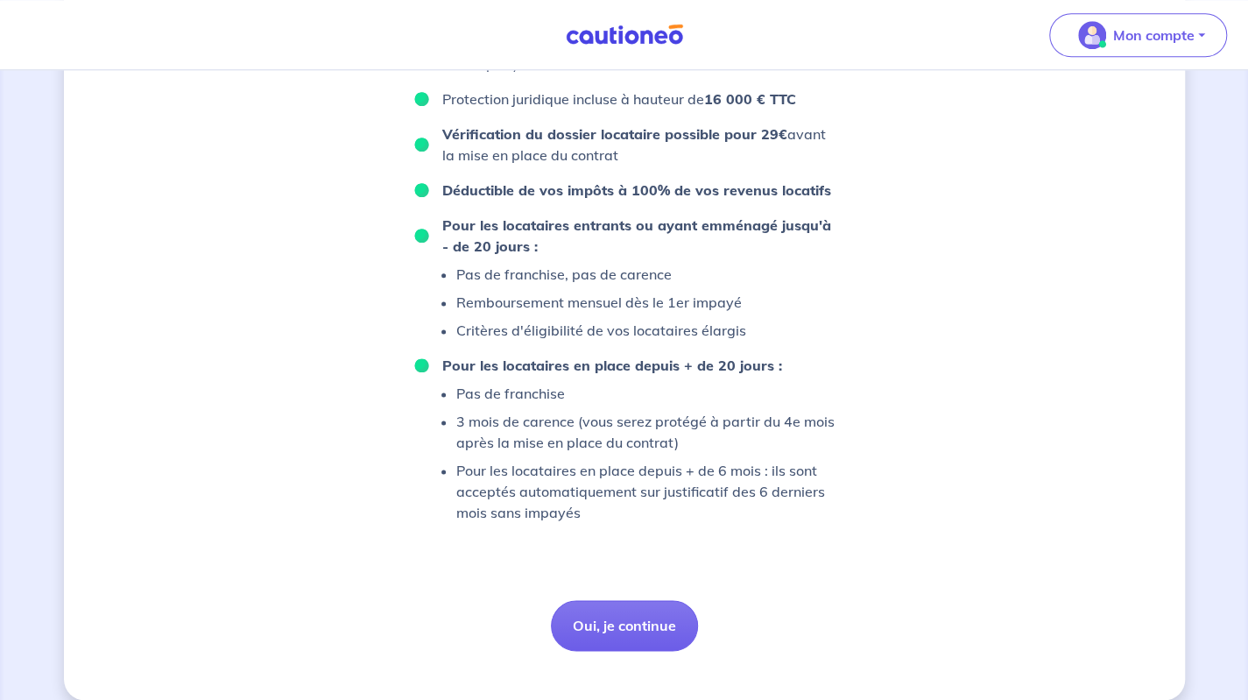
scroll to position [1132, 0]
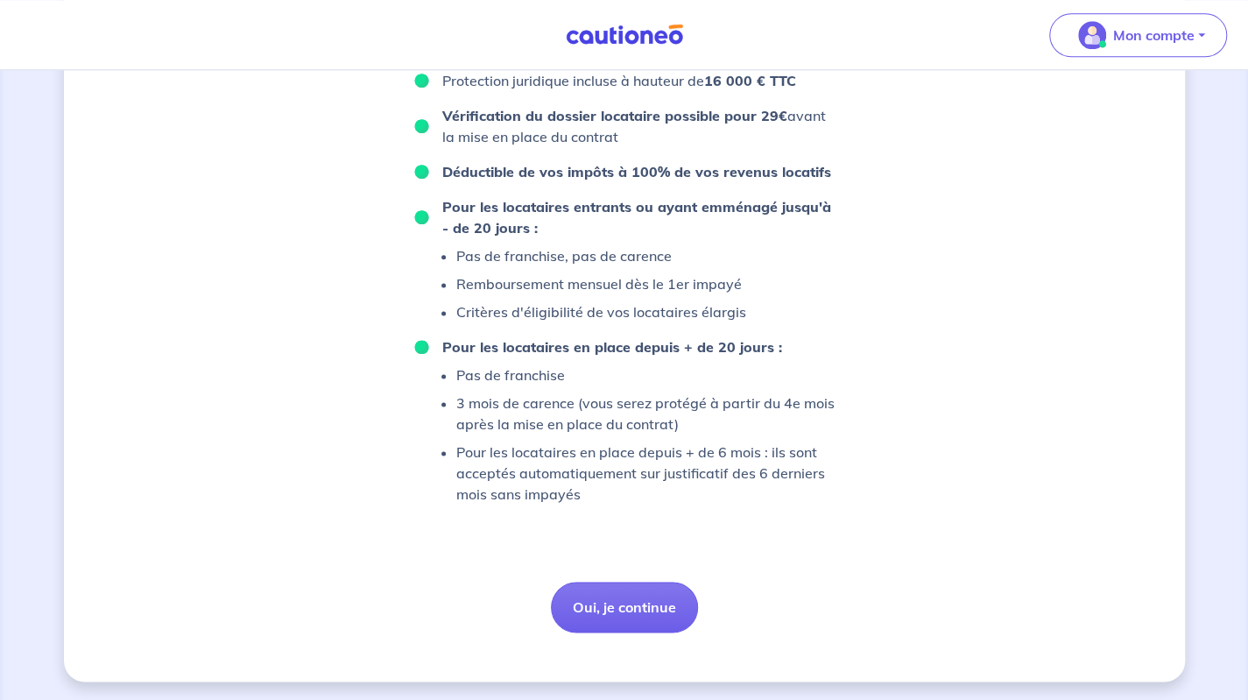
drag, startPoint x: 714, startPoint y: 412, endPoint x: 745, endPoint y: 492, distance: 86.2
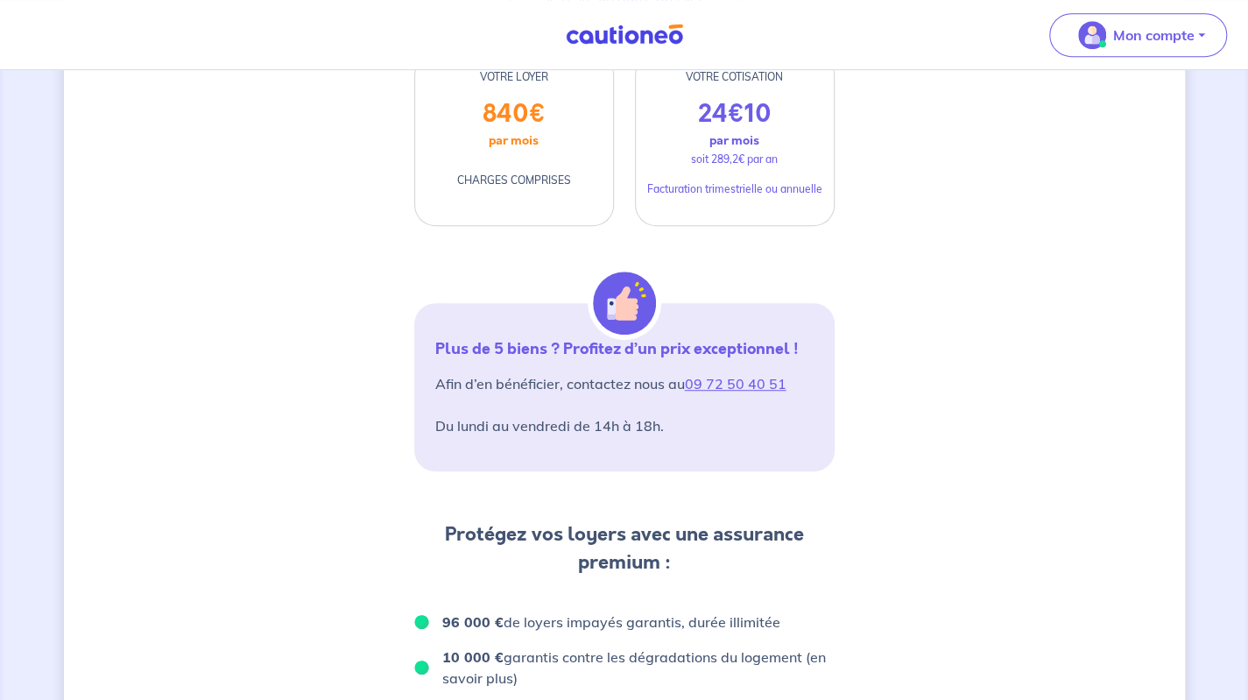
drag, startPoint x: 745, startPoint y: 479, endPoint x: 731, endPoint y: 271, distance: 209.0
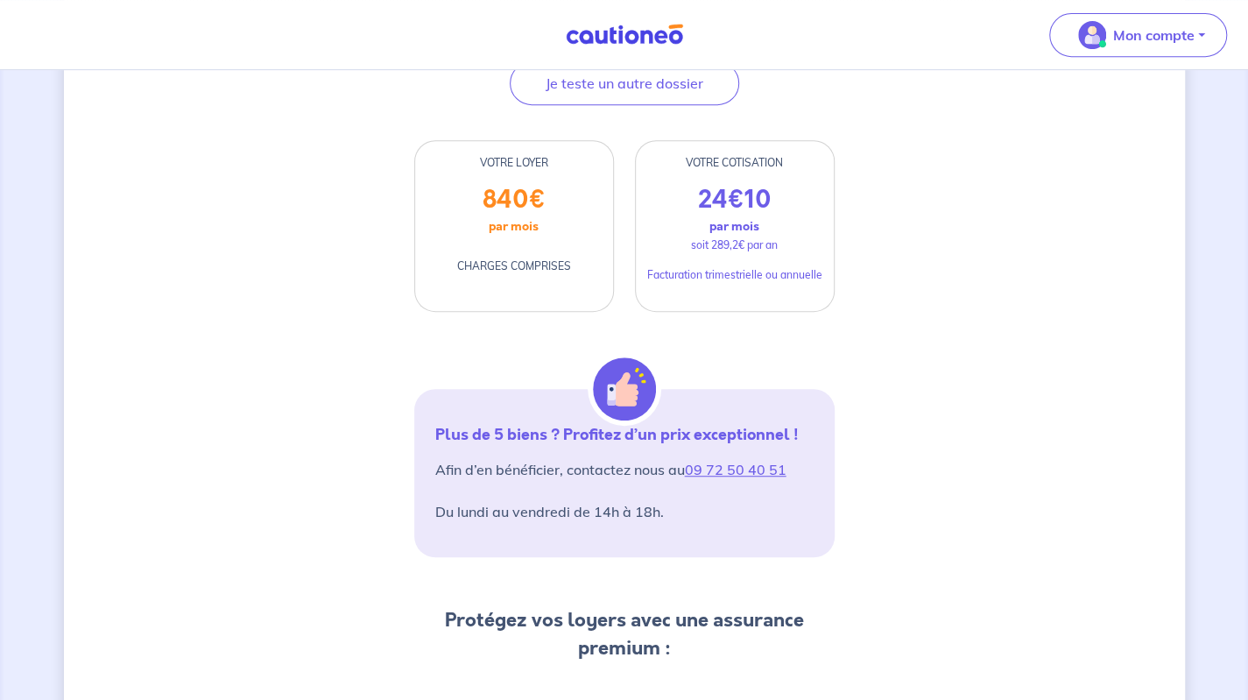
scroll to position [209, 0]
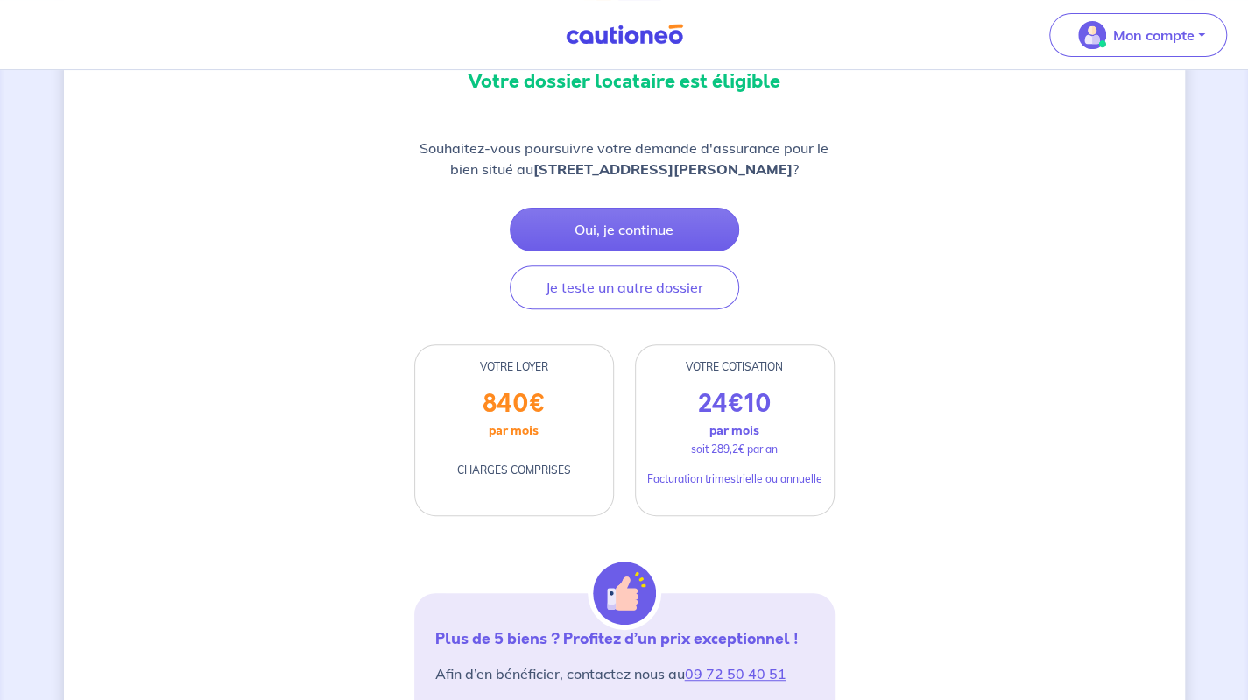
drag, startPoint x: 739, startPoint y: 432, endPoint x: 734, endPoint y: 233, distance: 198.9
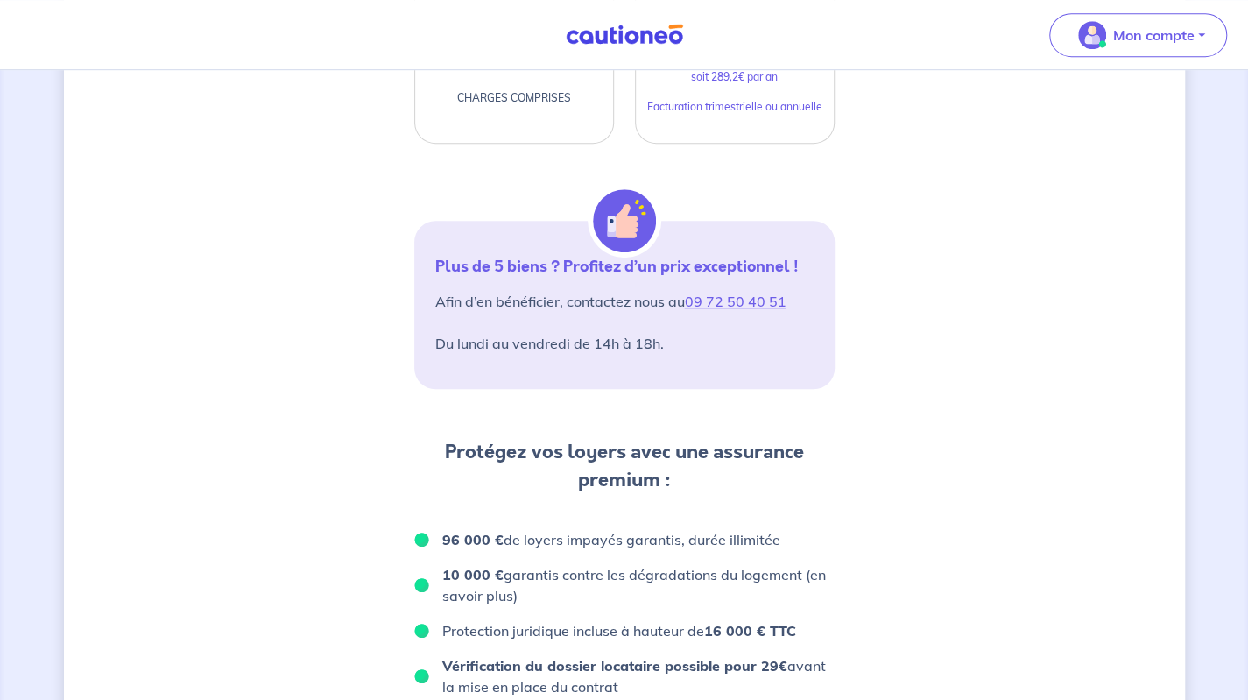
drag, startPoint x: 403, startPoint y: 472, endPoint x: 385, endPoint y: 616, distance: 144.7
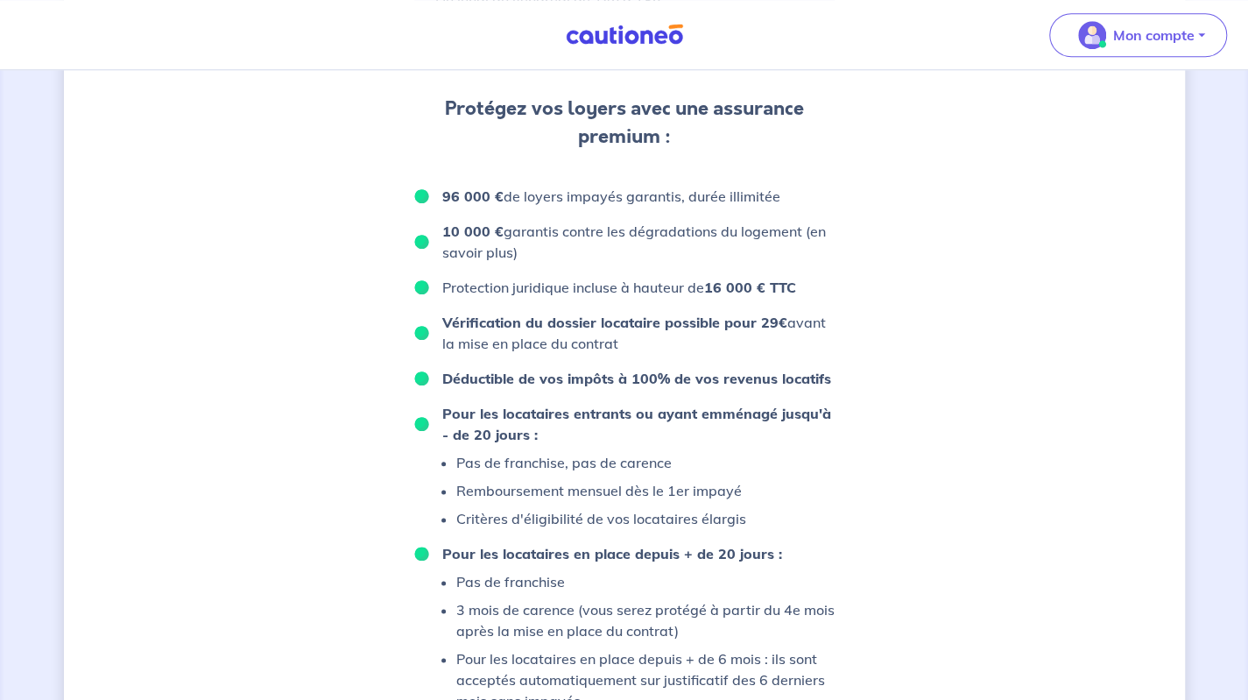
drag, startPoint x: 371, startPoint y: 421, endPoint x: 341, endPoint y: 509, distance: 92.5
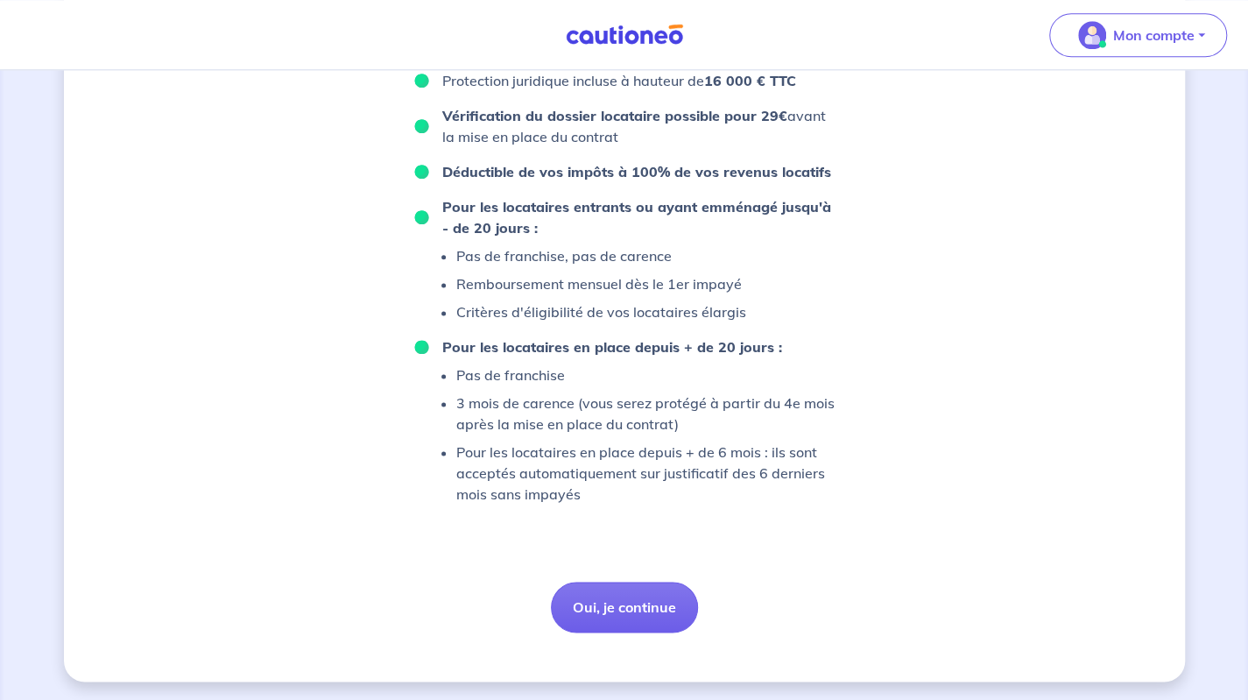
drag, startPoint x: 465, startPoint y: 254, endPoint x: 460, endPoint y: 421, distance: 167.4
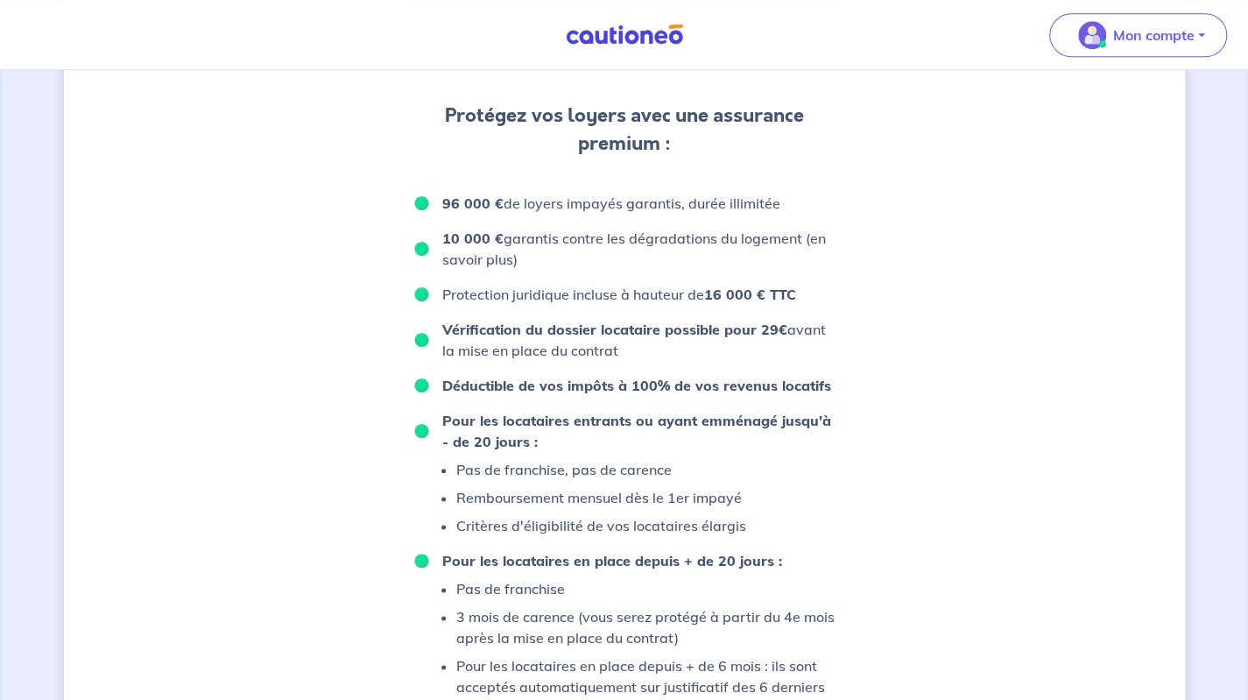
drag, startPoint x: 505, startPoint y: 374, endPoint x: 524, endPoint y: 164, distance: 211.0
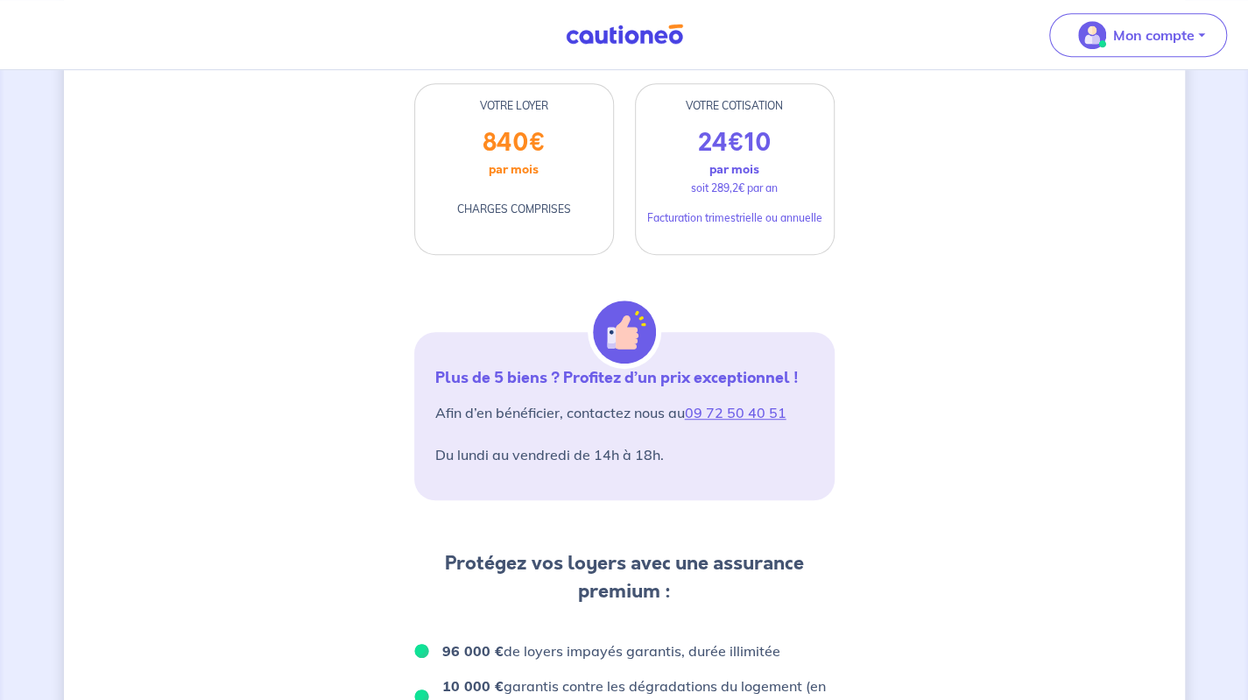
drag, startPoint x: 518, startPoint y: 173, endPoint x: 527, endPoint y: 135, distance: 38.9
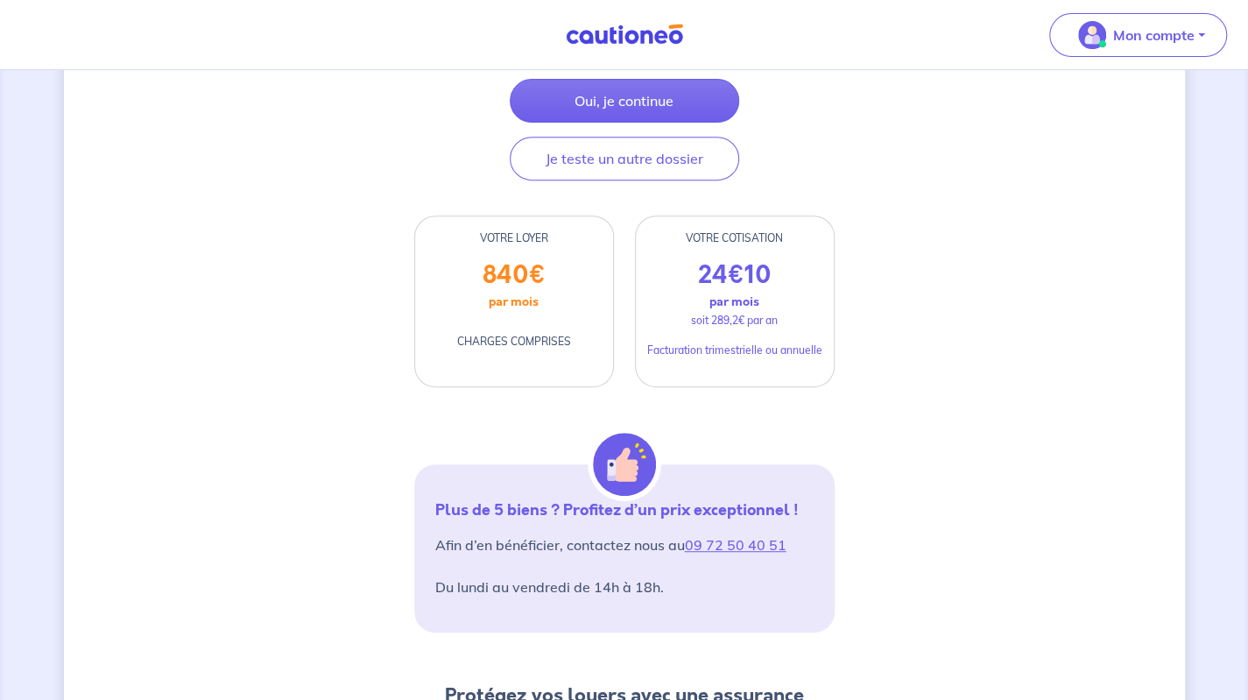
scroll to position [314, 0]
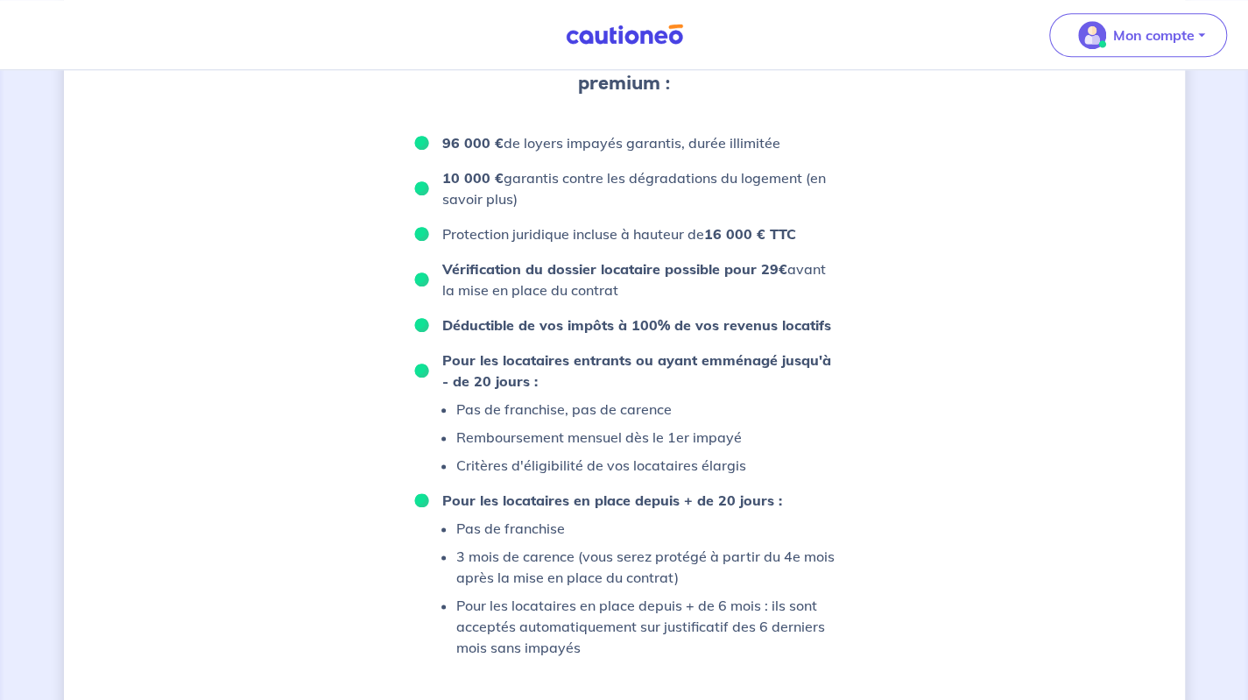
drag, startPoint x: 932, startPoint y: 537, endPoint x: 932, endPoint y: 584, distance: 47.3
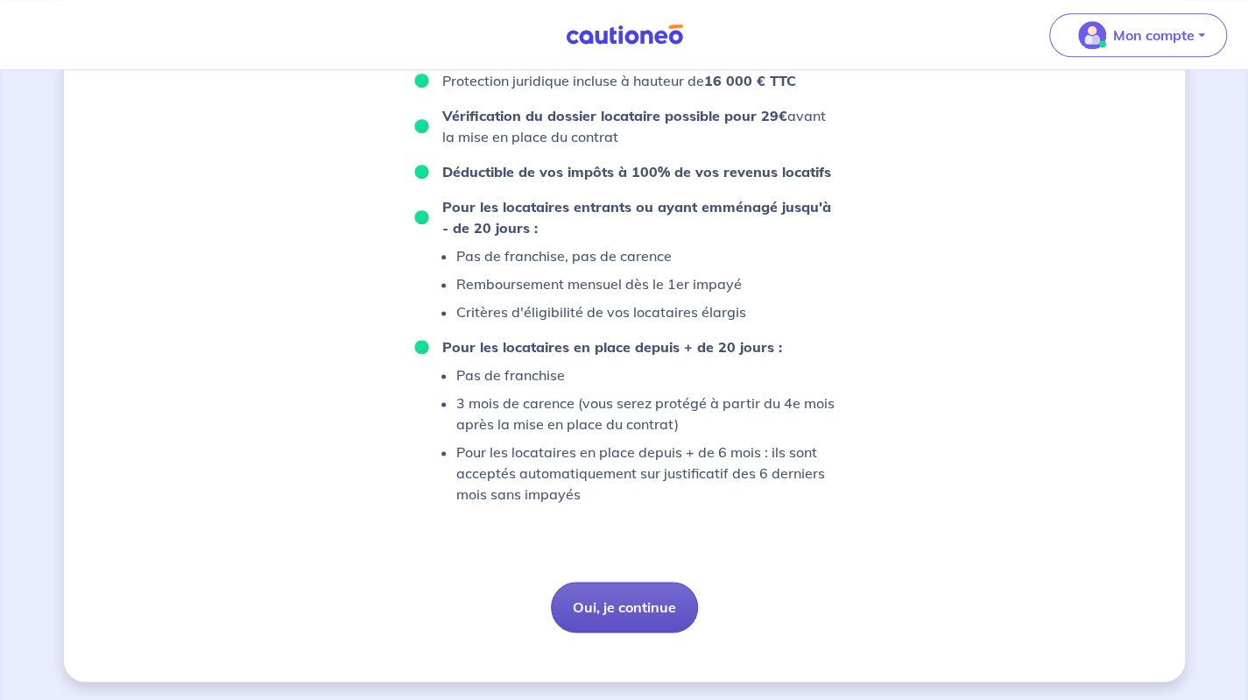
click at [643, 595] on button "Oui, je continue" at bounding box center [624, 607] width 147 height 51
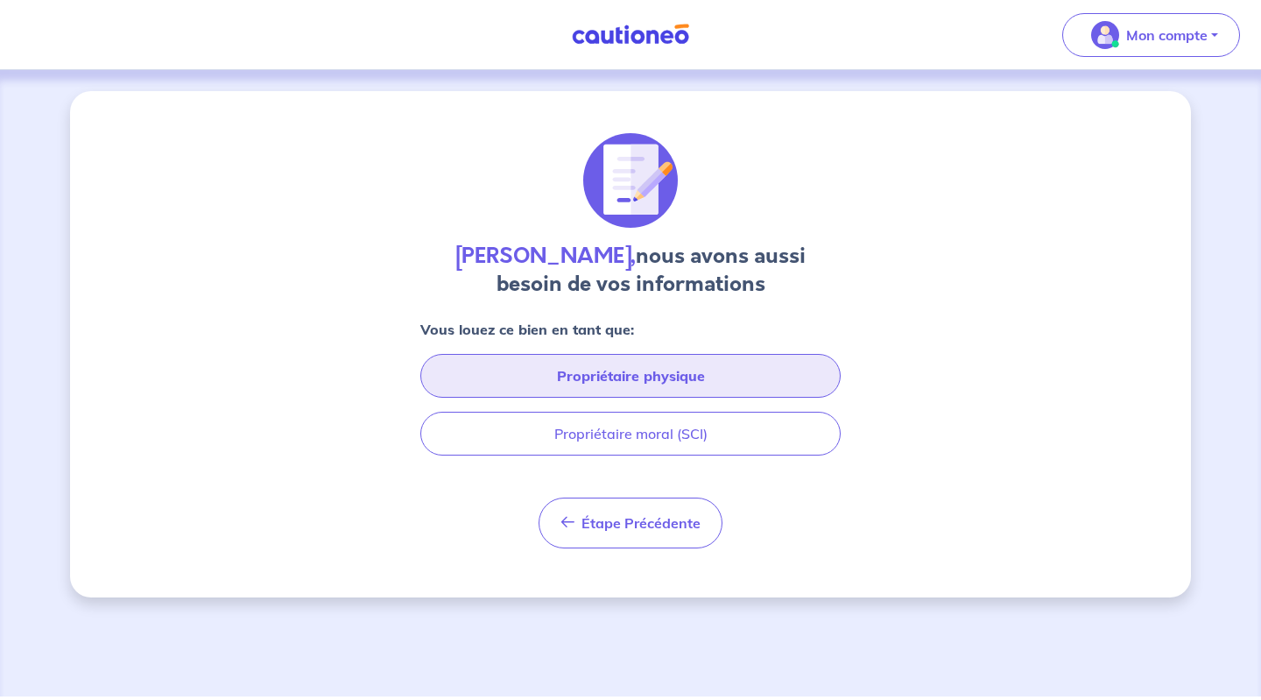
click at [604, 363] on button "Propriétaire physique" at bounding box center [630, 376] width 420 height 44
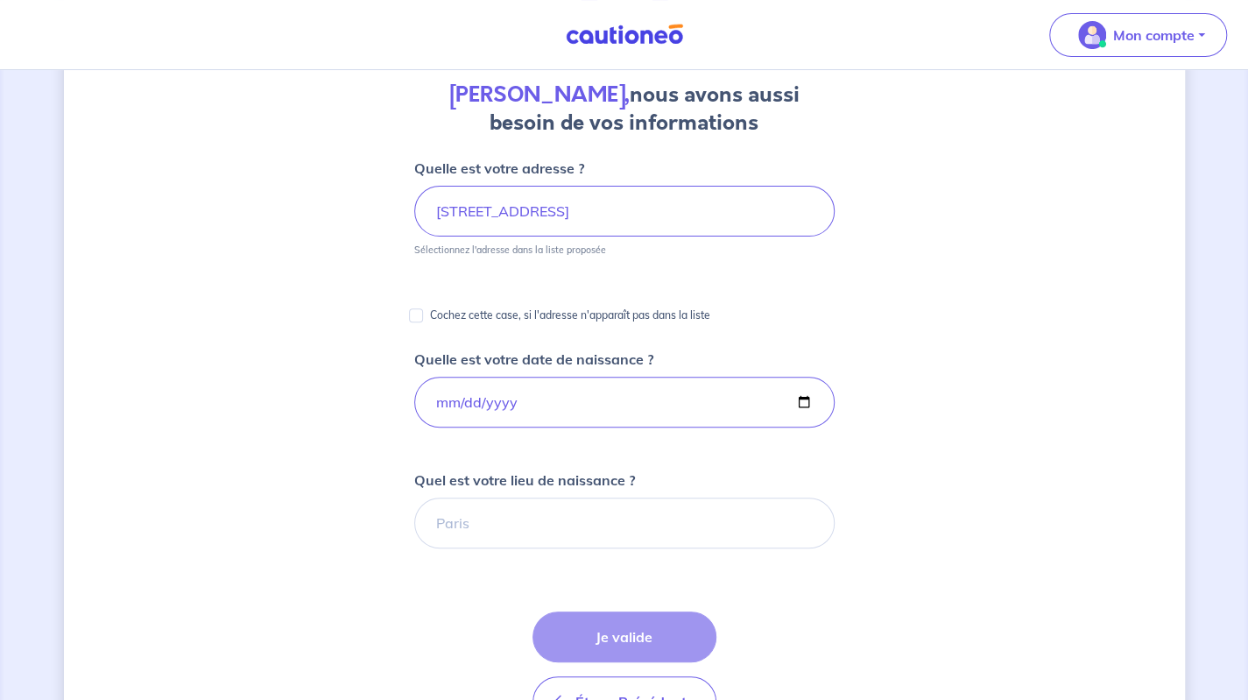
drag, startPoint x: 296, startPoint y: 413, endPoint x: 310, endPoint y: 529, distance: 117.3
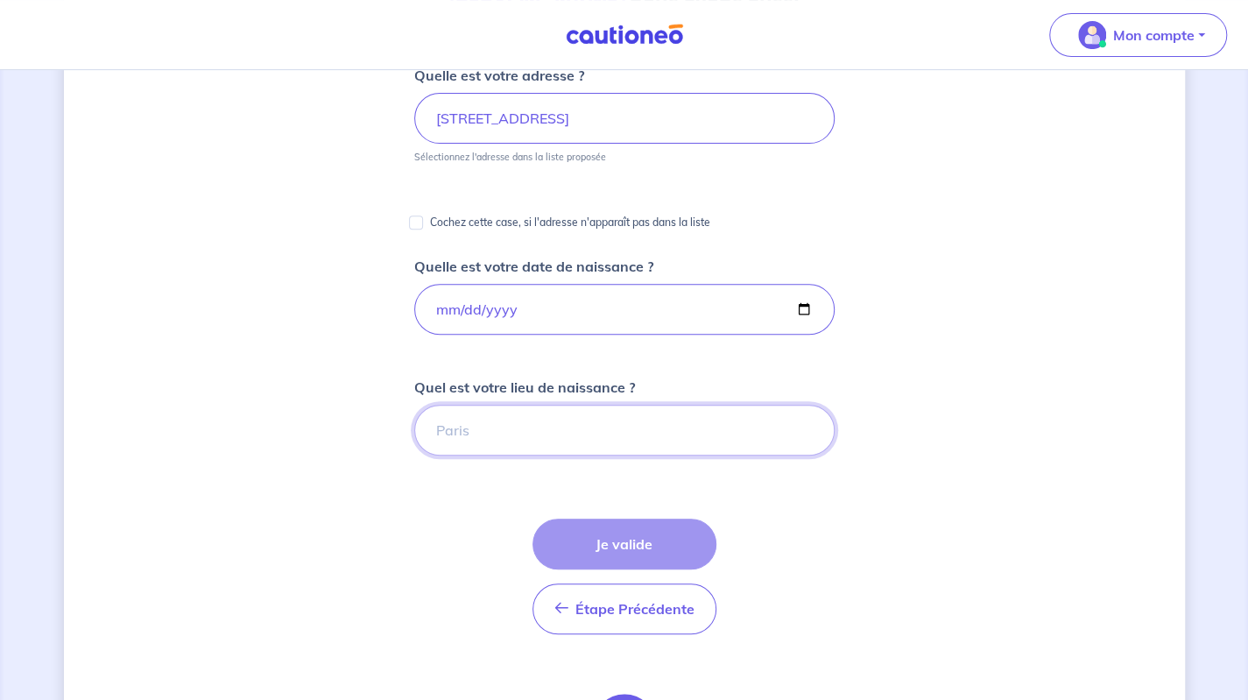
drag, startPoint x: 484, startPoint y: 421, endPoint x: 526, endPoint y: 440, distance: 46.7
click at [485, 422] on input "Quel est votre lieu de naissance ?" at bounding box center [624, 430] width 420 height 51
type input "Nanterre"
click at [634, 547] on button "Je valide" at bounding box center [625, 544] width 184 height 51
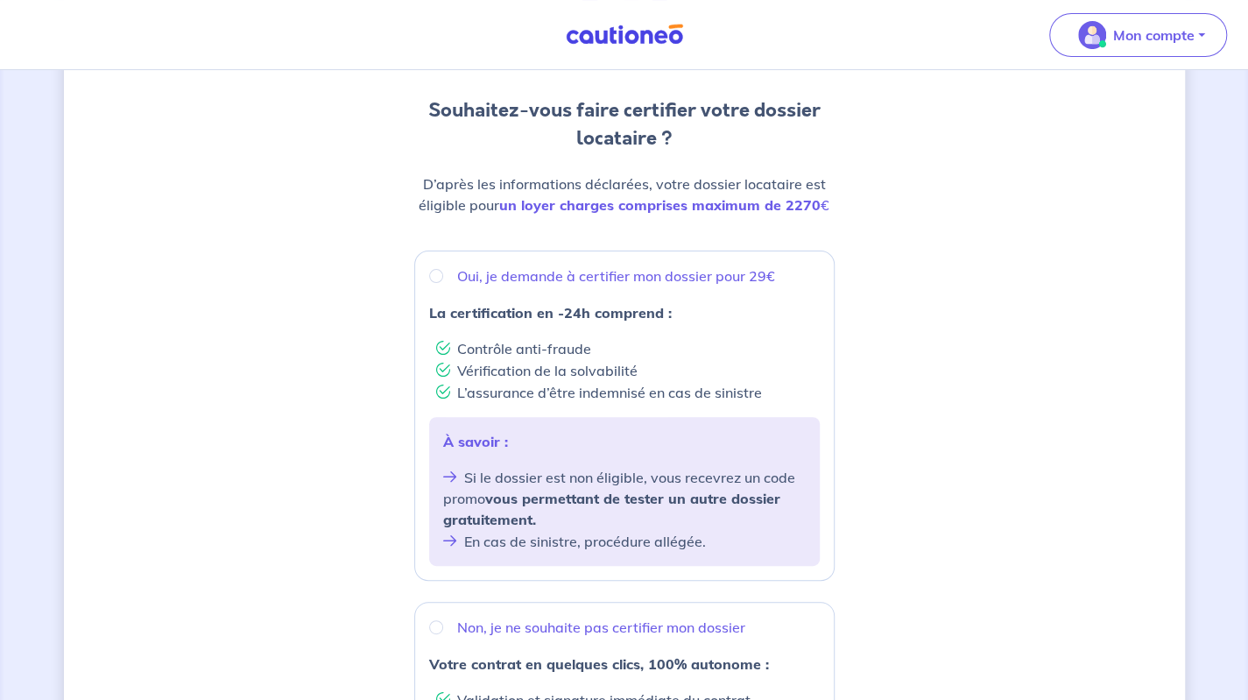
drag, startPoint x: 388, startPoint y: 318, endPoint x: 413, endPoint y: 446, distance: 130.2
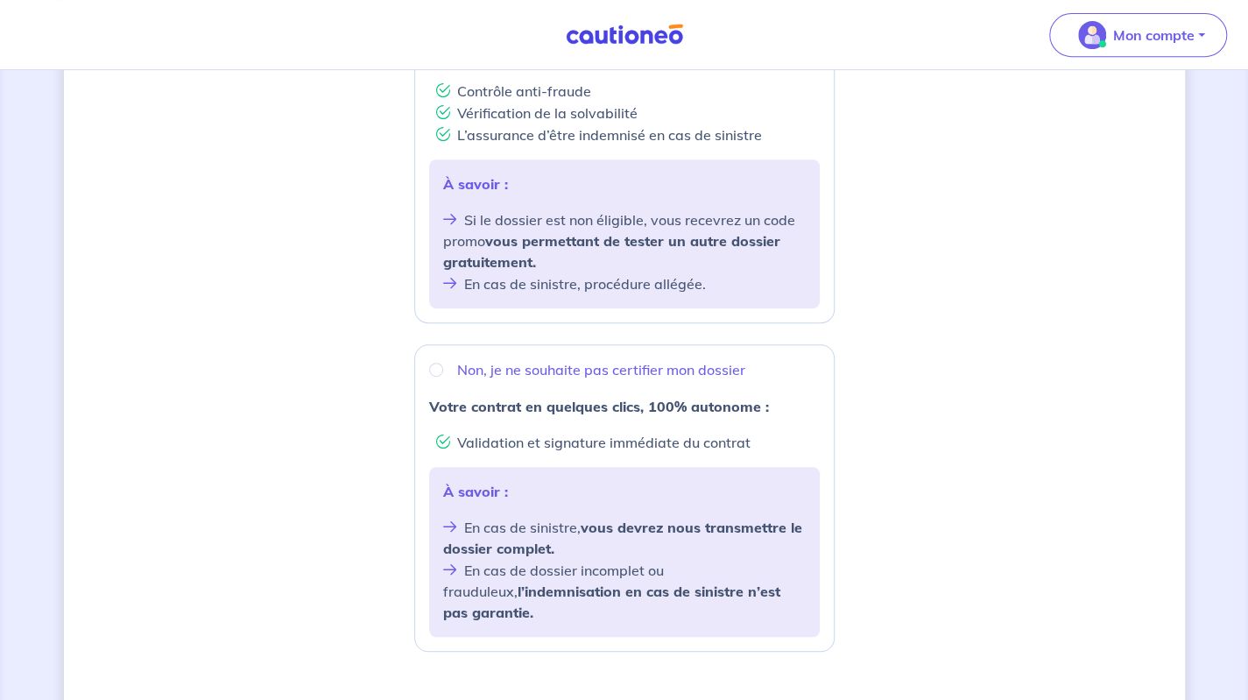
drag, startPoint x: 444, startPoint y: 342, endPoint x: 422, endPoint y: 456, distance: 116.8
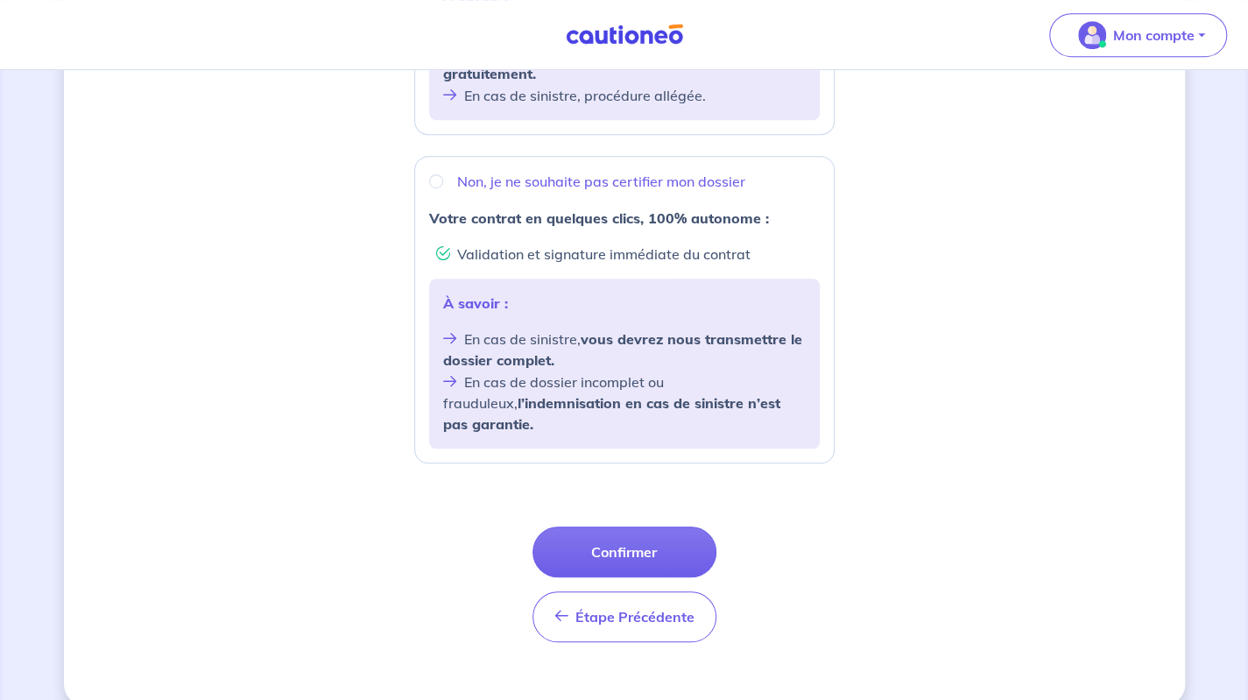
click at [440, 194] on div "Non, je ne souhaite pas certifier mon dossier Votre contrat en quelques clics, …" at bounding box center [624, 309] width 420 height 307
radio input "true"
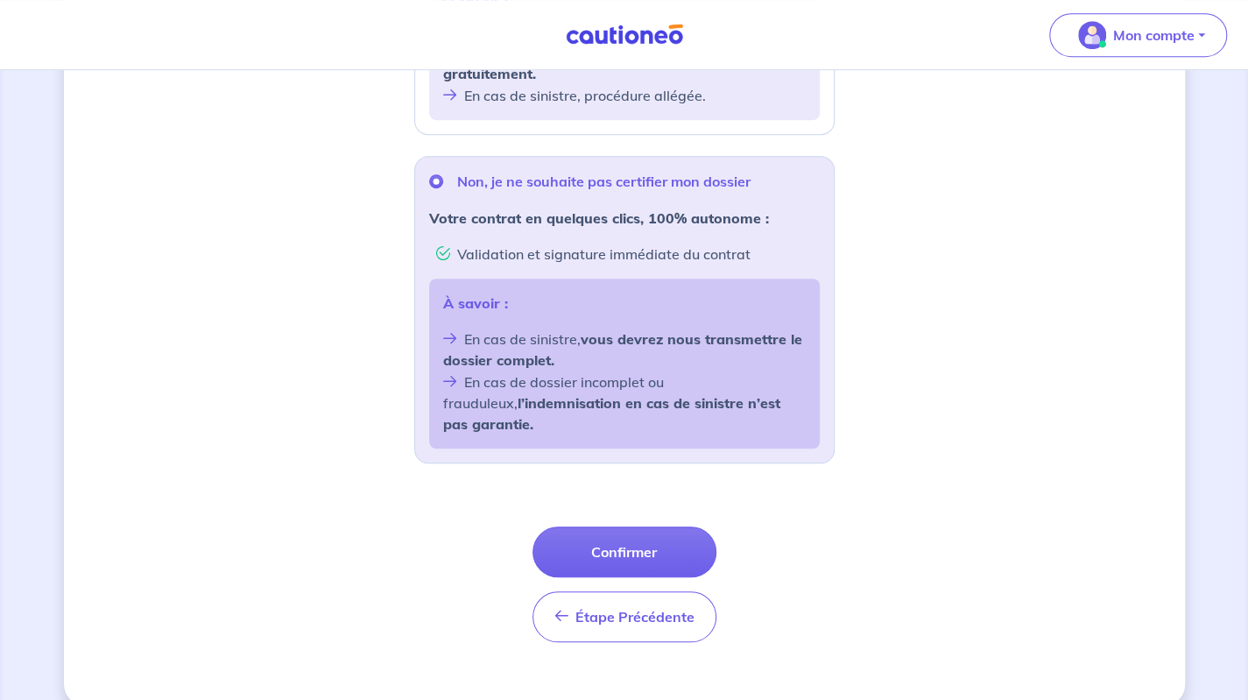
click at [305, 260] on div "Souhaitez-vous faire certifier votre dossier locataire ? D’après les informatio…" at bounding box center [624, 95] width 1121 height 1219
click at [983, 458] on div "Souhaitez-vous faire certifier votre dossier locataire ? D’après les informatio…" at bounding box center [624, 95] width 1121 height 1219
click at [777, 378] on li "En cas de dossier incomplet ou frauduleux, l’indemnisation en cas de sinistre n…" at bounding box center [624, 403] width 363 height 64
drag, startPoint x: 742, startPoint y: 293, endPoint x: 741, endPoint y: 252, distance: 40.3
click at [742, 293] on p "À savoir :" at bounding box center [624, 303] width 363 height 21
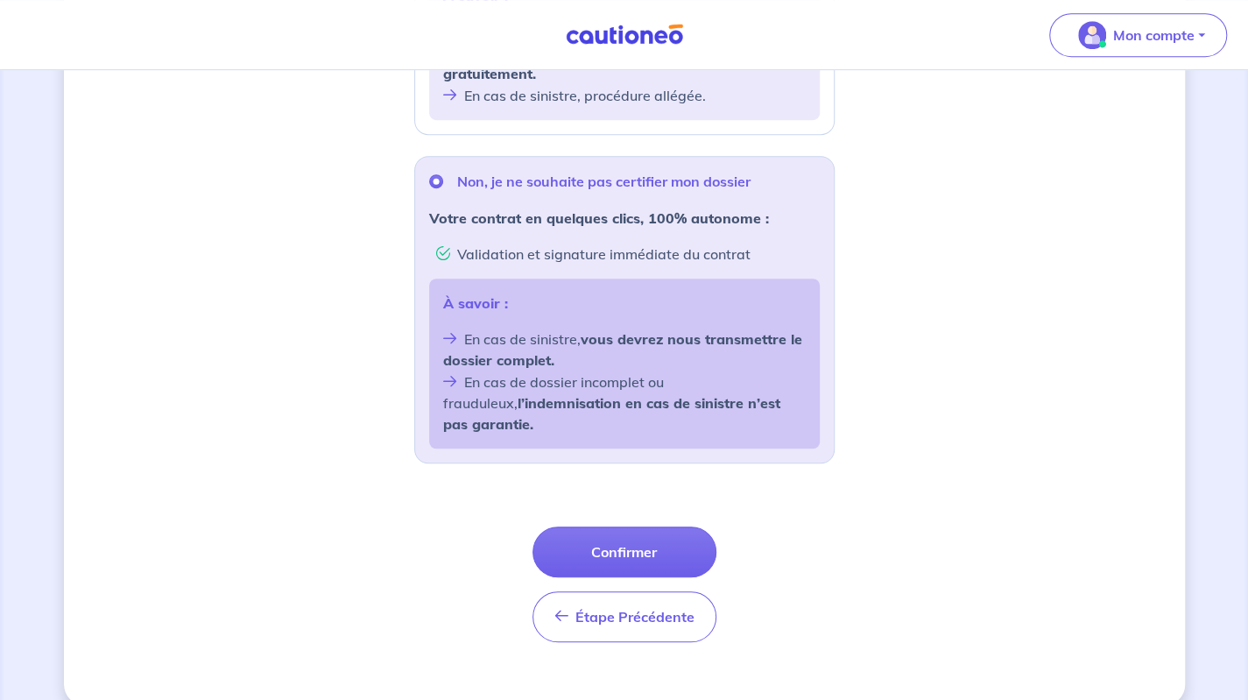
click at [743, 244] on li "Validation et signature immédiate du contrat" at bounding box center [628, 254] width 384 height 22
click at [336, 300] on div "Souhaitez-vous faire certifier votre dossier locataire ? D’après les informatio…" at bounding box center [624, 95] width 1121 height 1219
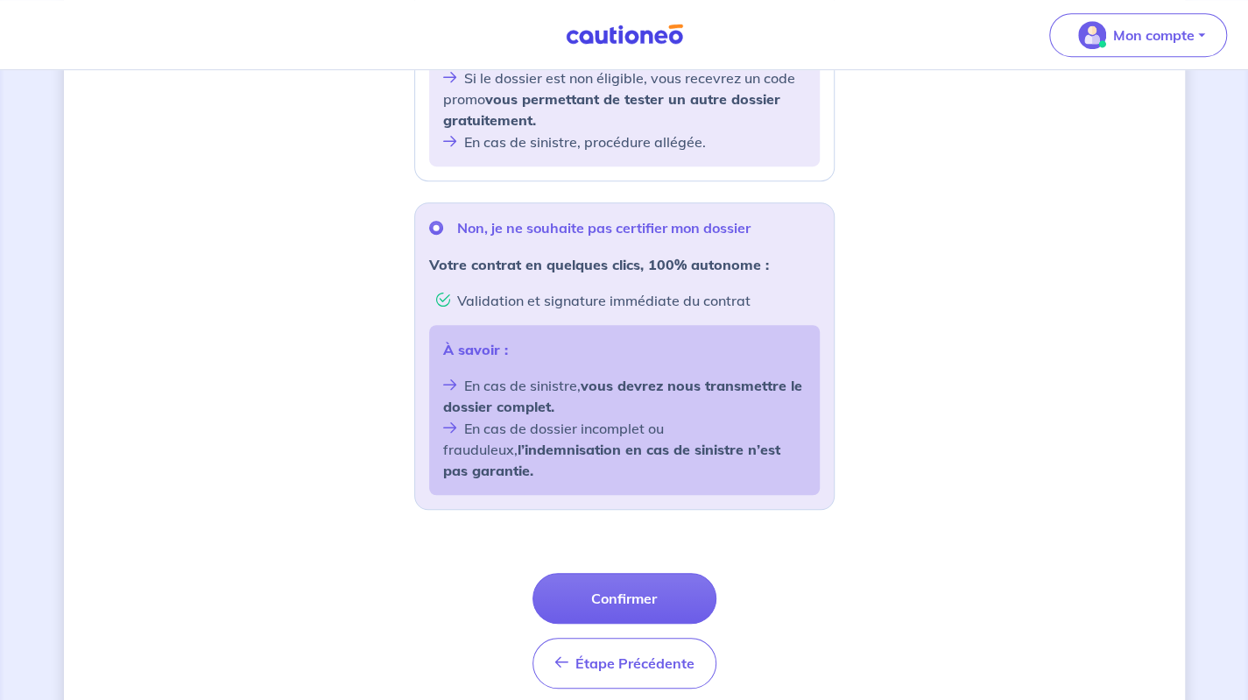
drag, startPoint x: 883, startPoint y: 503, endPoint x: 877, endPoint y: 428, distance: 74.7
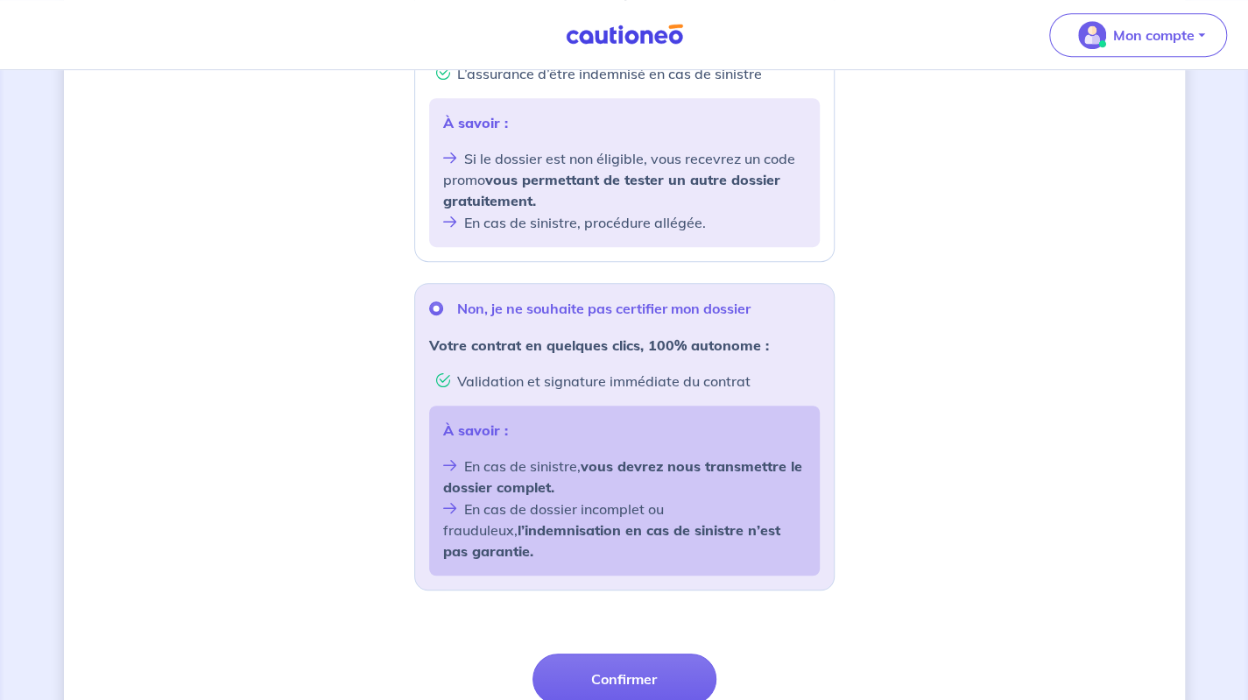
drag, startPoint x: 548, startPoint y: 445, endPoint x: 583, endPoint y: 336, distance: 113.9
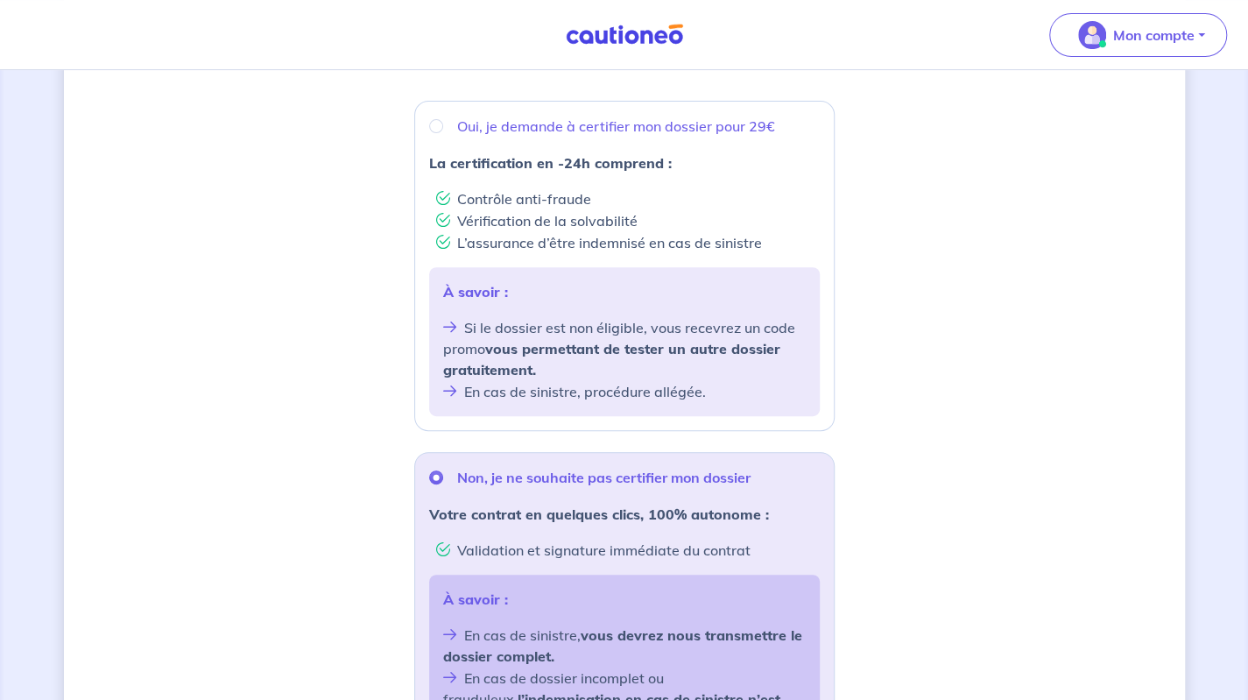
drag, startPoint x: 477, startPoint y: 269, endPoint x: 483, endPoint y: 225, distance: 44.1
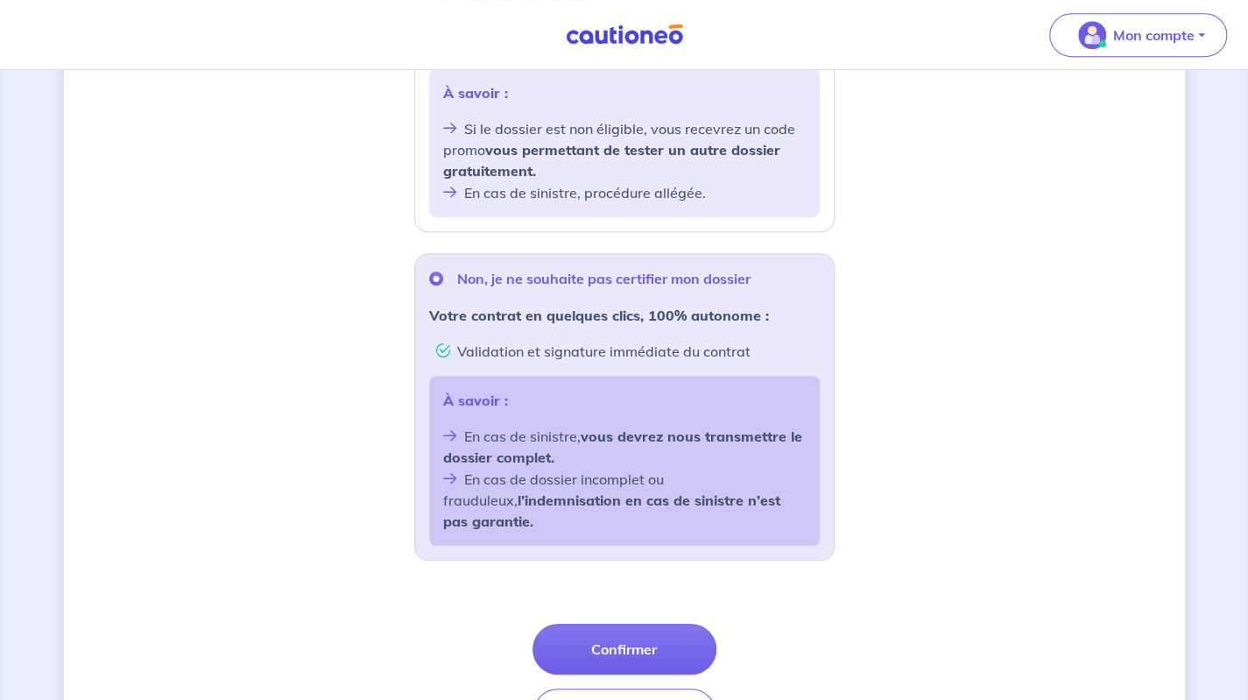
drag, startPoint x: 405, startPoint y: 488, endPoint x: 405, endPoint y: 526, distance: 38.5
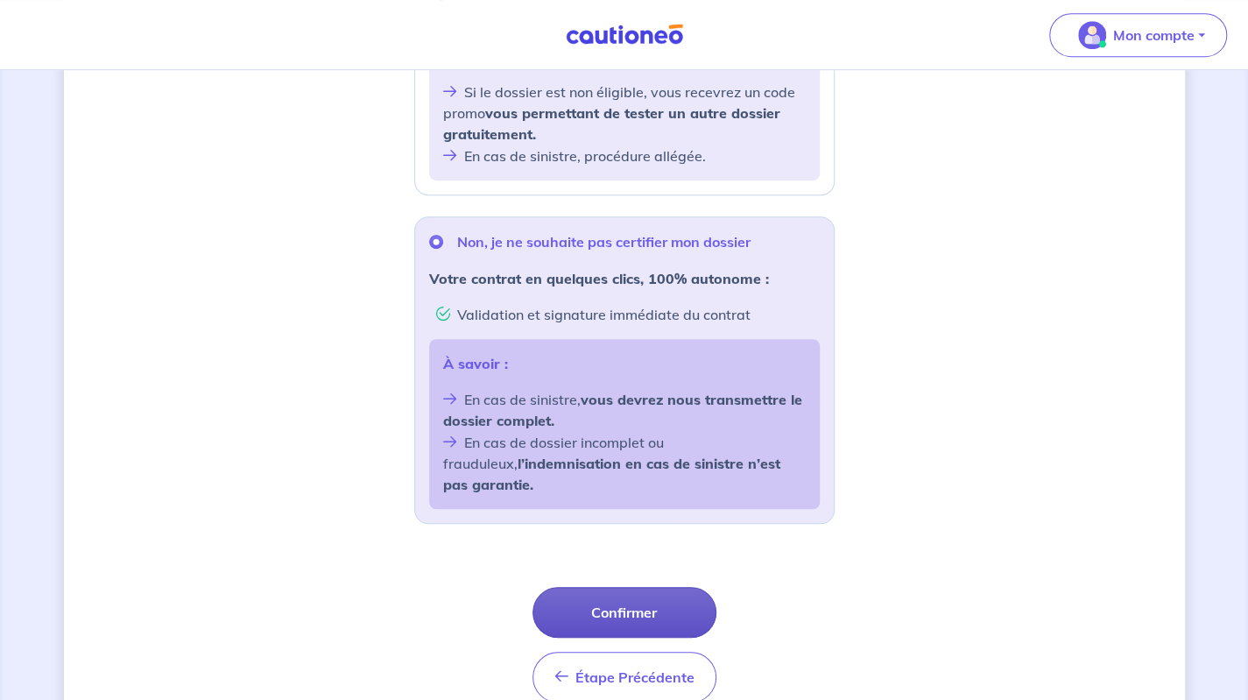
click at [608, 587] on button "Confirmer" at bounding box center [625, 612] width 184 height 51
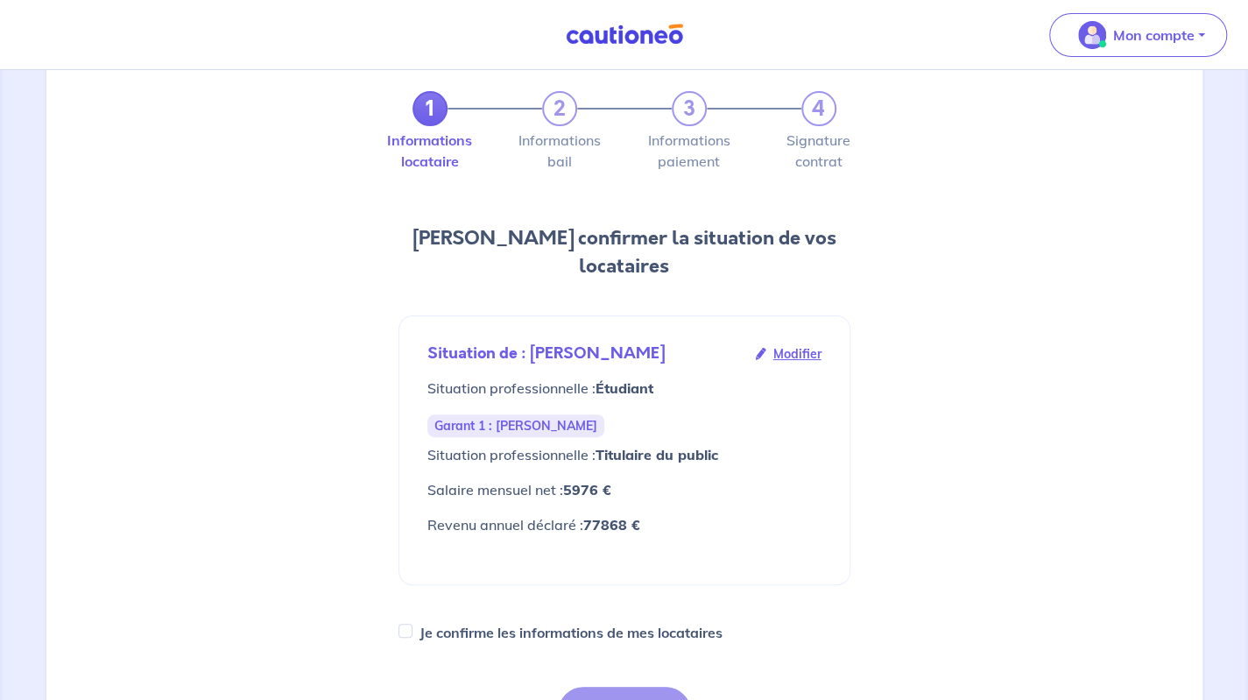
drag, startPoint x: 613, startPoint y: 365, endPoint x: 605, endPoint y: 406, distance: 41.1
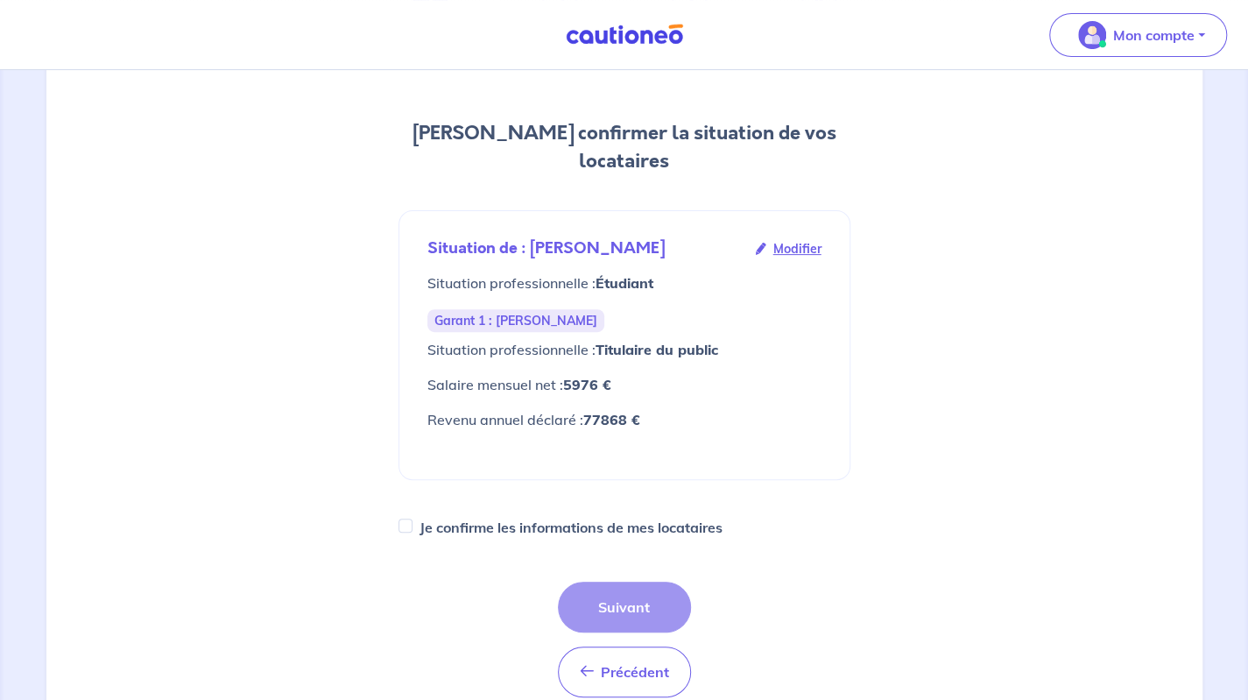
drag, startPoint x: 676, startPoint y: 409, endPoint x: 660, endPoint y: 490, distance: 82.1
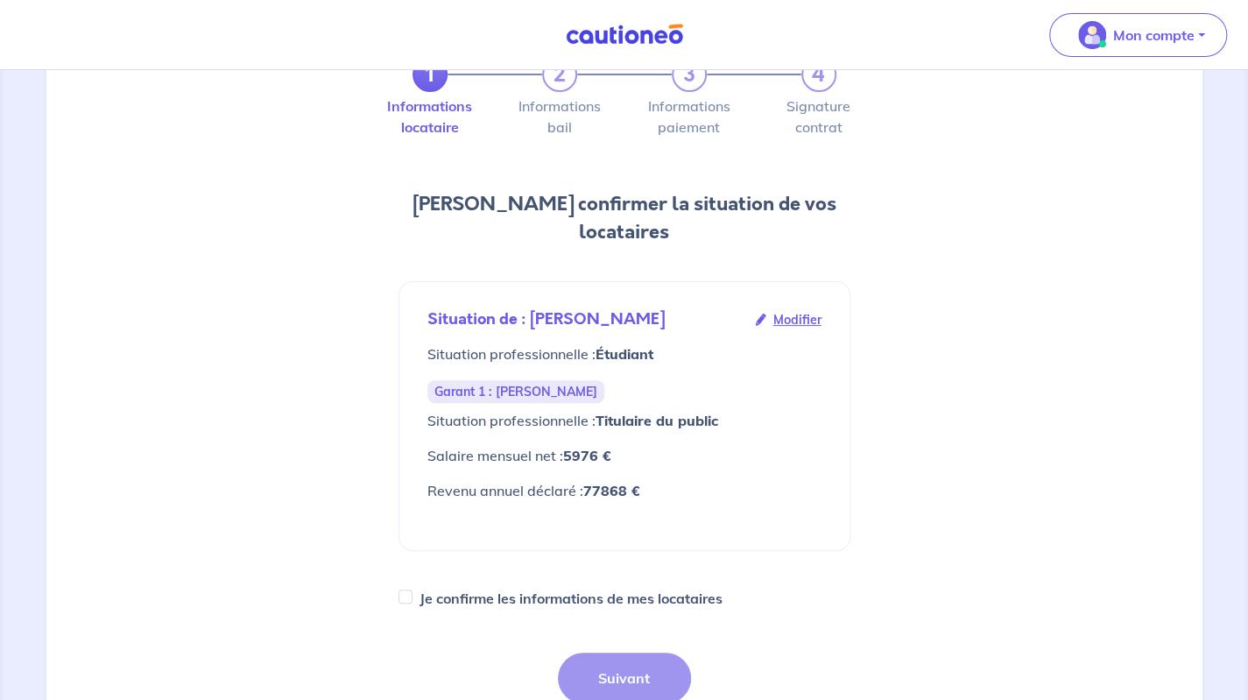
drag, startPoint x: 787, startPoint y: 416, endPoint x: 806, endPoint y: 326, distance: 92.3
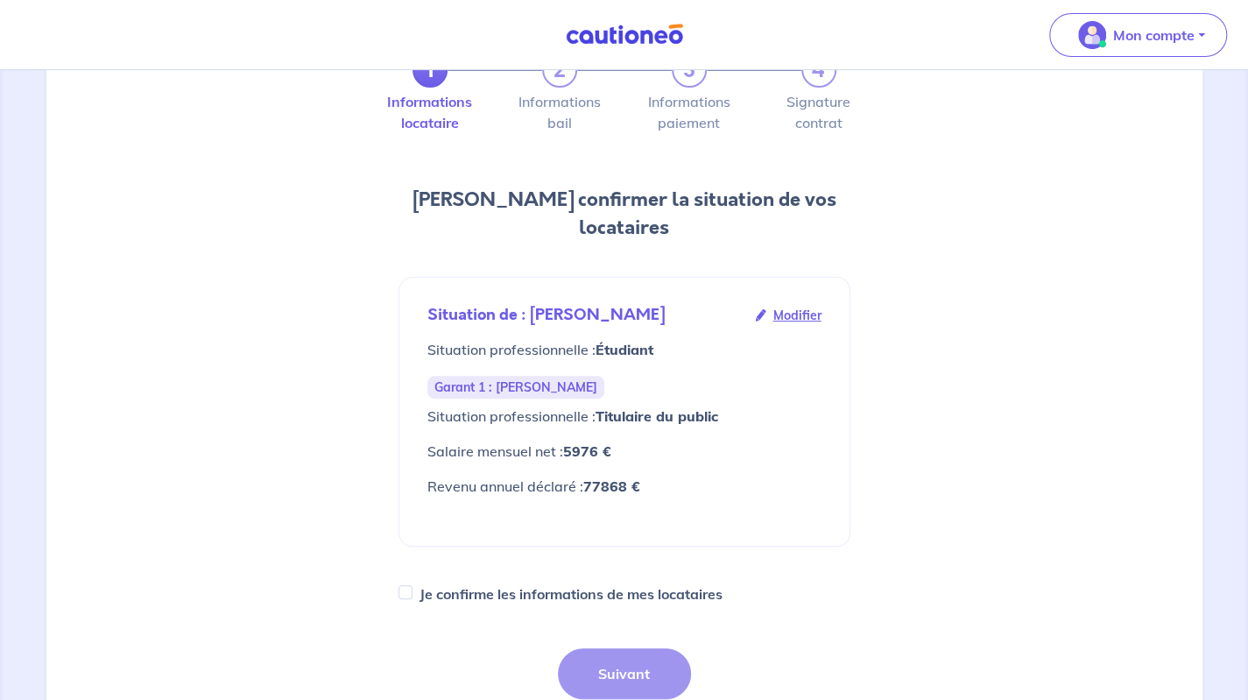
scroll to position [123, 0]
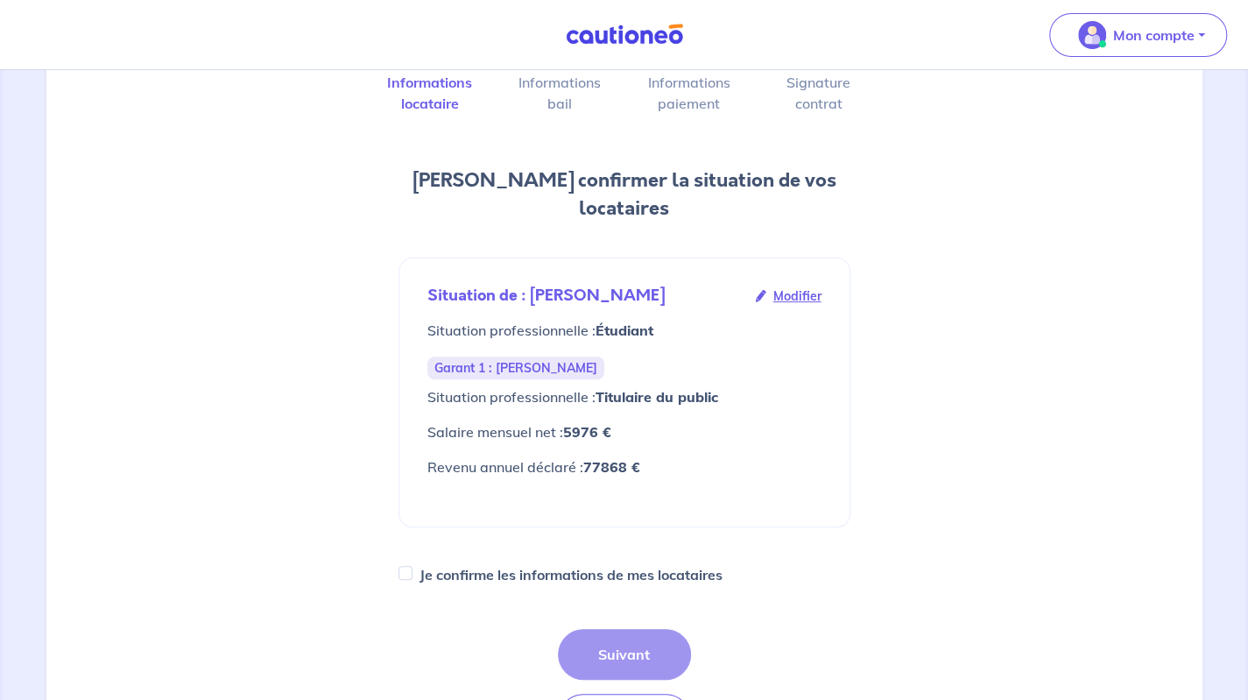
drag, startPoint x: 821, startPoint y: 325, endPoint x: 822, endPoint y: 397, distance: 71.8
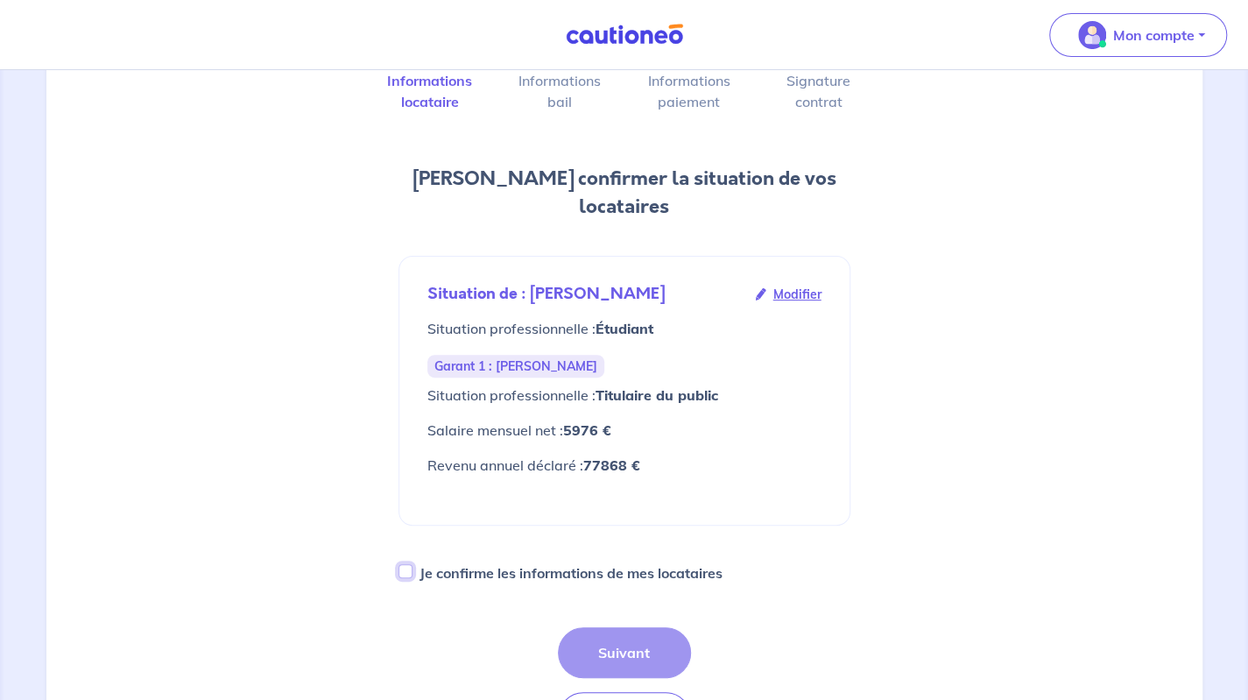
click at [406, 564] on input "Je confirme les informations de mes locataires" at bounding box center [406, 571] width 14 height 14
checkbox input "true"
click at [632, 627] on button "Suivant" at bounding box center [624, 652] width 133 height 51
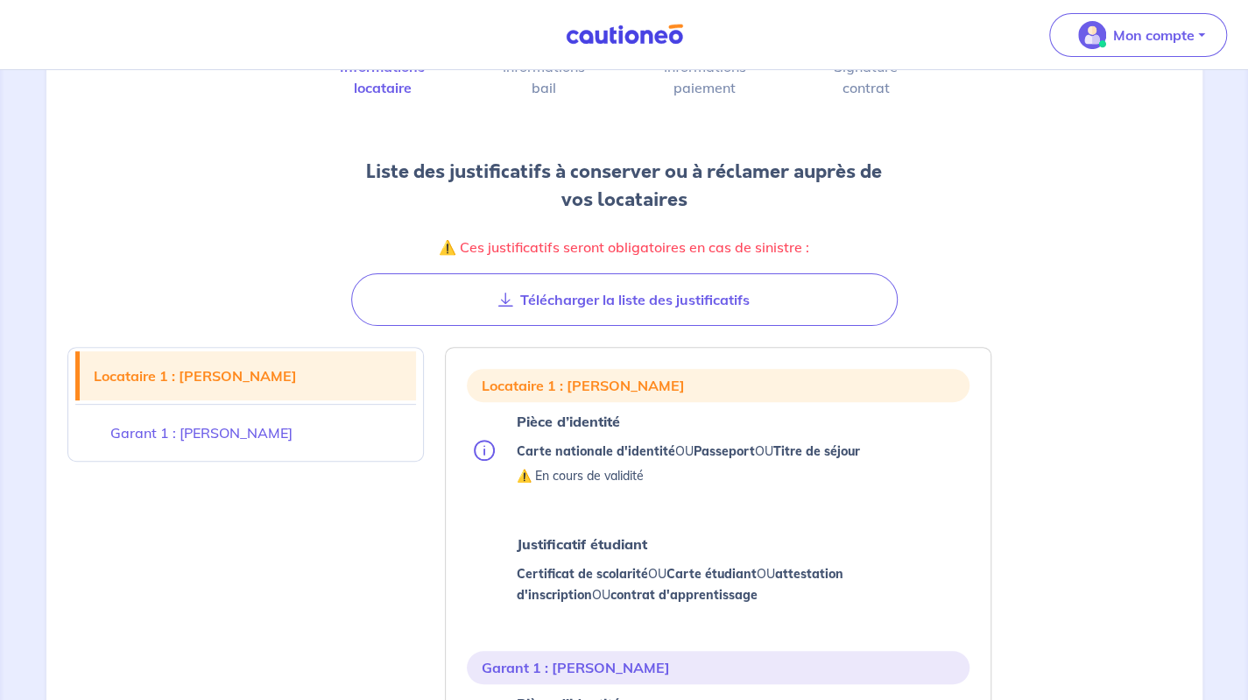
scroll to position [244, 0]
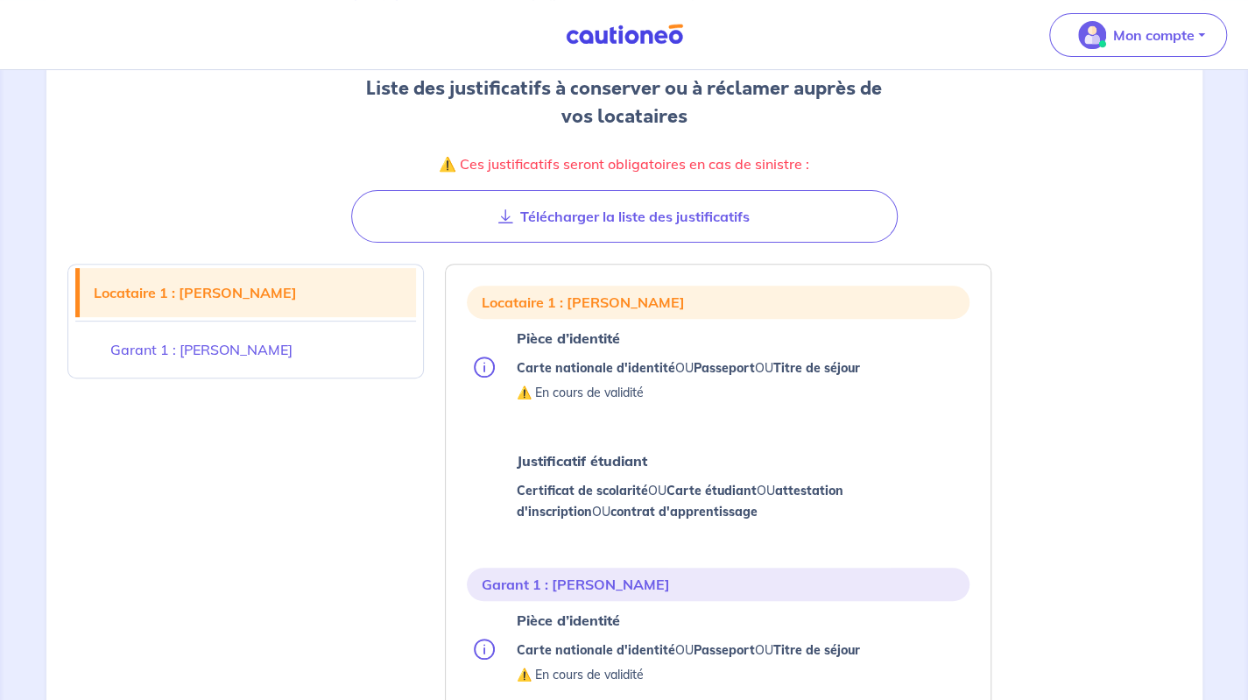
drag, startPoint x: 274, startPoint y: 338, endPoint x: 270, endPoint y: 414, distance: 76.3
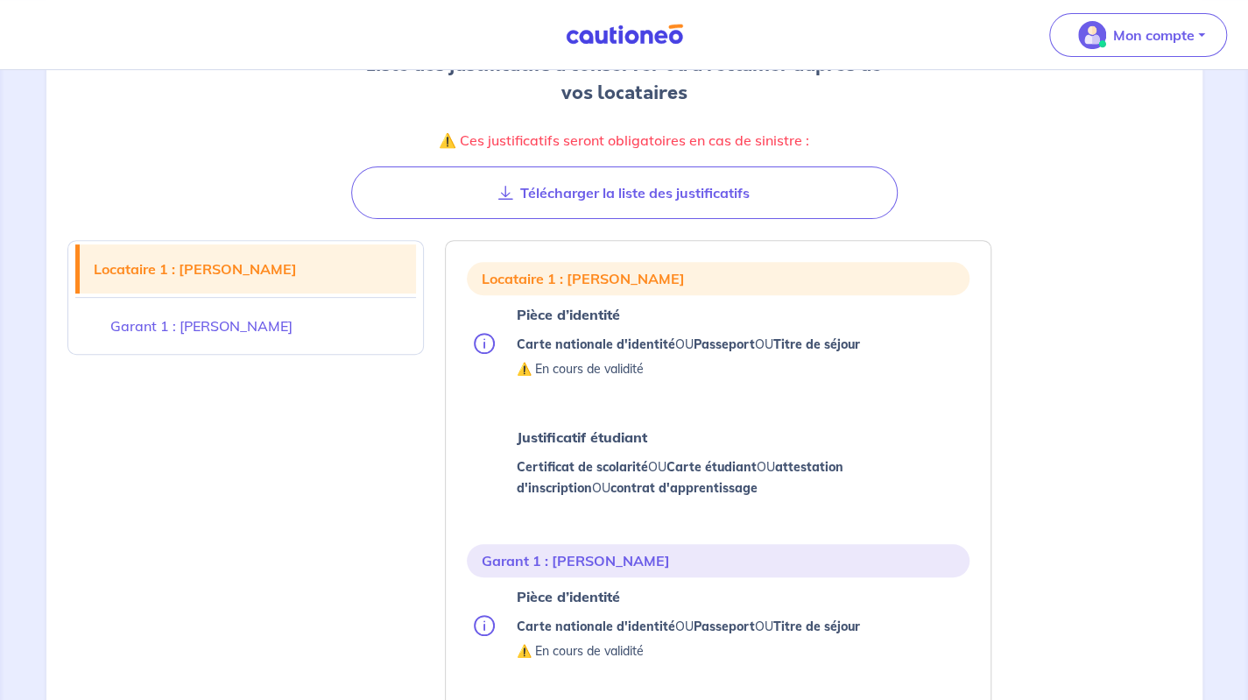
drag, startPoint x: 230, startPoint y: 298, endPoint x: 231, endPoint y: 320, distance: 22.0
click at [231, 318] on li "Garant 1 : Nadine DURIMEL" at bounding box center [246, 326] width 342 height 56
click at [256, 340] on link "Garant 1 : Nadine DURIMEL" at bounding box center [246, 325] width 342 height 49
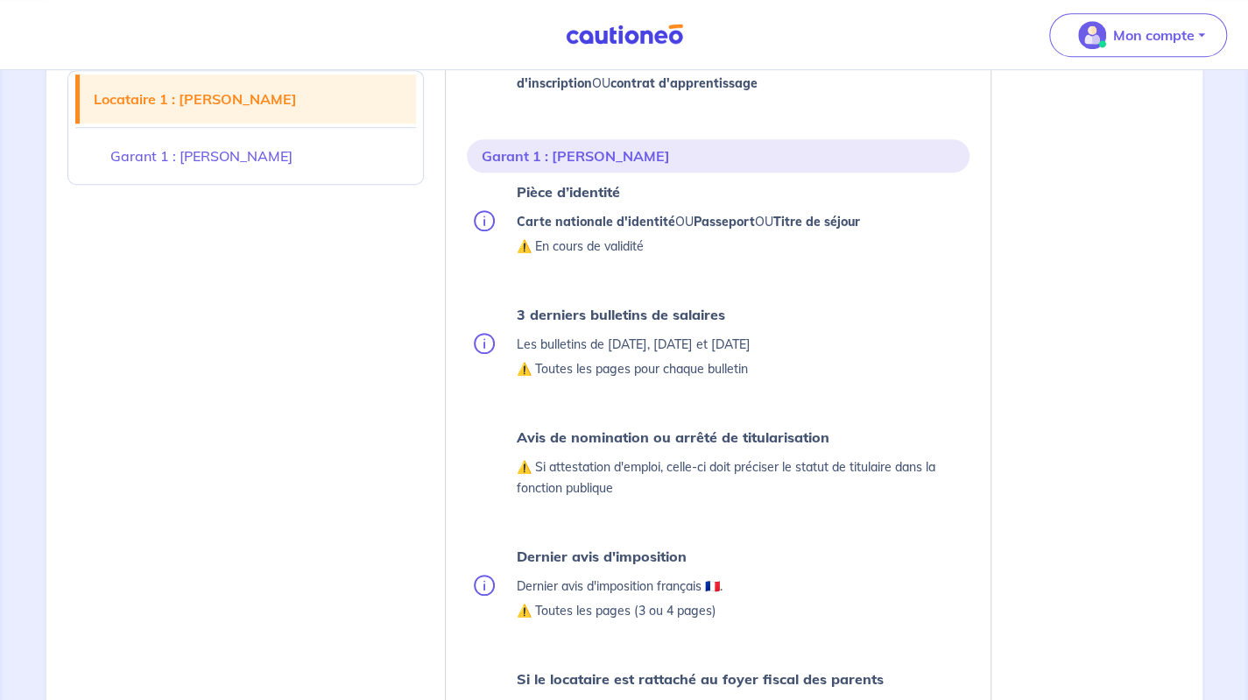
click at [221, 318] on div "Locataire 1 : Angélique COCO-DURIMEL Garant 1 : Nadine DURIMEL" at bounding box center [246, 585] width 378 height 1542
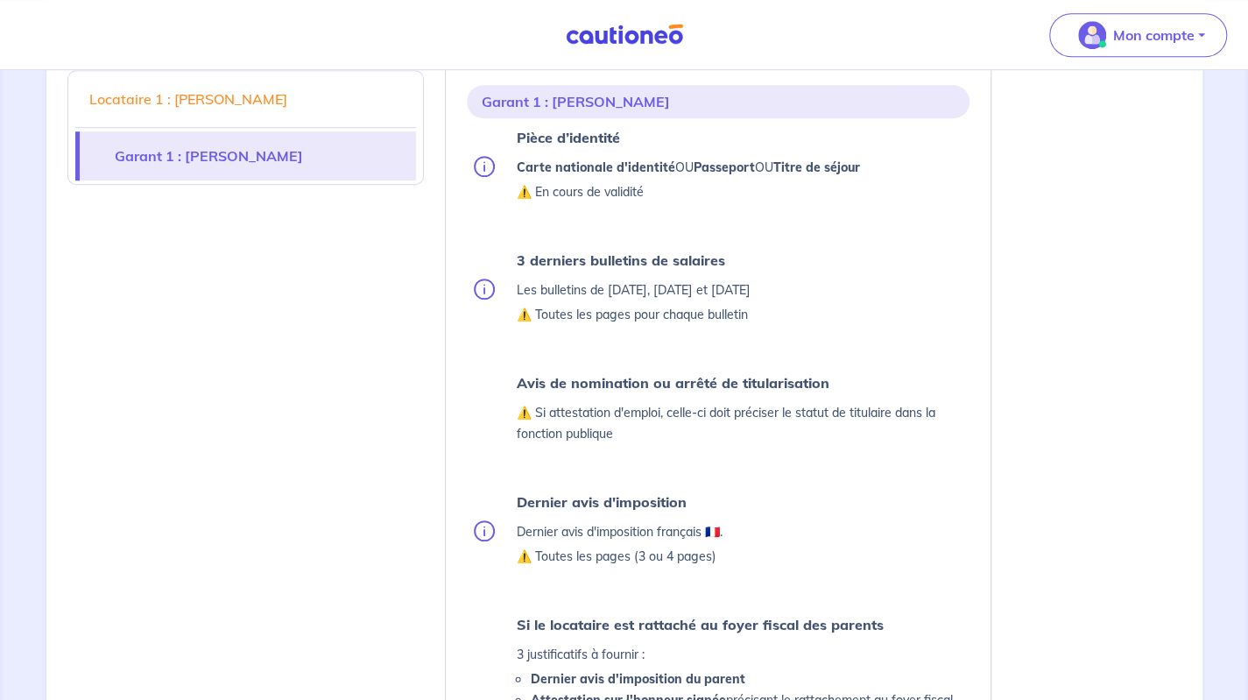
scroll to position [717, 0]
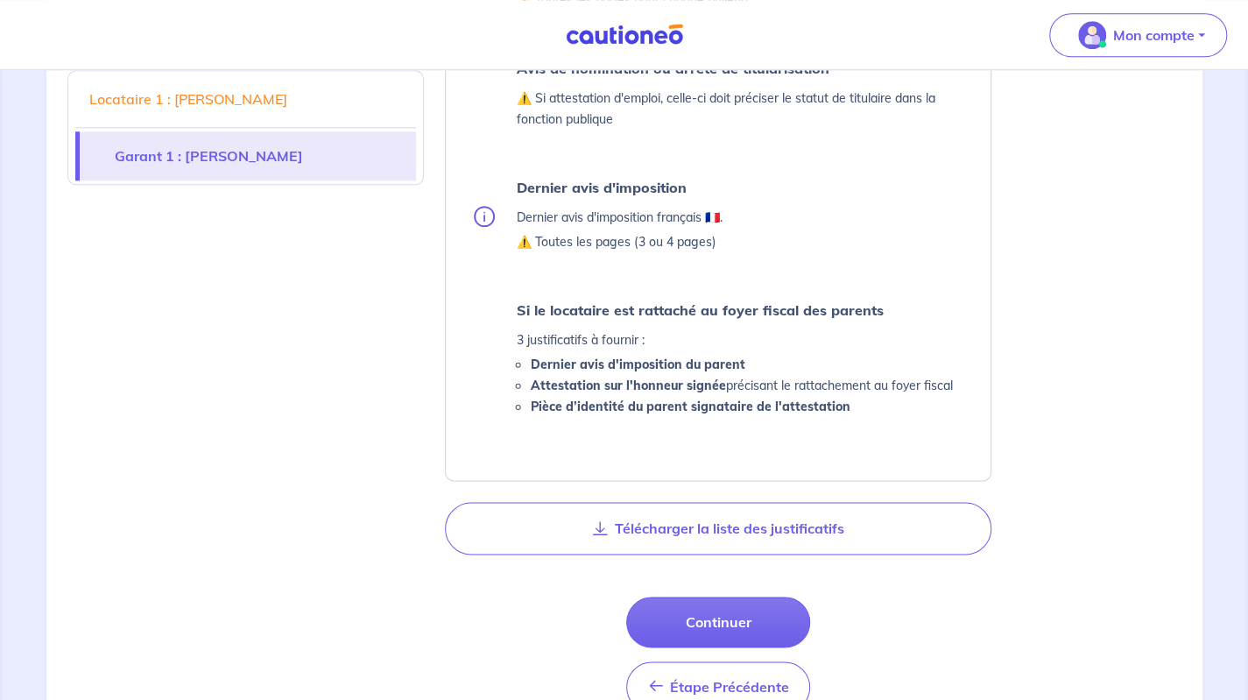
drag, startPoint x: 342, startPoint y: 434, endPoint x: 328, endPoint y: 502, distance: 69.6
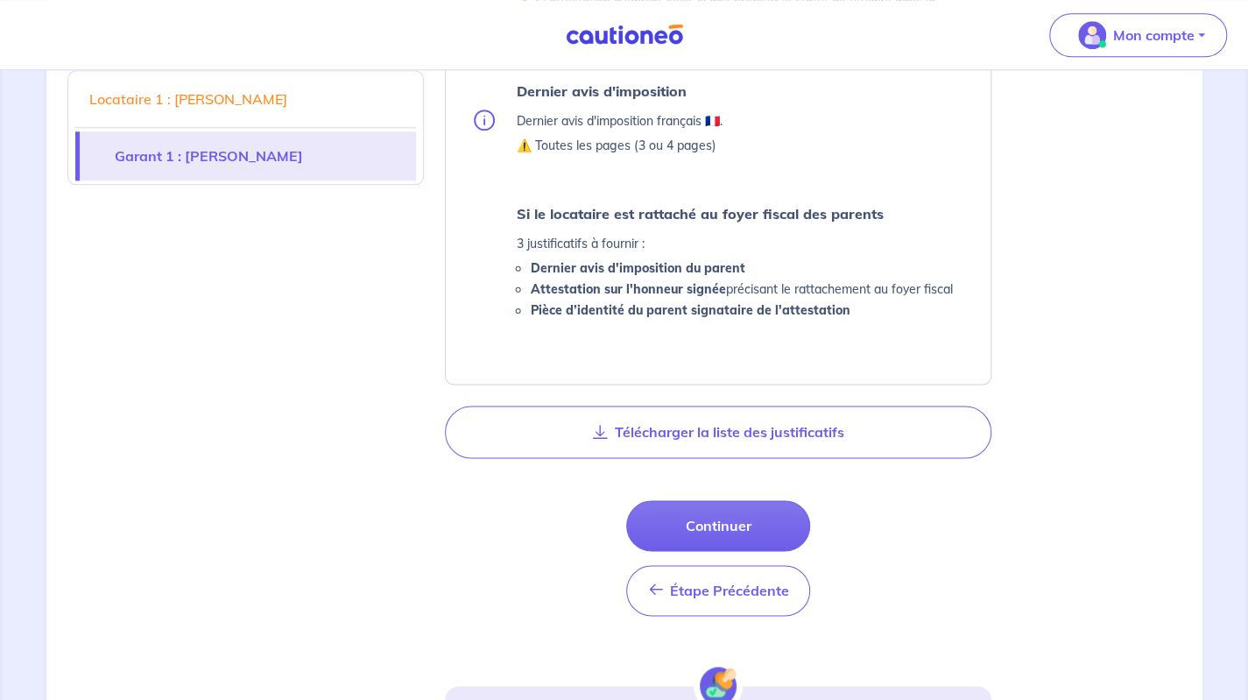
drag, startPoint x: 322, startPoint y: 452, endPoint x: 321, endPoint y: 483, distance: 30.7
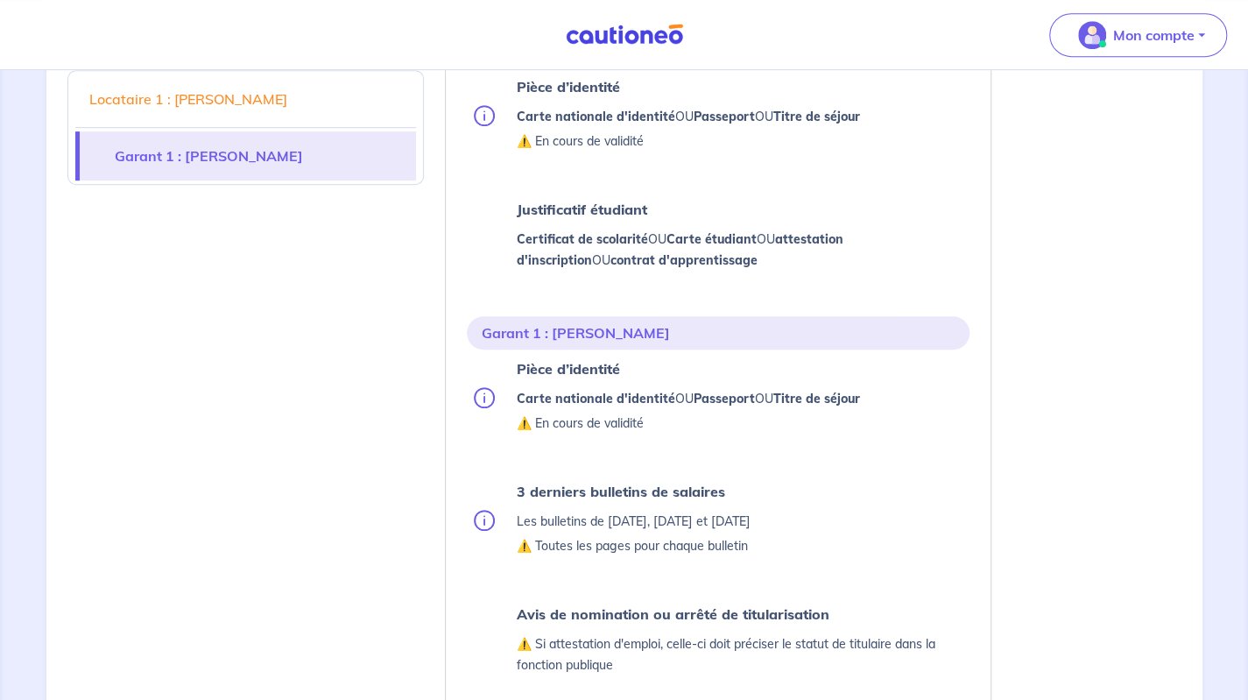
scroll to position [0, 0]
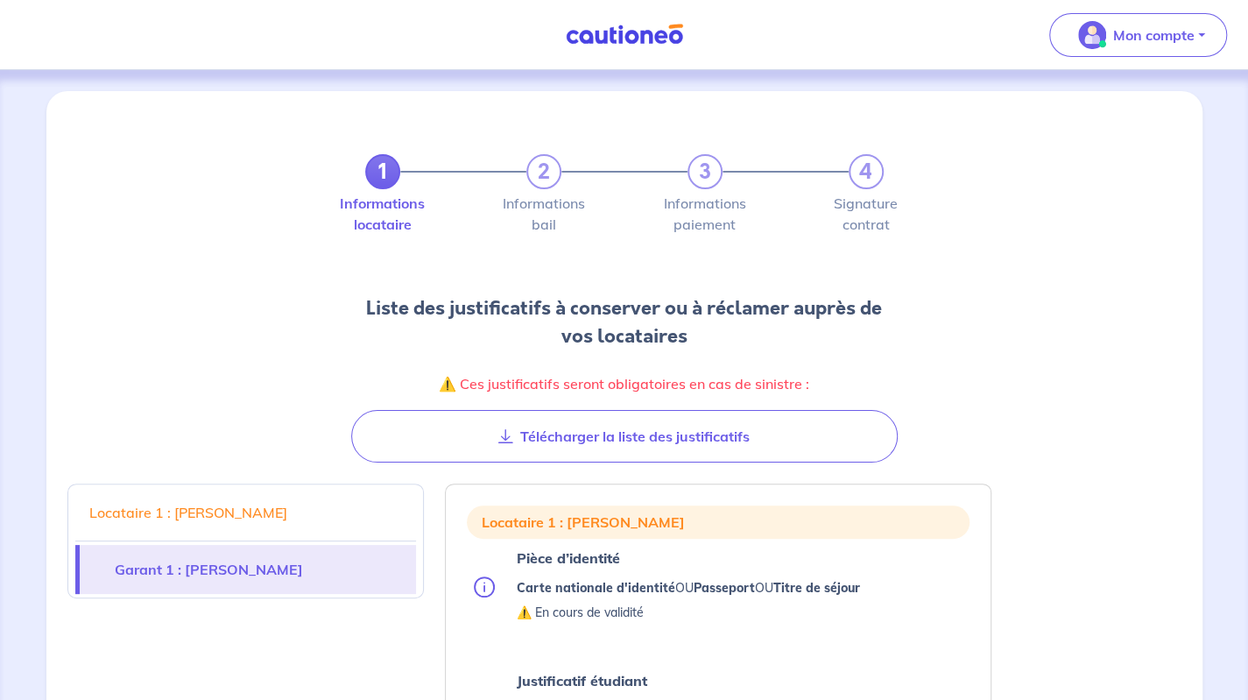
drag, startPoint x: 328, startPoint y: 542, endPoint x: 484, endPoint y: 8, distance: 556.4
